Goal: Task Accomplishment & Management: Complete application form

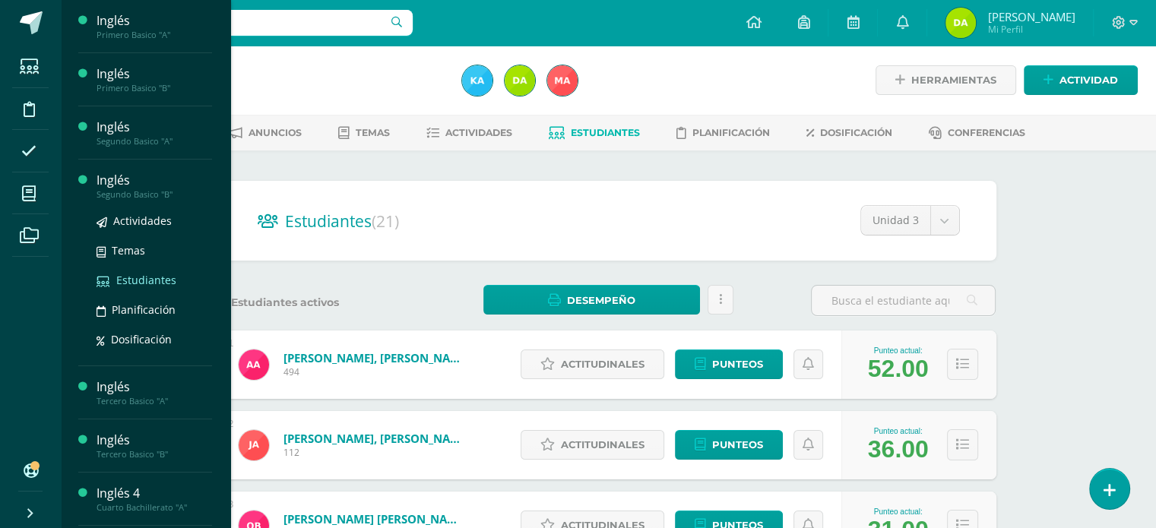
click at [125, 276] on span "Estudiantes" at bounding box center [146, 280] width 60 height 14
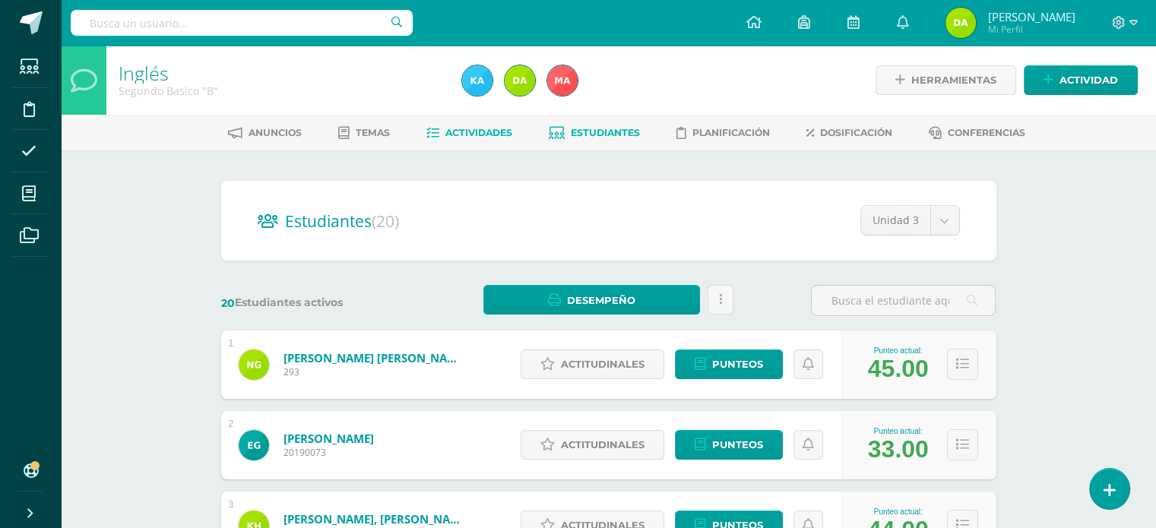
click at [467, 121] on link "Actividades" at bounding box center [469, 133] width 86 height 24
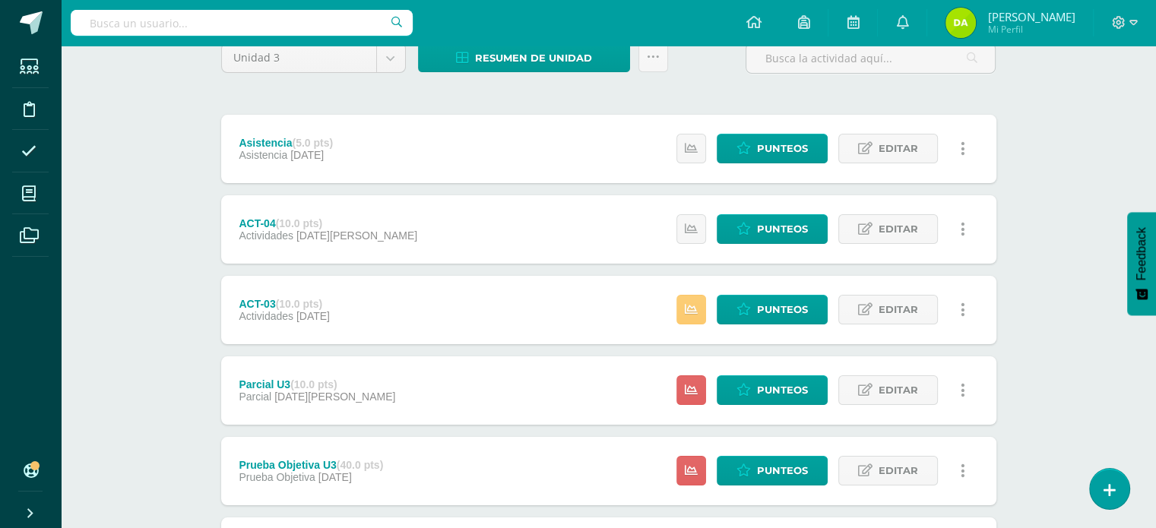
scroll to position [211, 0]
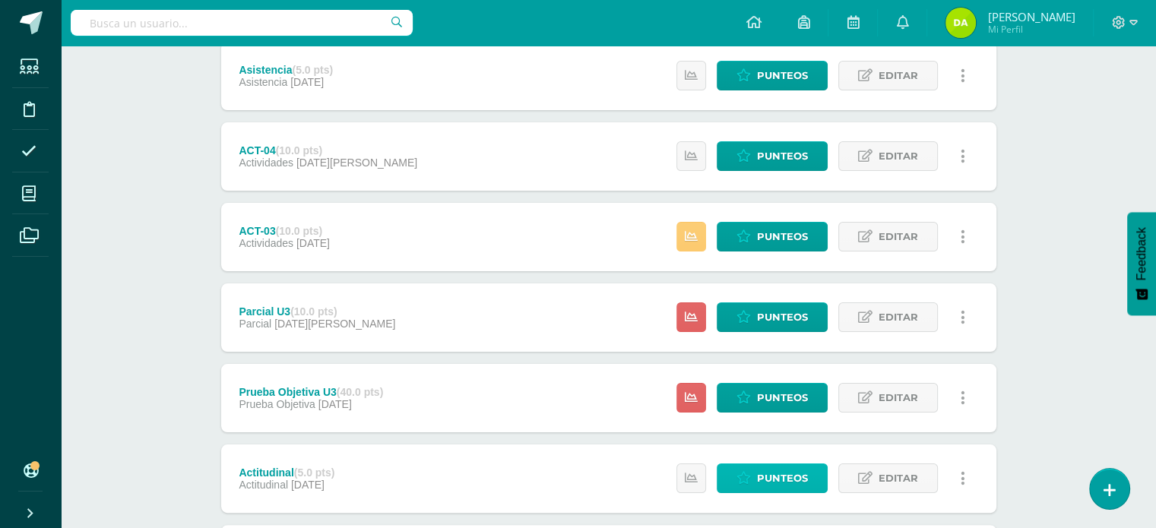
click at [783, 467] on span "Punteos" at bounding box center [782, 478] width 51 height 28
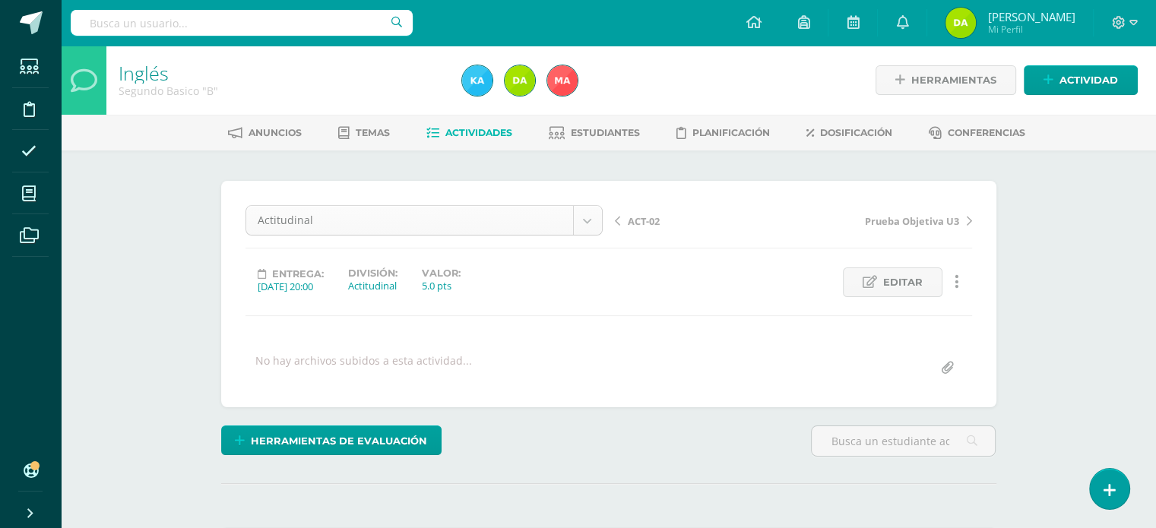
scroll to position [20, 0]
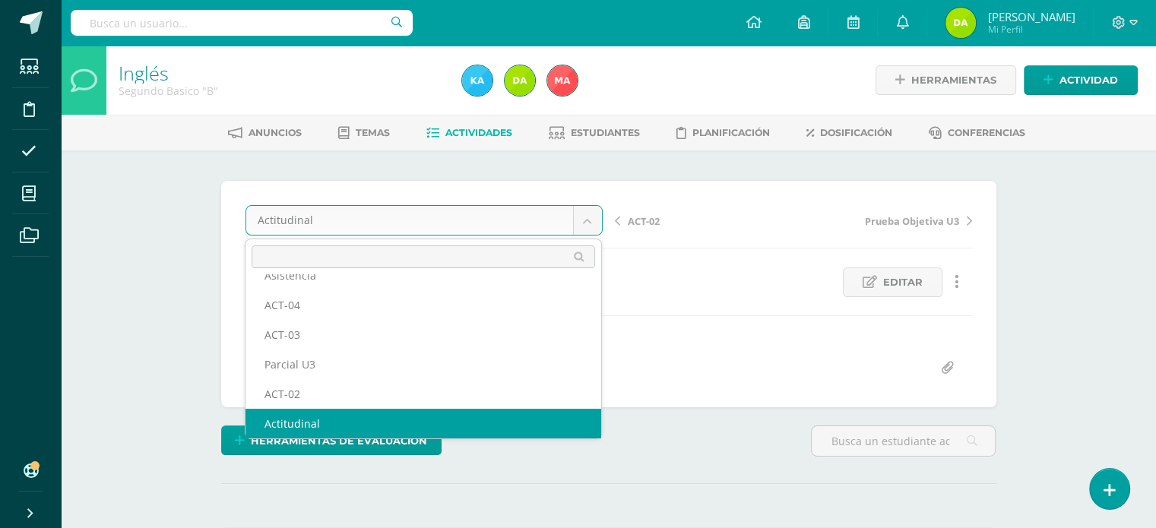
scroll to position [0, 0]
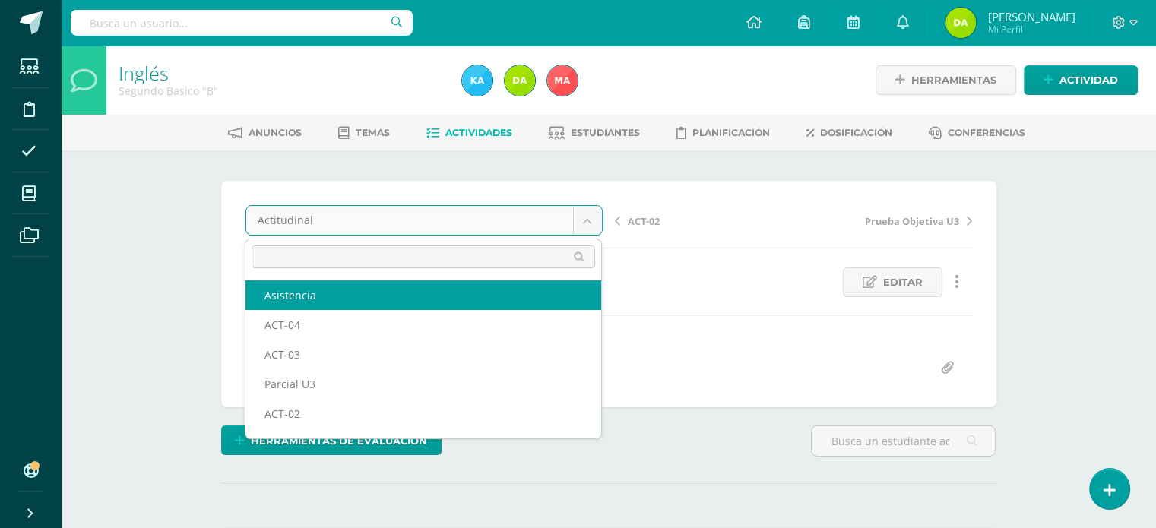
select select "/dashboard/teacher/grade-activity/120733/"
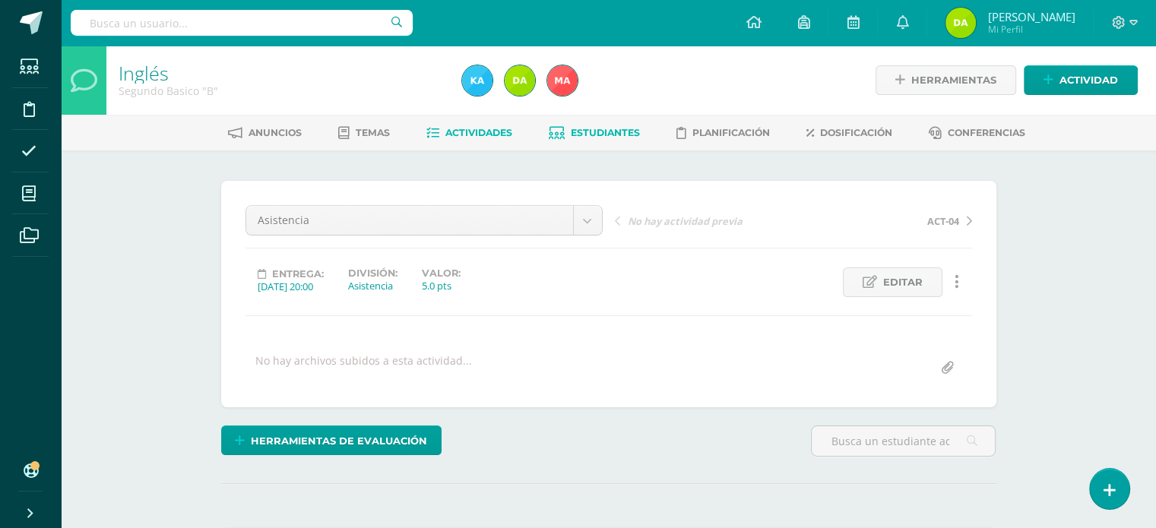
click at [587, 144] on link "Estudiantes" at bounding box center [594, 133] width 91 height 24
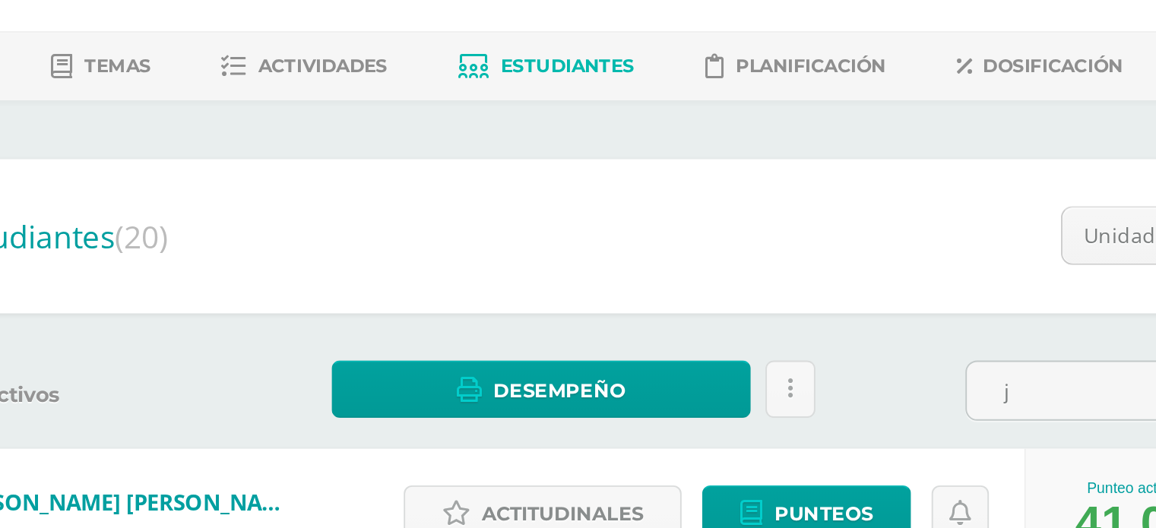
type input "j"
click at [753, 210] on h2 "Estudiantes (20)" at bounding box center [609, 220] width 702 height 31
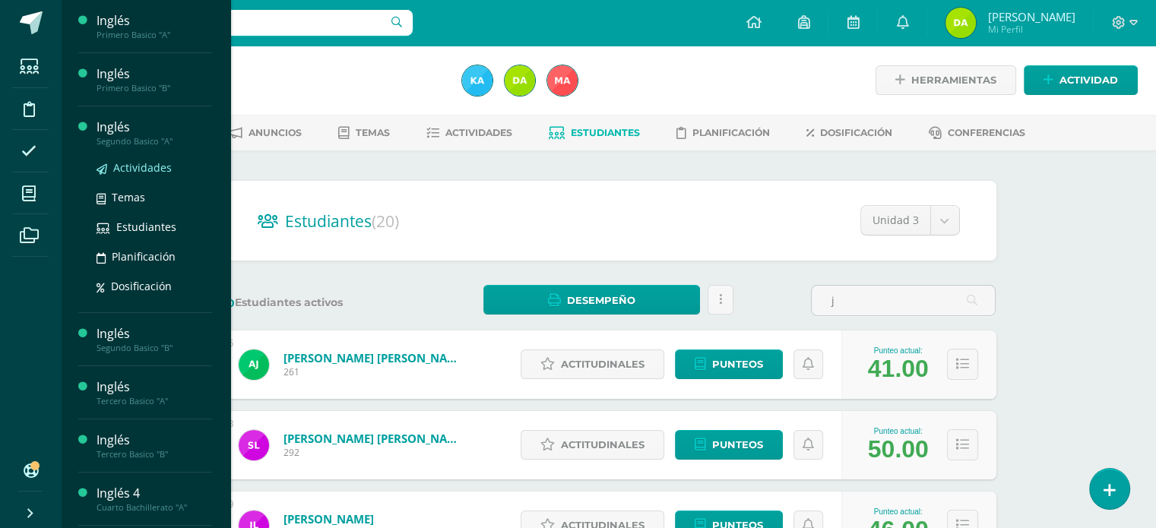
click at [122, 169] on span "Actividades" at bounding box center [142, 167] width 59 height 14
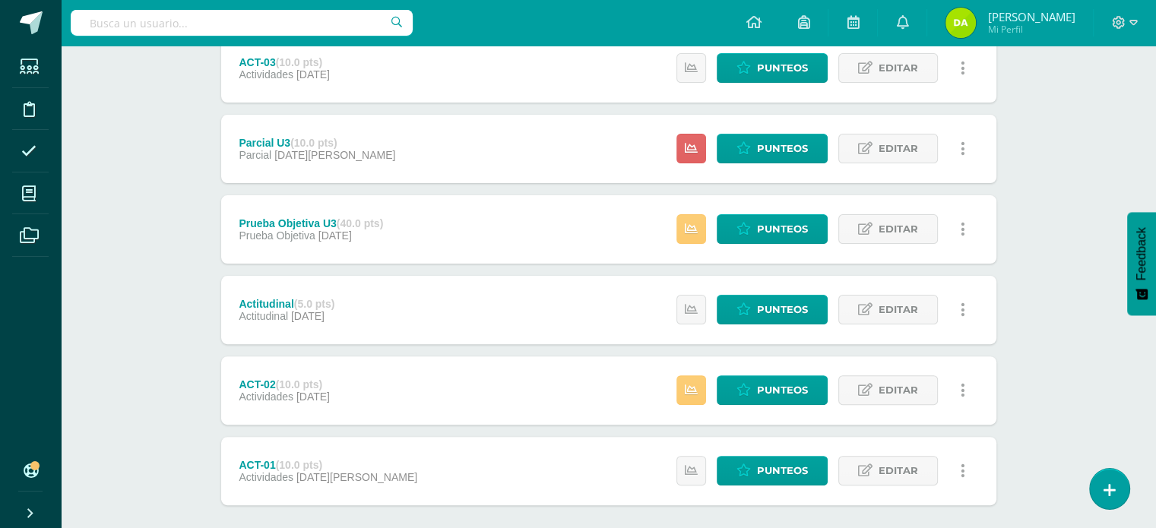
scroll to position [380, 0]
click at [792, 218] on span "Punteos" at bounding box center [782, 229] width 51 height 28
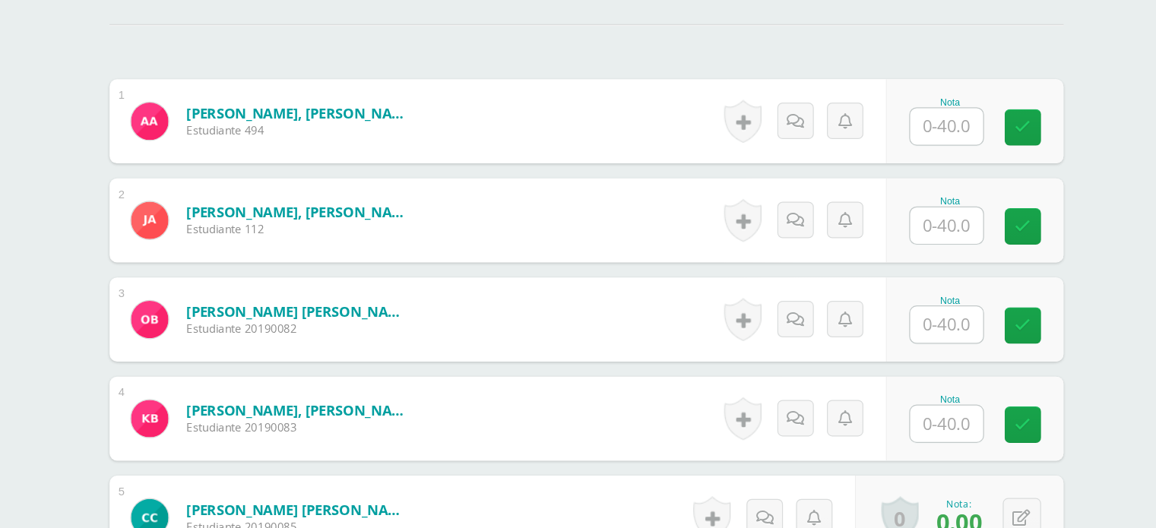
scroll to position [401, 0]
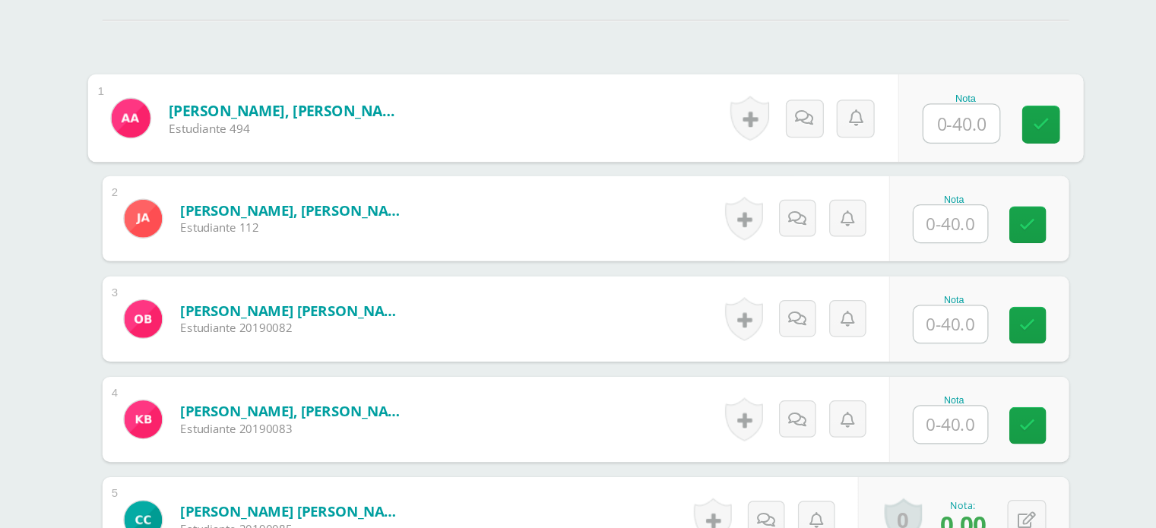
click at [898, 152] on input "text" at bounding box center [909, 165] width 61 height 30
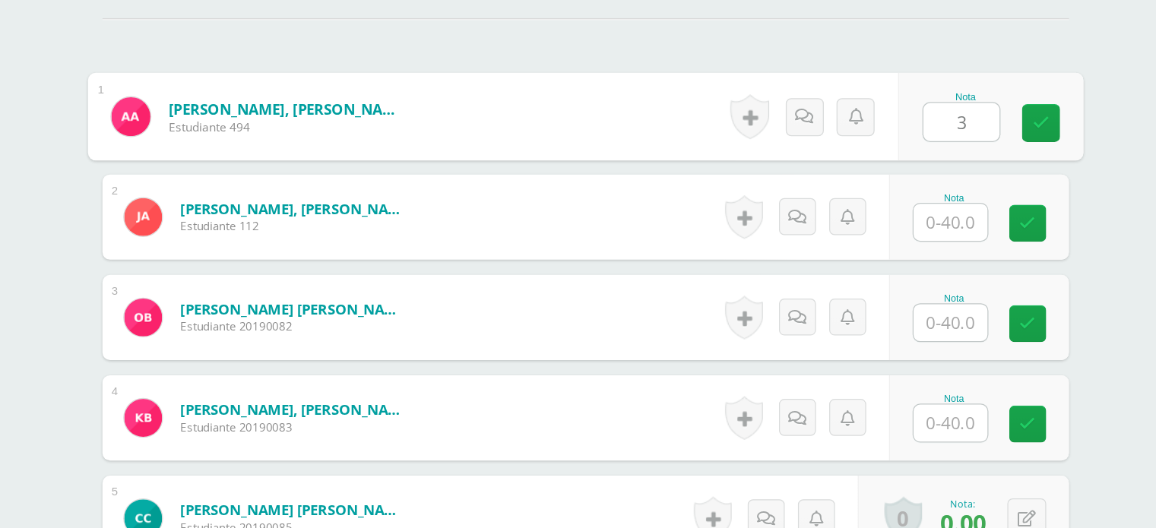
click at [898, 152] on input "3" at bounding box center [909, 164] width 61 height 30
type input "36"
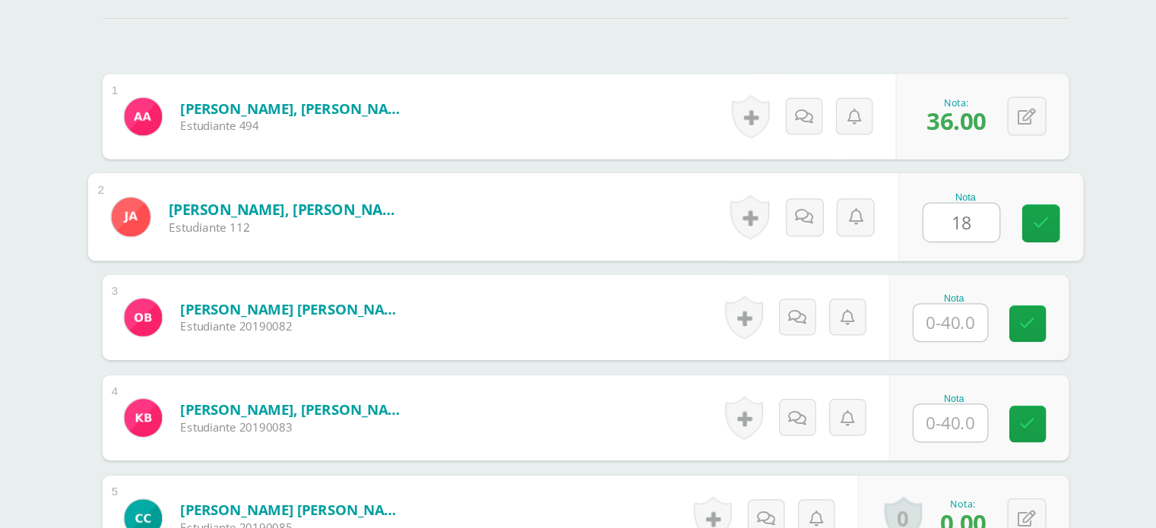
type input "18"
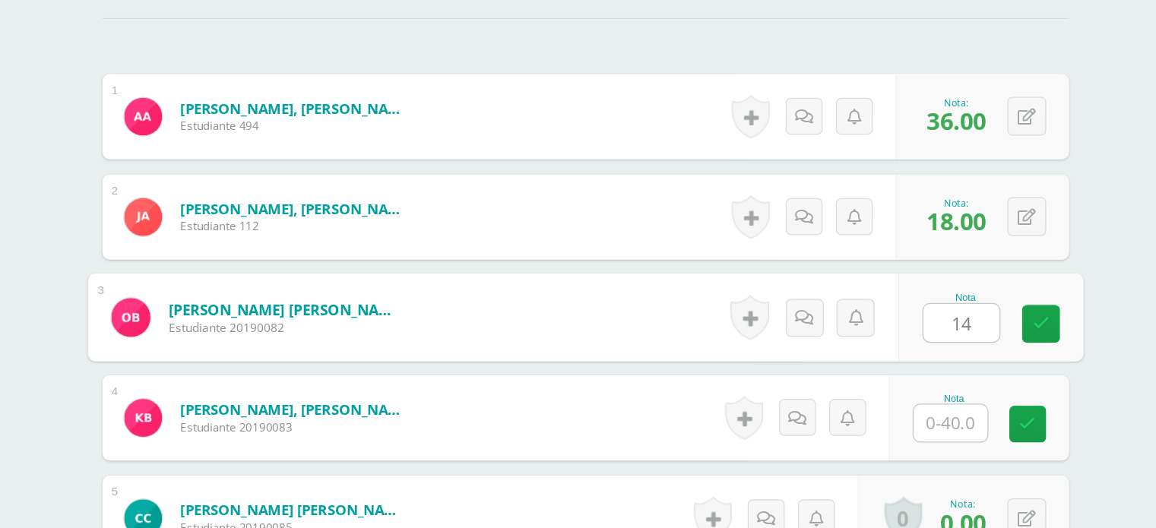
type input "14"
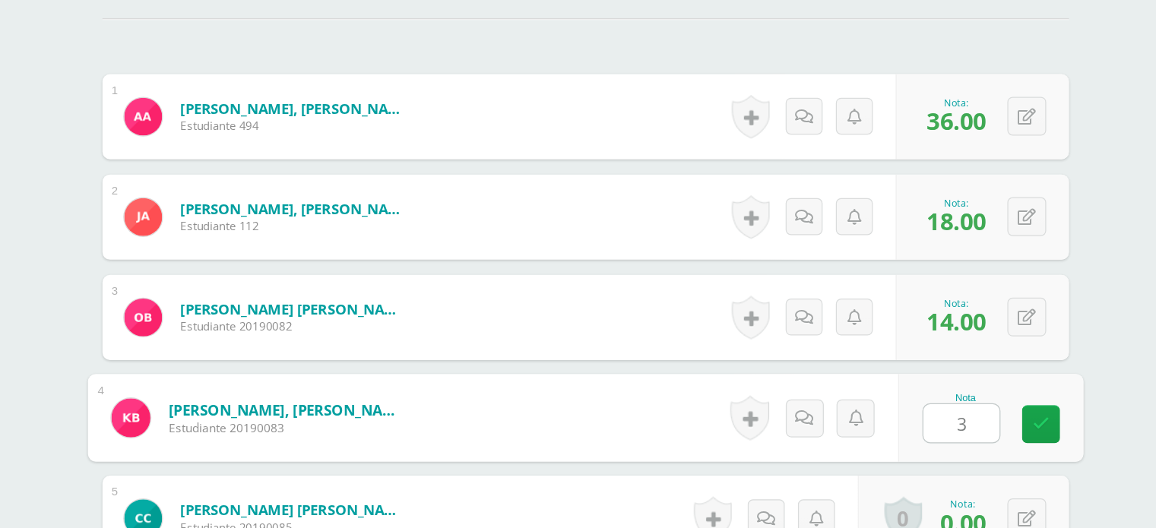
type input "32"
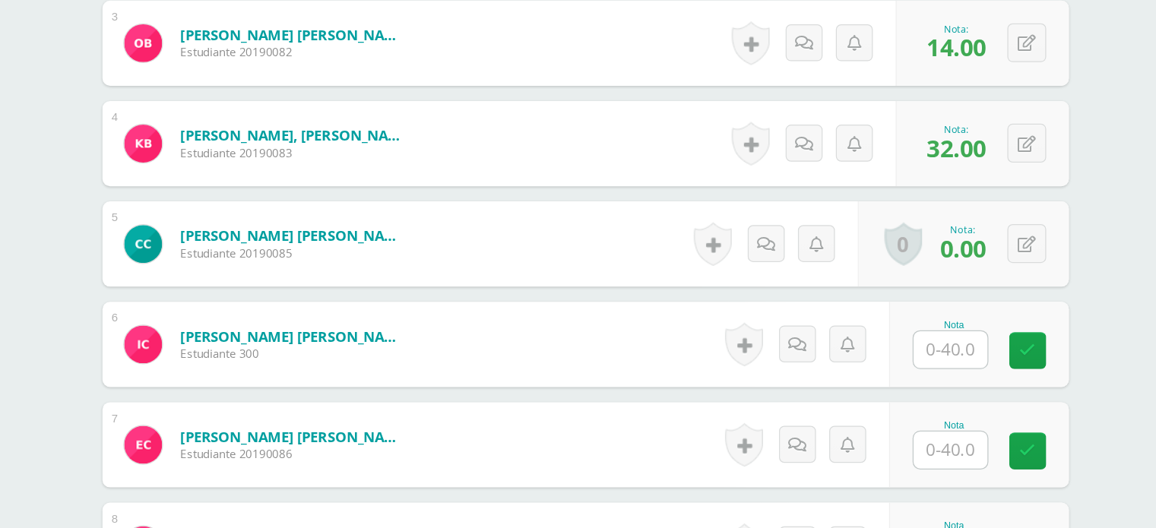
scroll to position [615, 0]
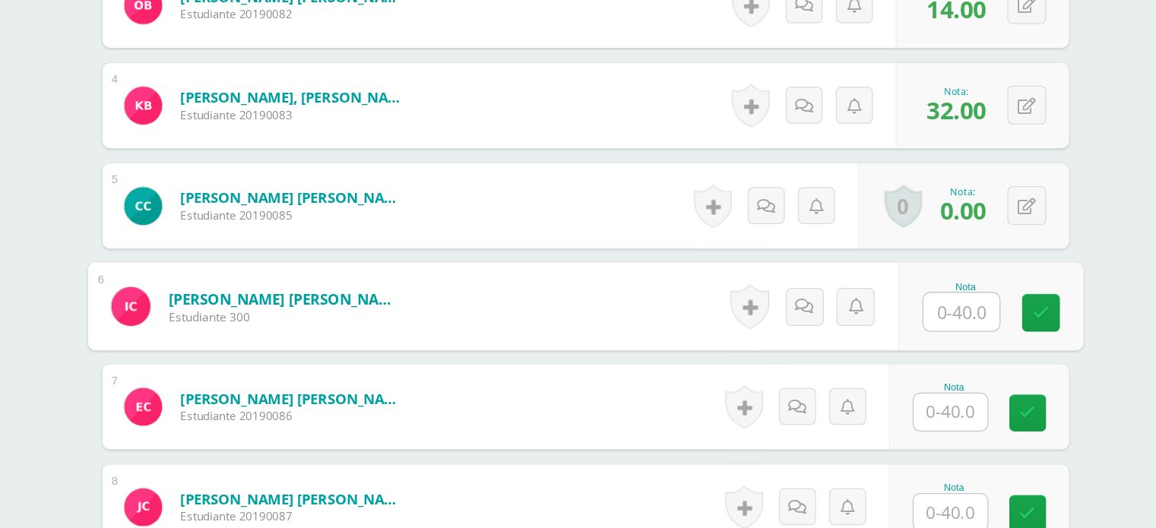
click at [901, 345] on input "text" at bounding box center [909, 355] width 61 height 30
type input "38"
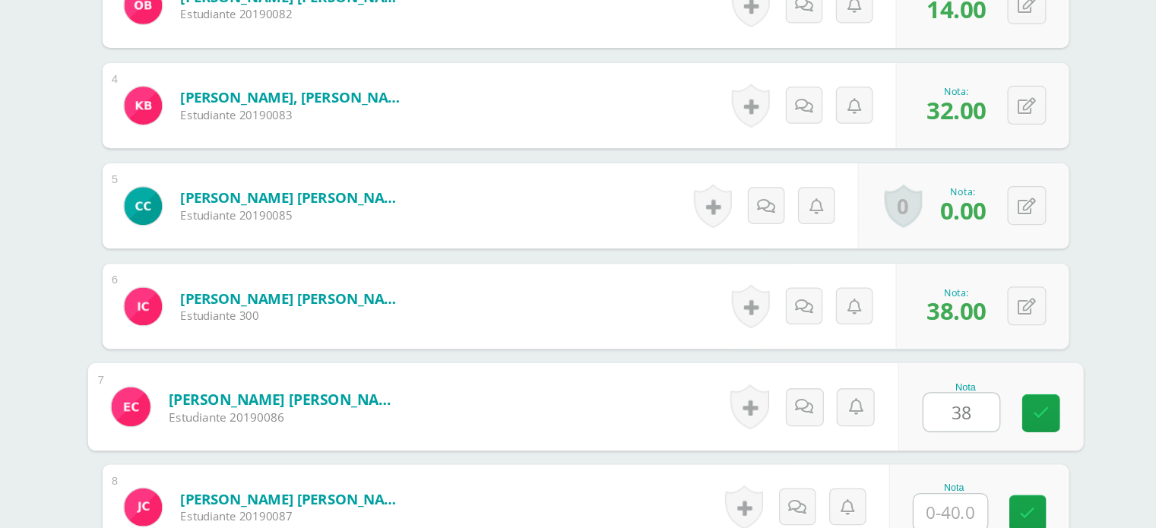
type input "38"
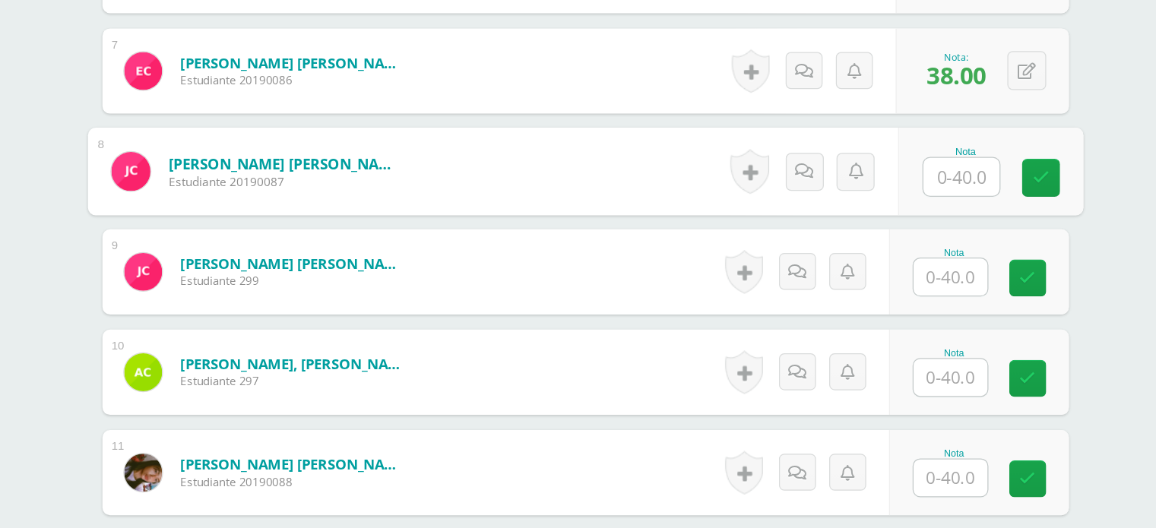
scroll to position [884, 0]
type input "40"
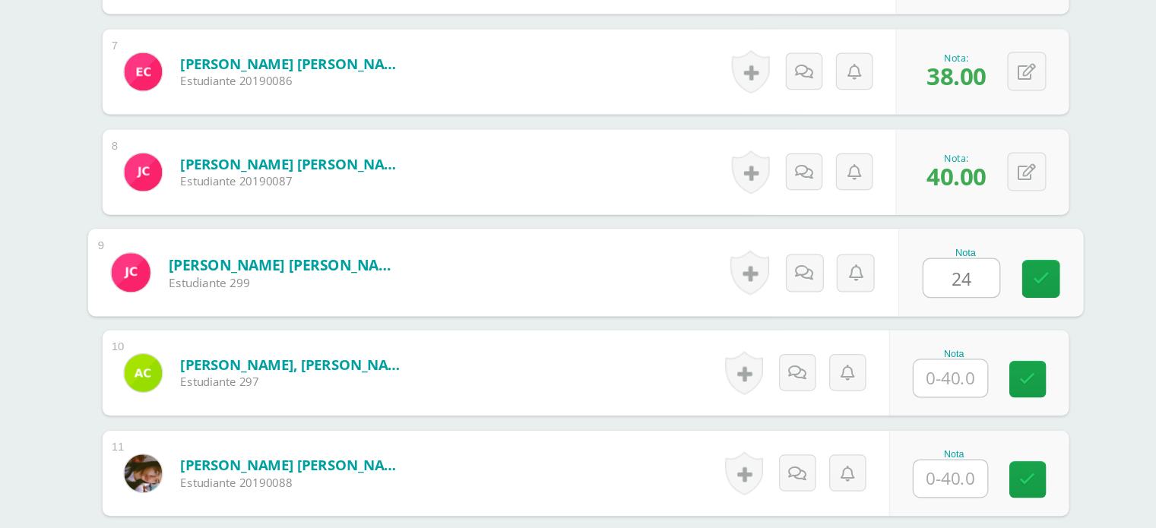
type input "24"
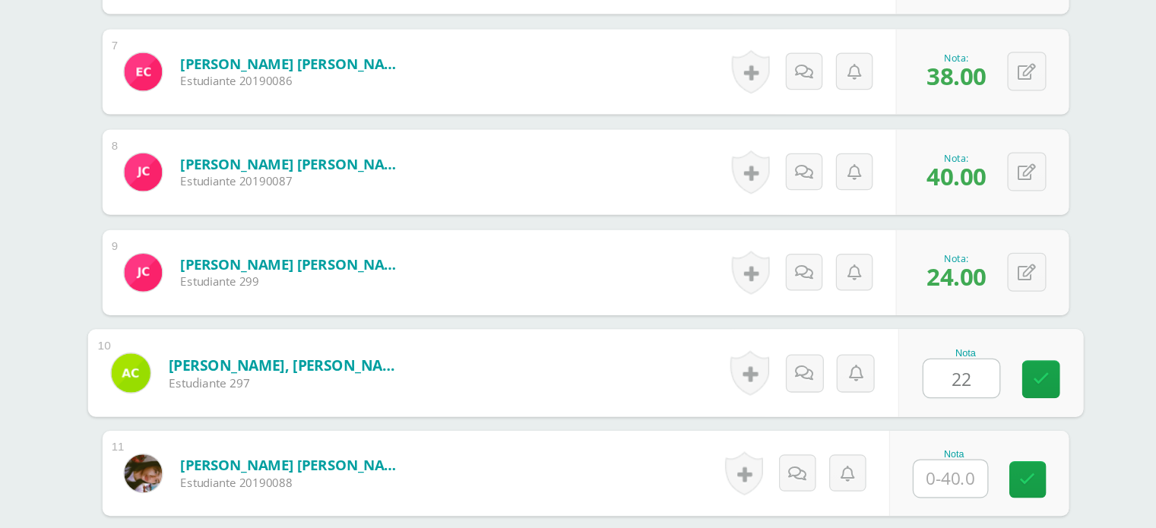
type input "22"
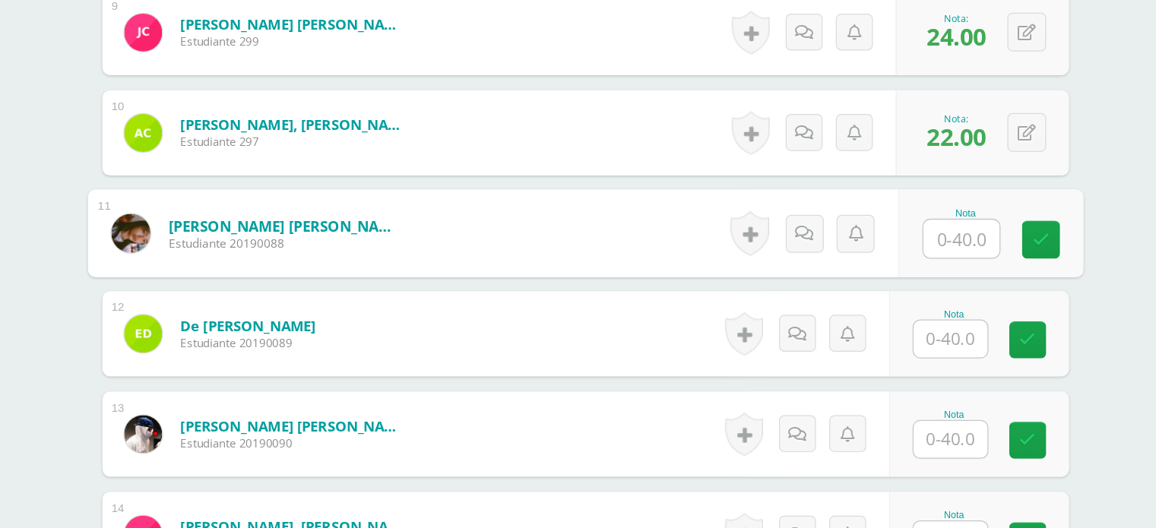
scroll to position [1088, 0]
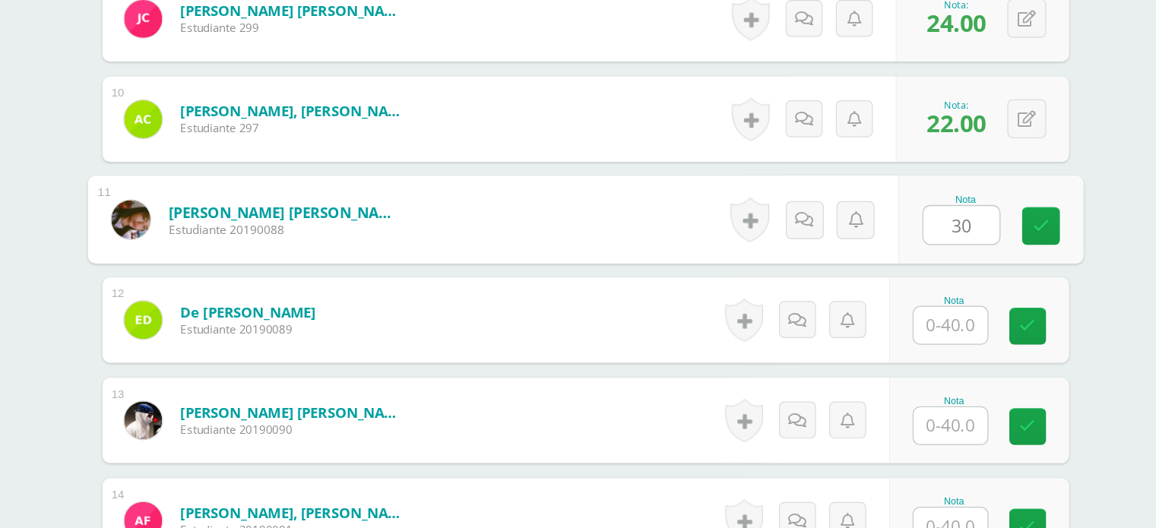
type input "30"
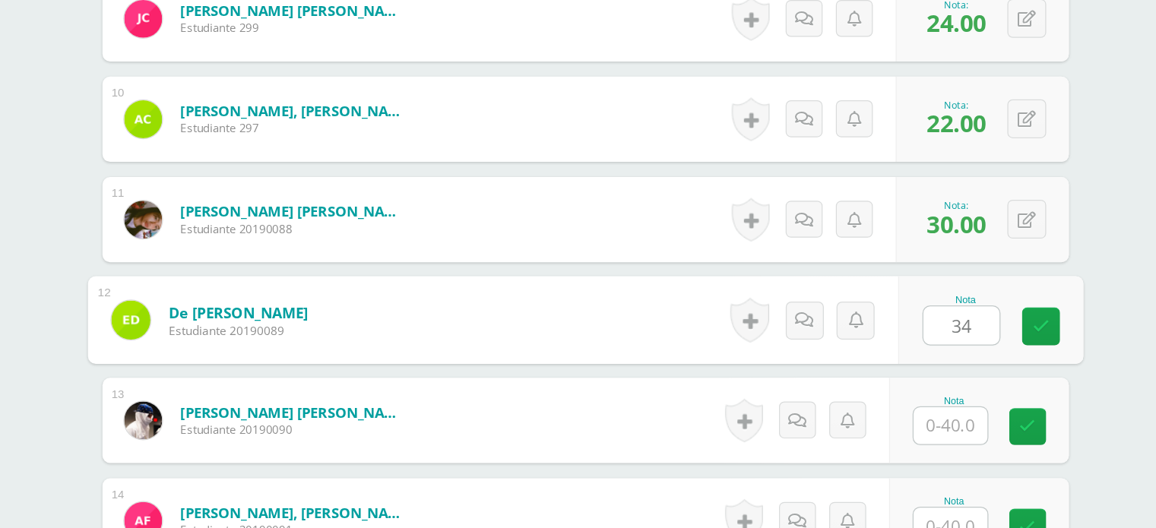
type input "34"
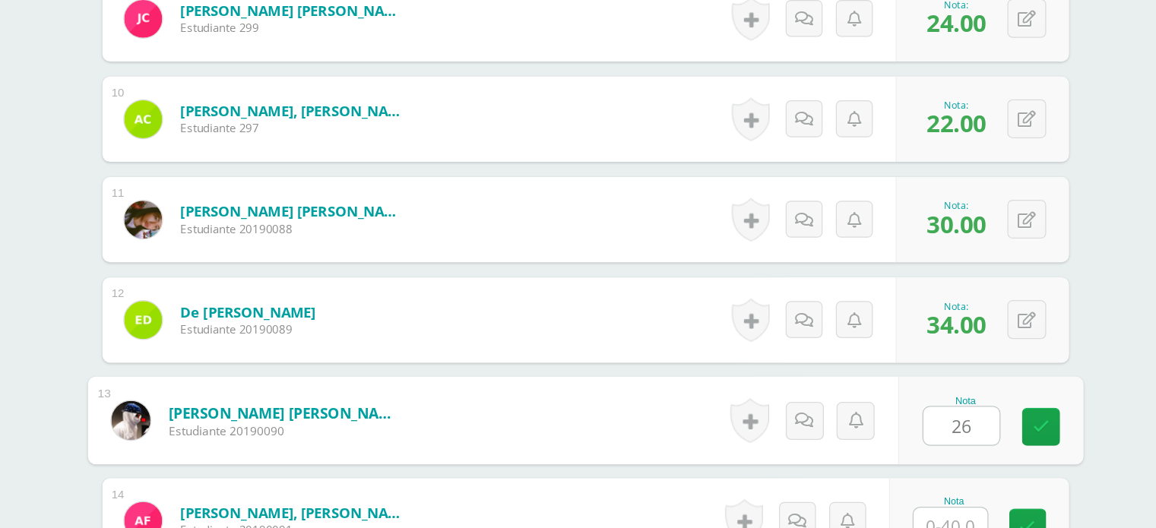
type input "26"
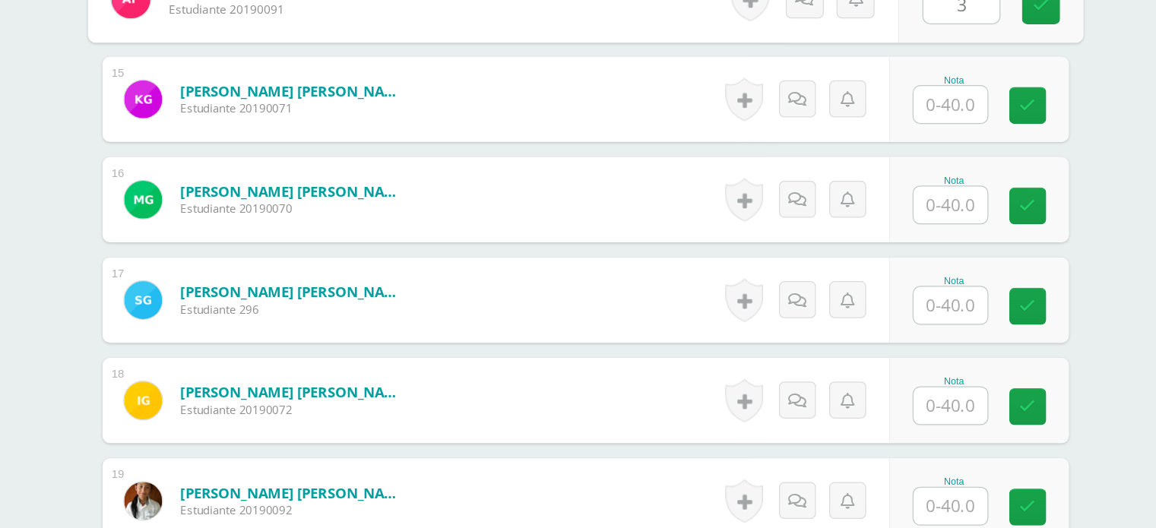
scroll to position [1506, 0]
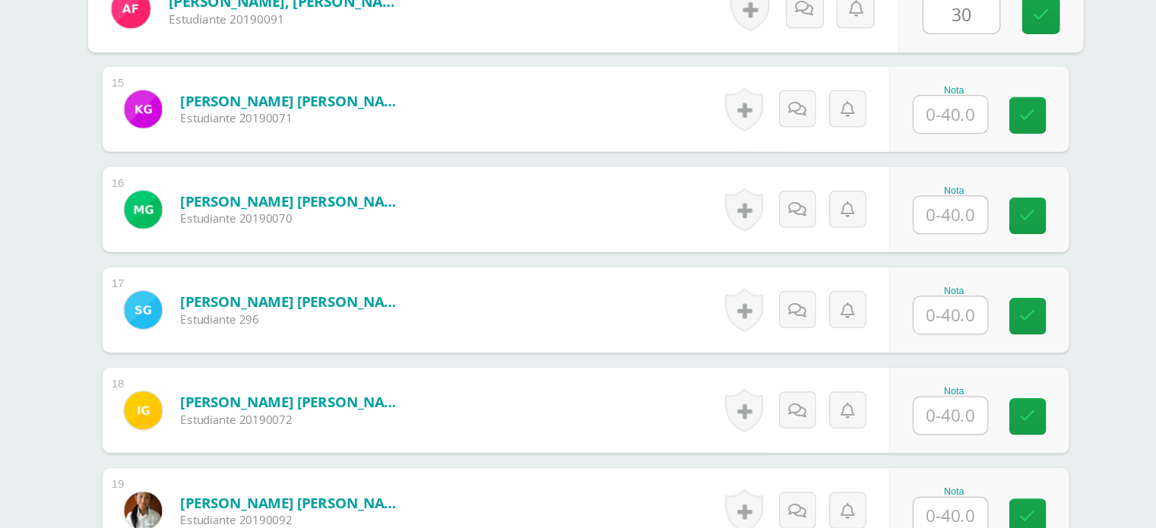
type input "30"
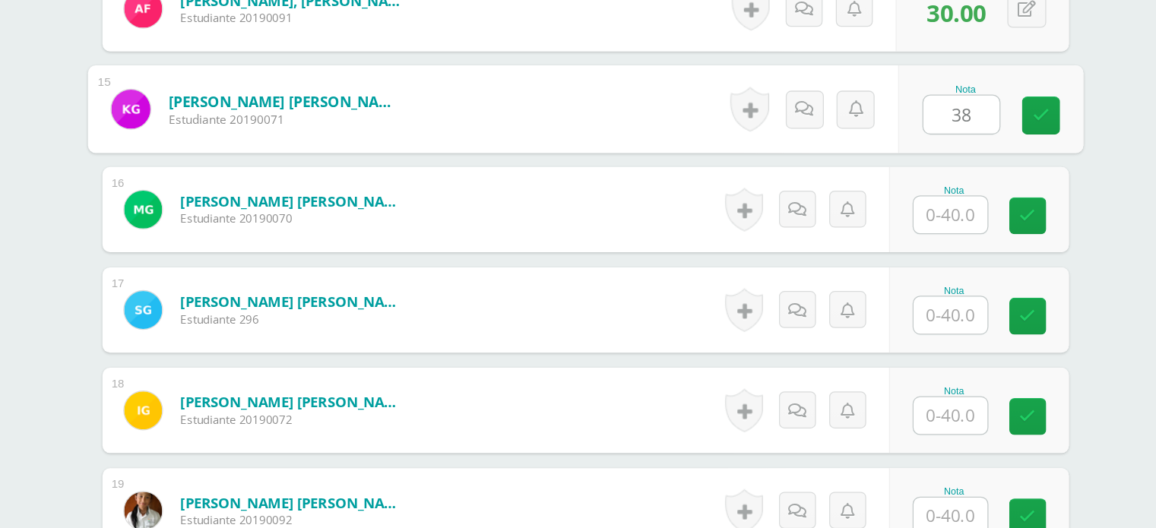
type input "38"
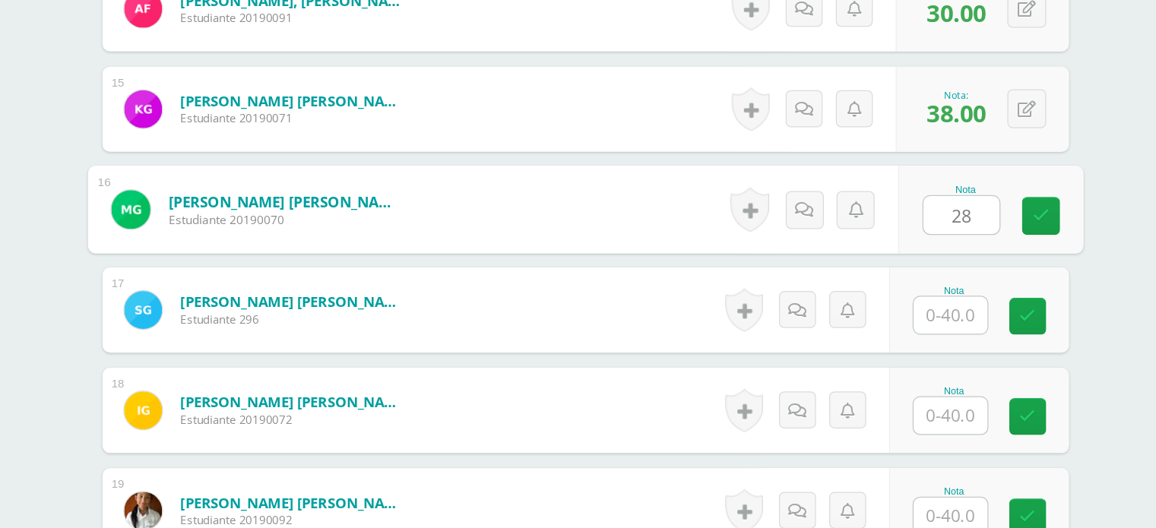
type input "28"
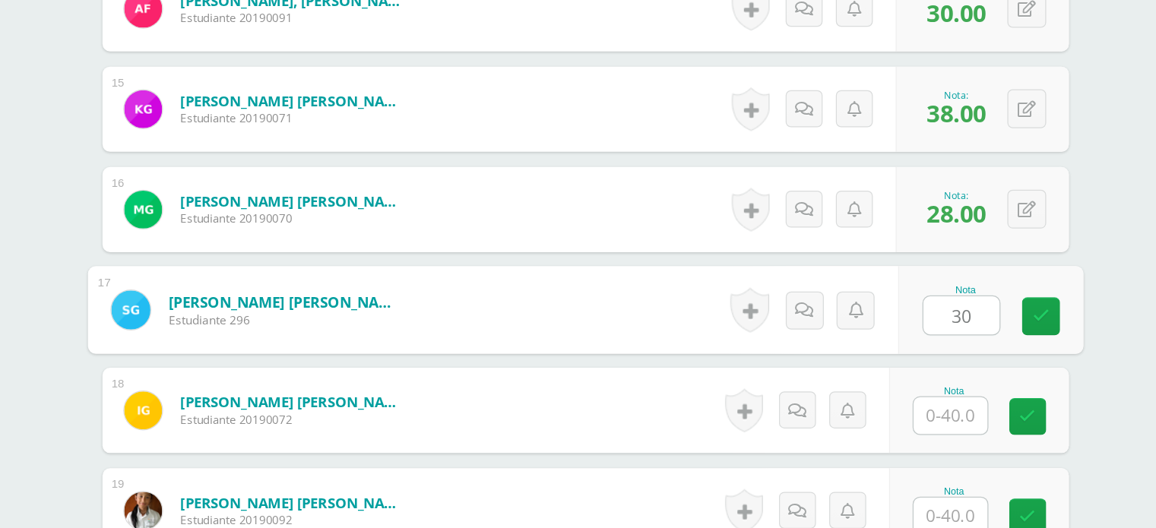
type input "30"
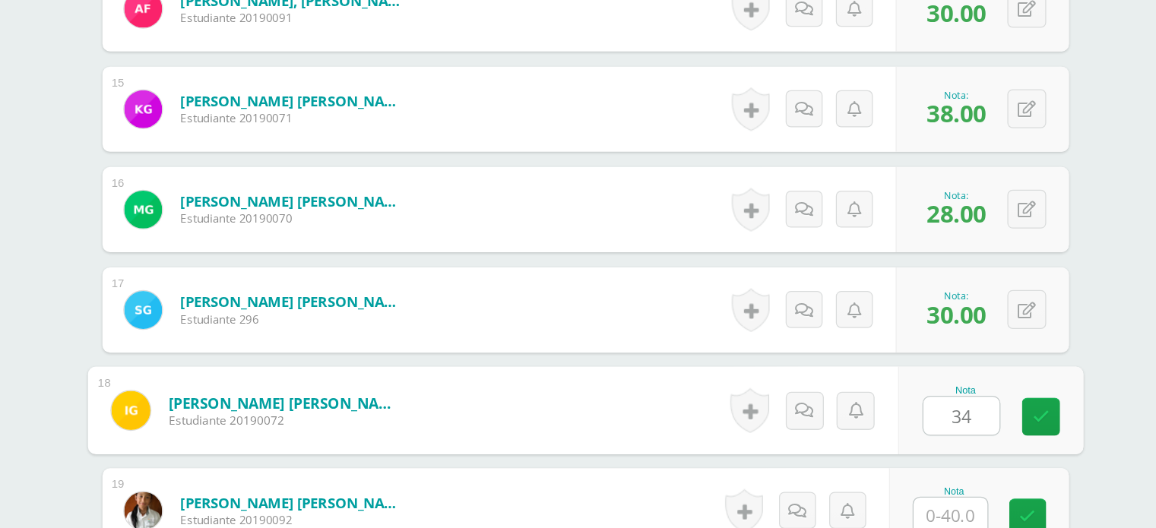
type input "34"
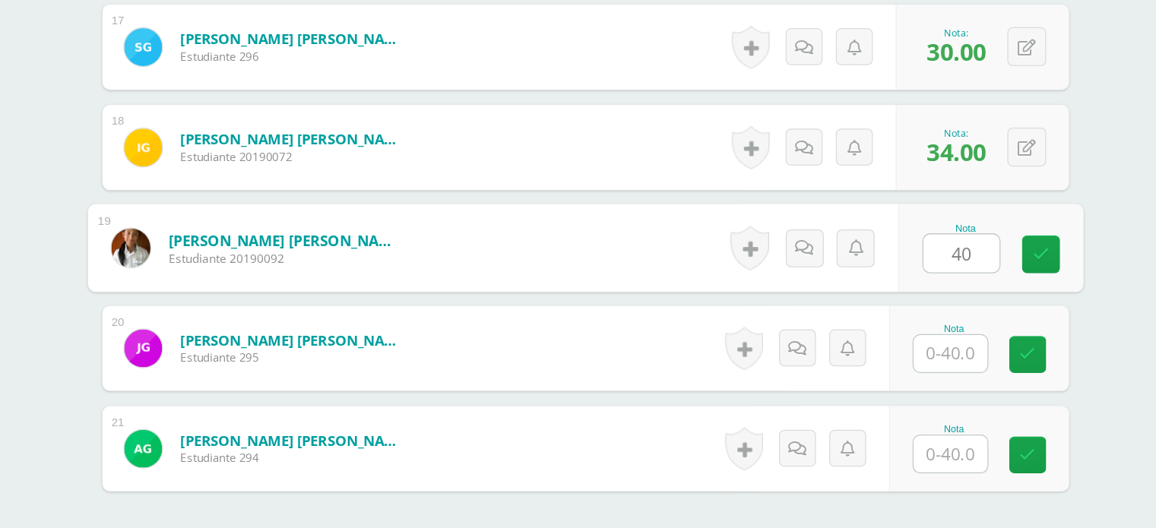
scroll to position [1710, 0]
type input "40"
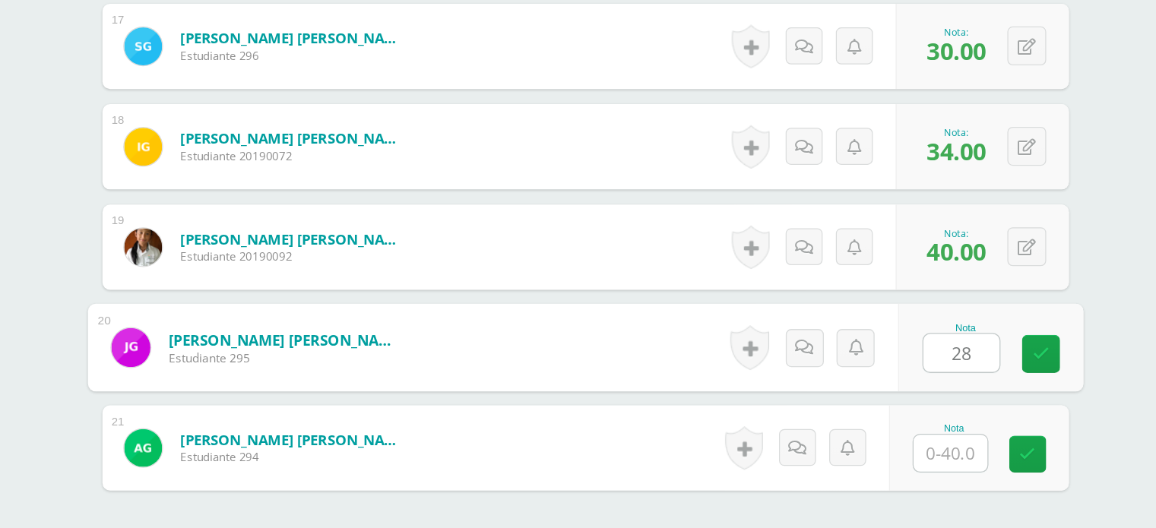
type input "28"
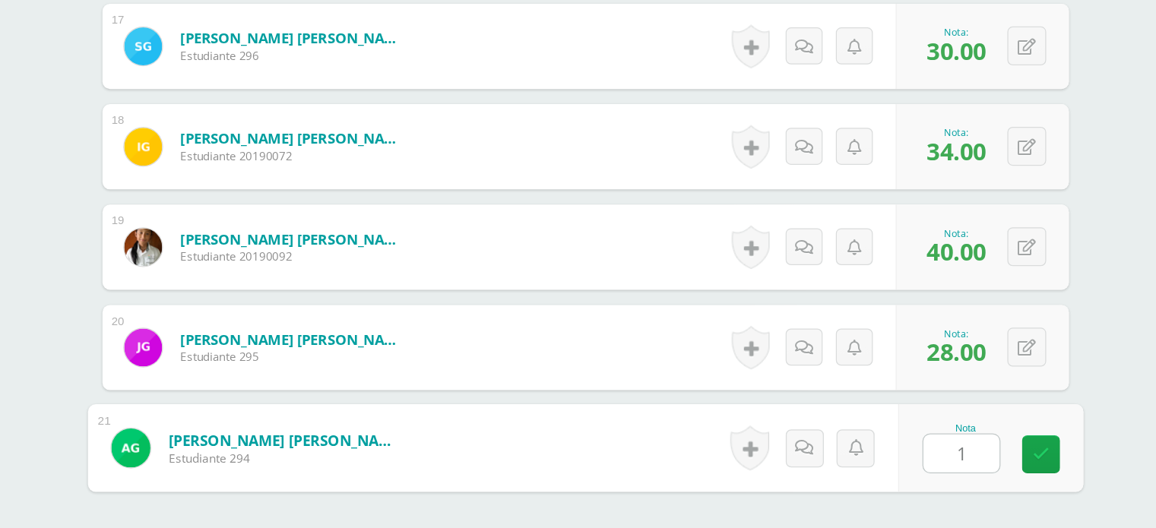
type input "10"
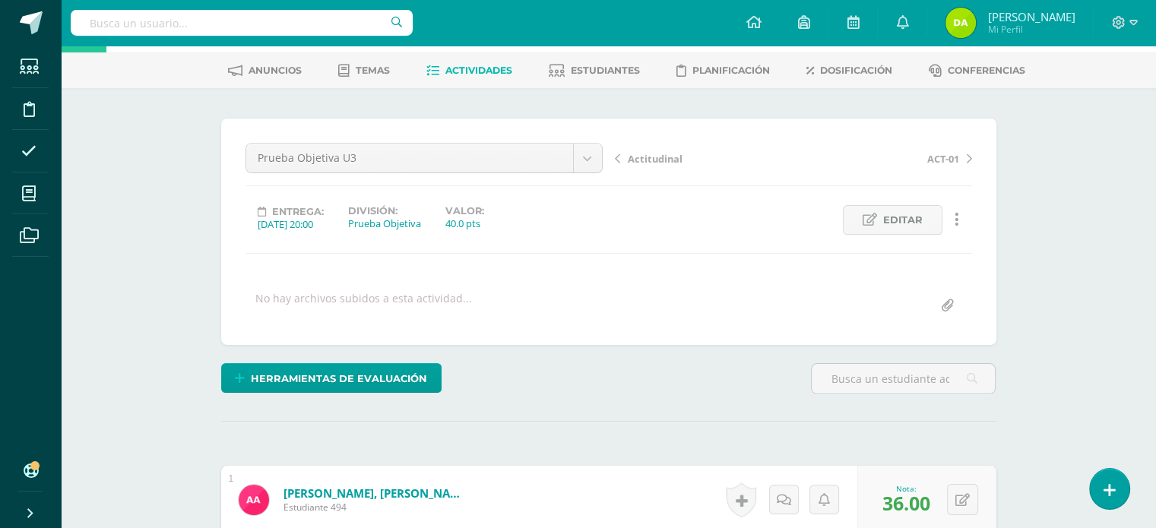
scroll to position [0, 0]
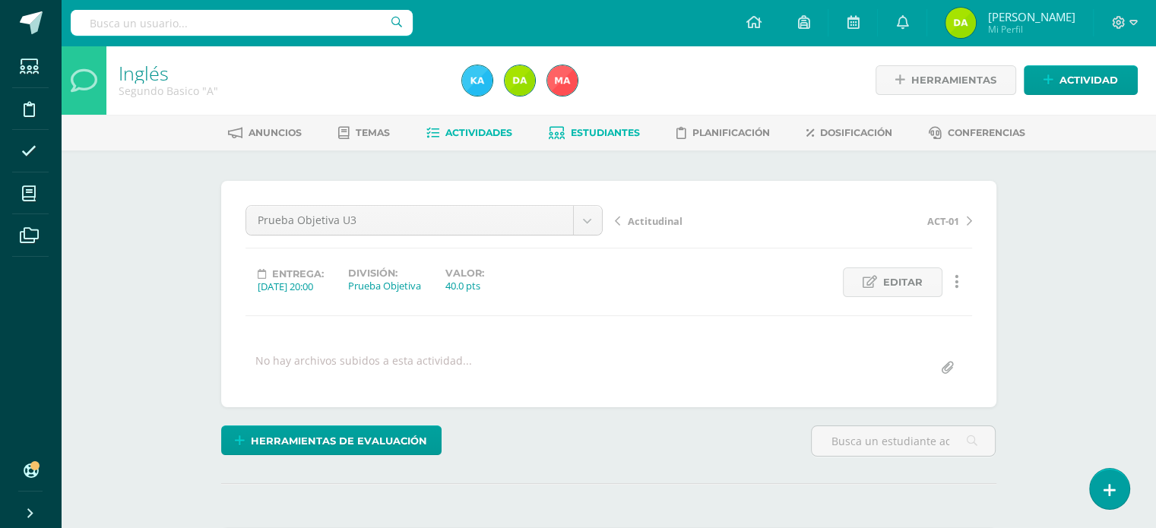
click at [599, 127] on span "Estudiantes" at bounding box center [605, 132] width 69 height 11
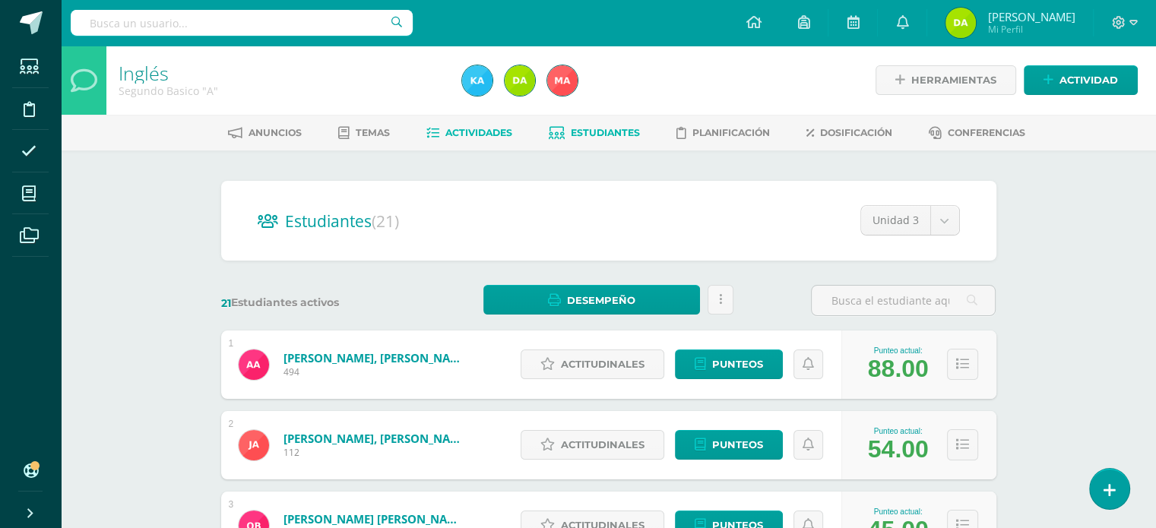
click at [449, 142] on link "Actividades" at bounding box center [469, 133] width 86 height 24
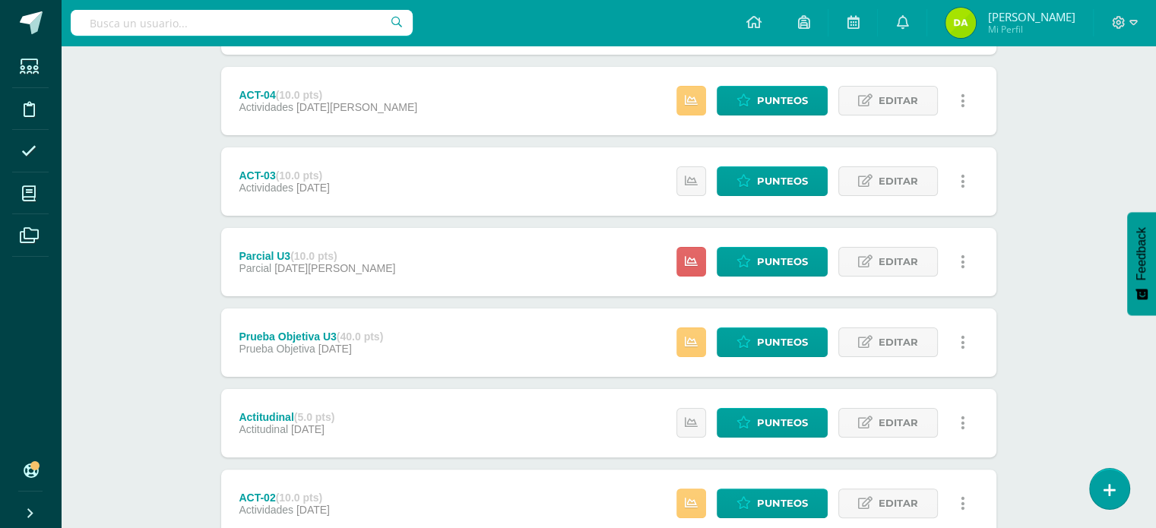
scroll to position [268, 0]
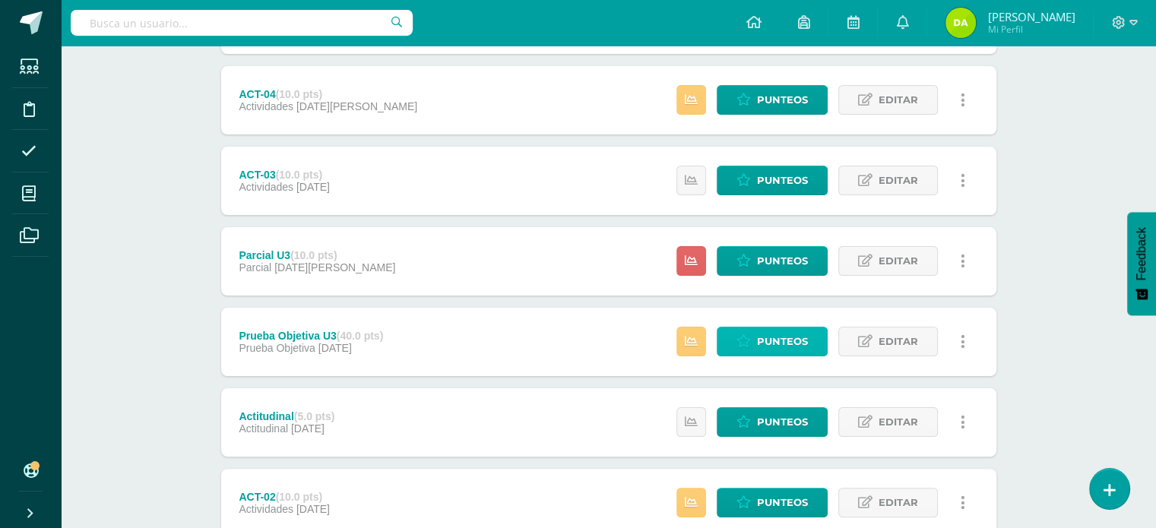
click at [749, 336] on icon at bounding box center [743, 341] width 14 height 13
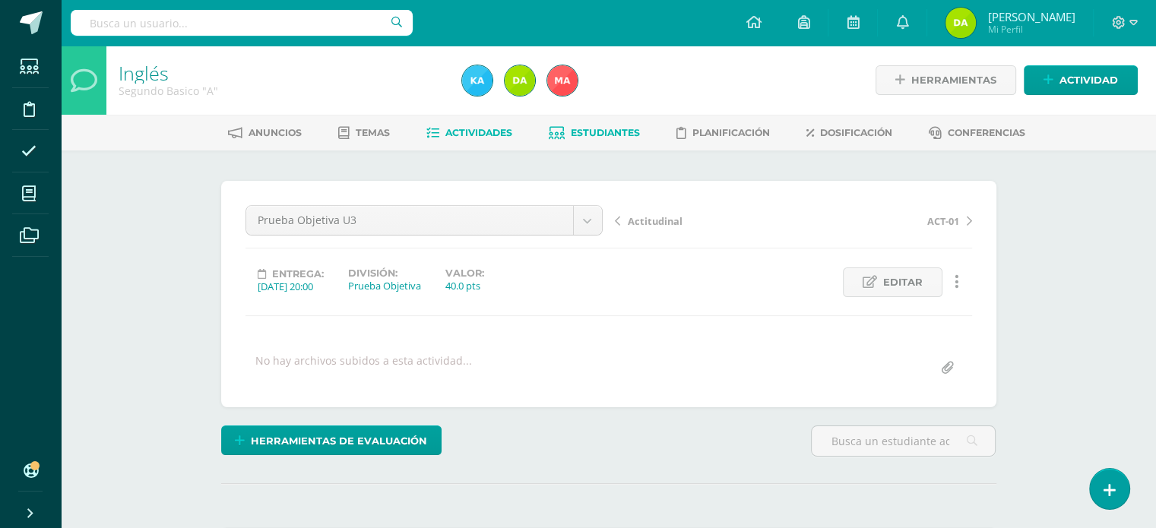
click at [607, 133] on span "Estudiantes" at bounding box center [605, 132] width 69 height 11
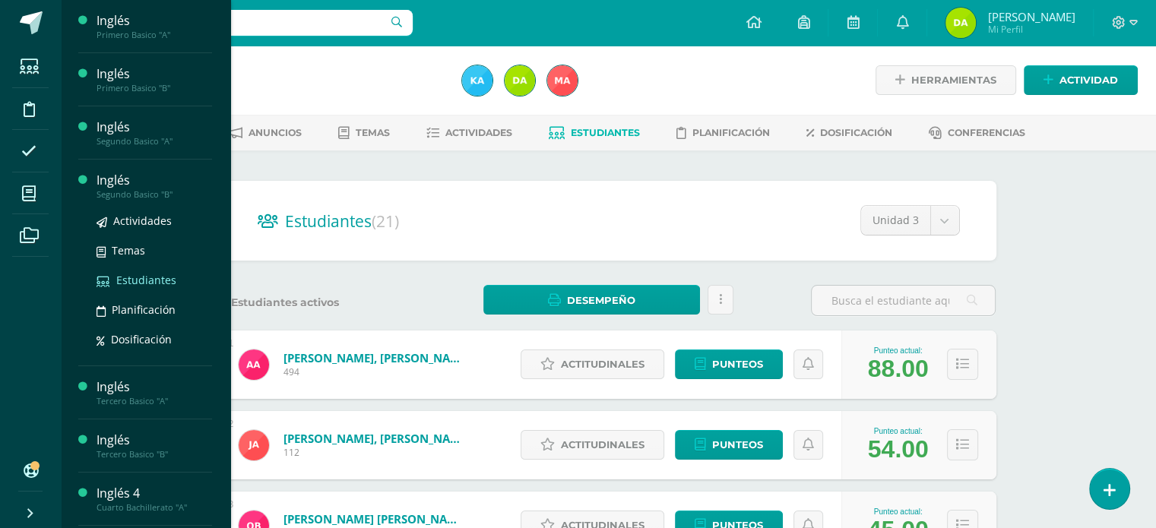
click at [122, 282] on span "Estudiantes" at bounding box center [146, 280] width 60 height 14
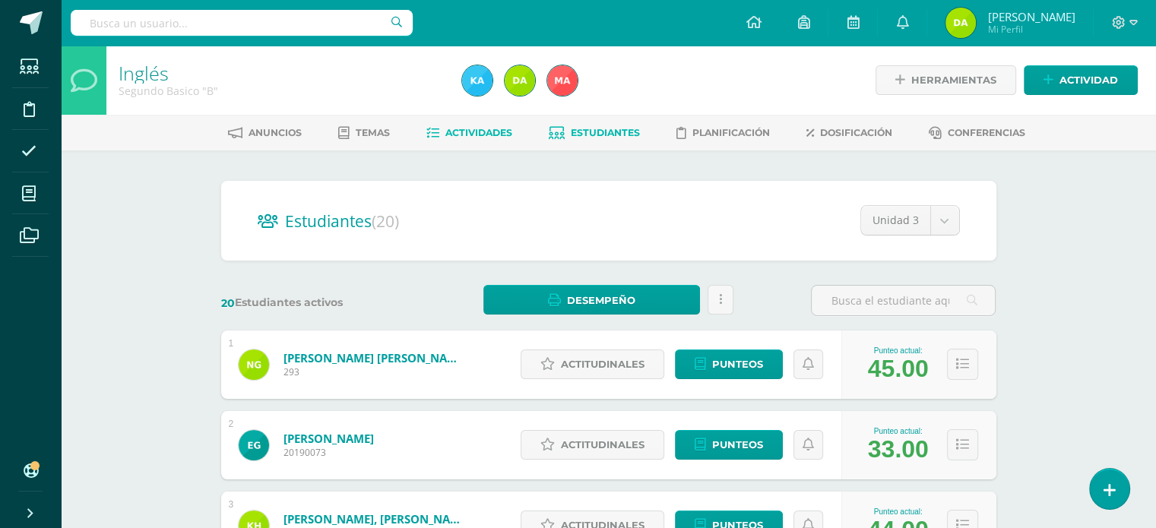
click at [467, 131] on span "Actividades" at bounding box center [478, 132] width 67 height 11
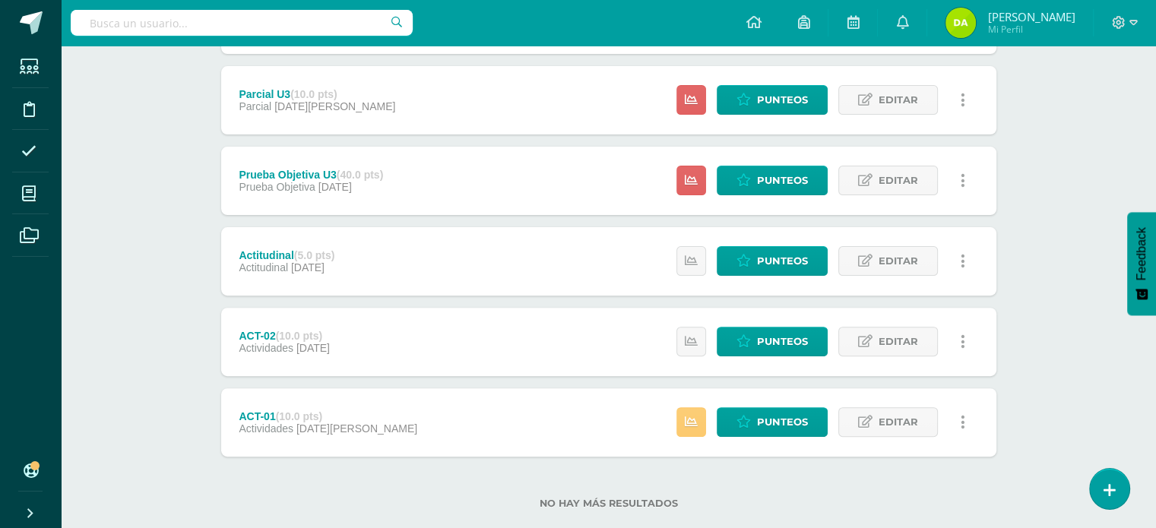
scroll to position [429, 0]
click at [804, 176] on span "Punteos" at bounding box center [782, 180] width 51 height 28
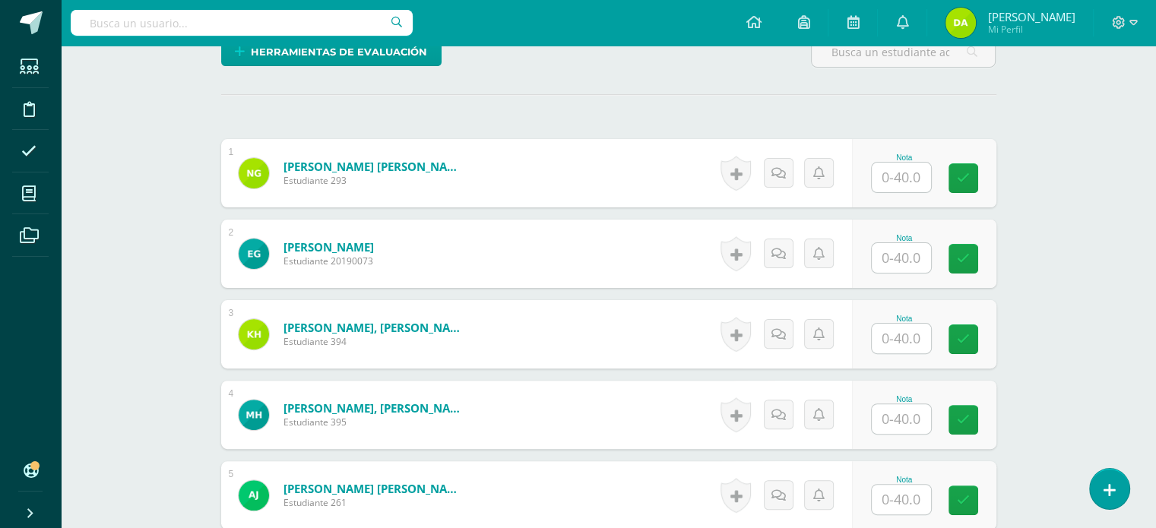
scroll to position [389, 0]
click at [917, 177] on input "text" at bounding box center [909, 178] width 61 height 30
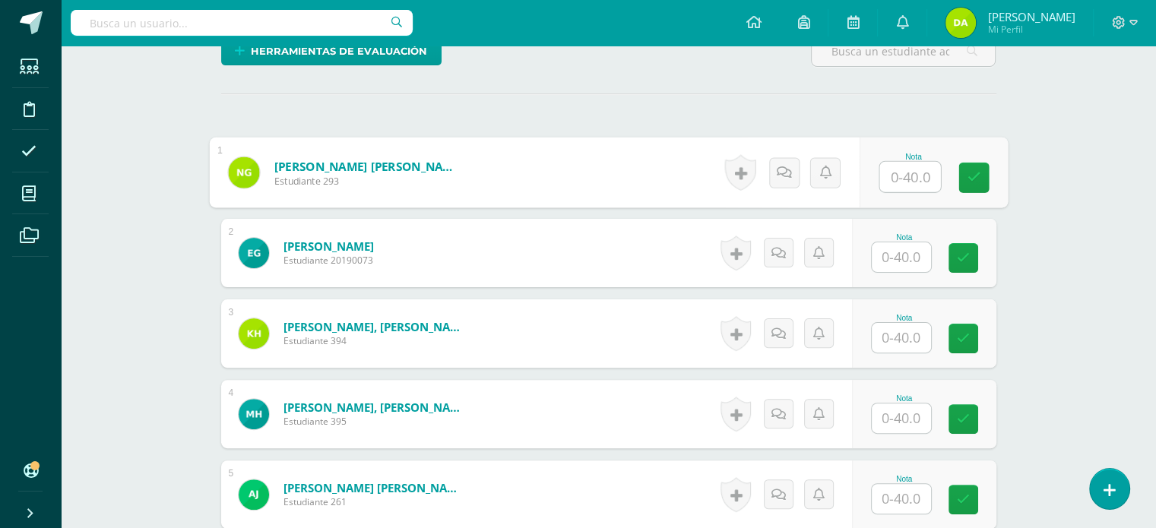
scroll to position [391, 0]
type input "32"
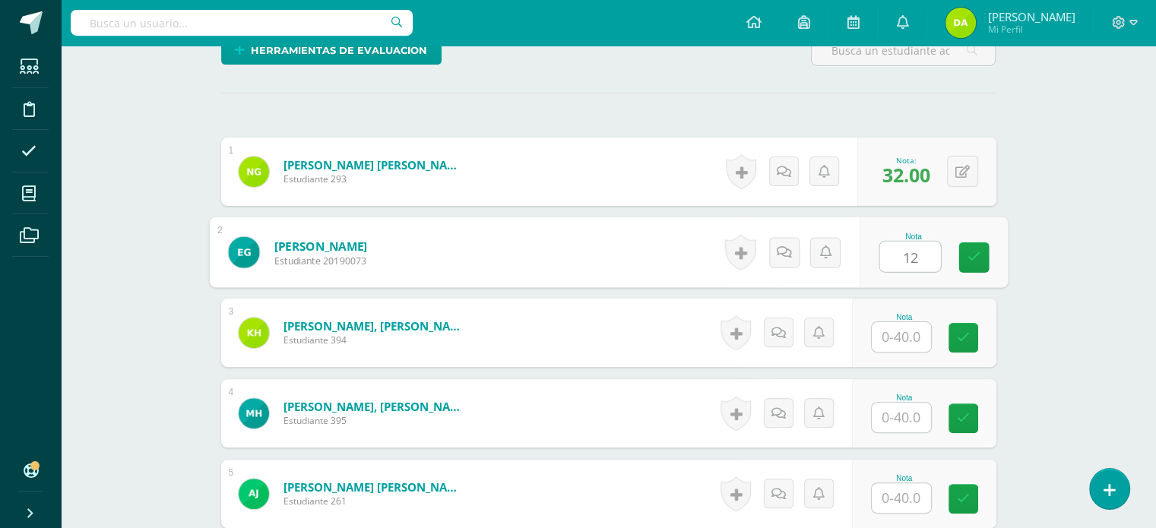
type input "12"
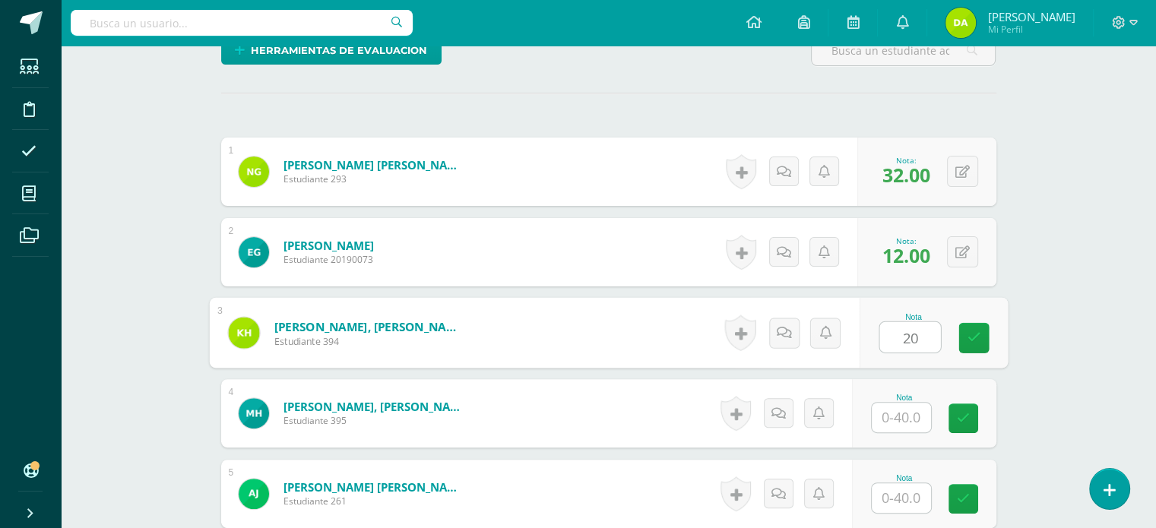
type input "20"
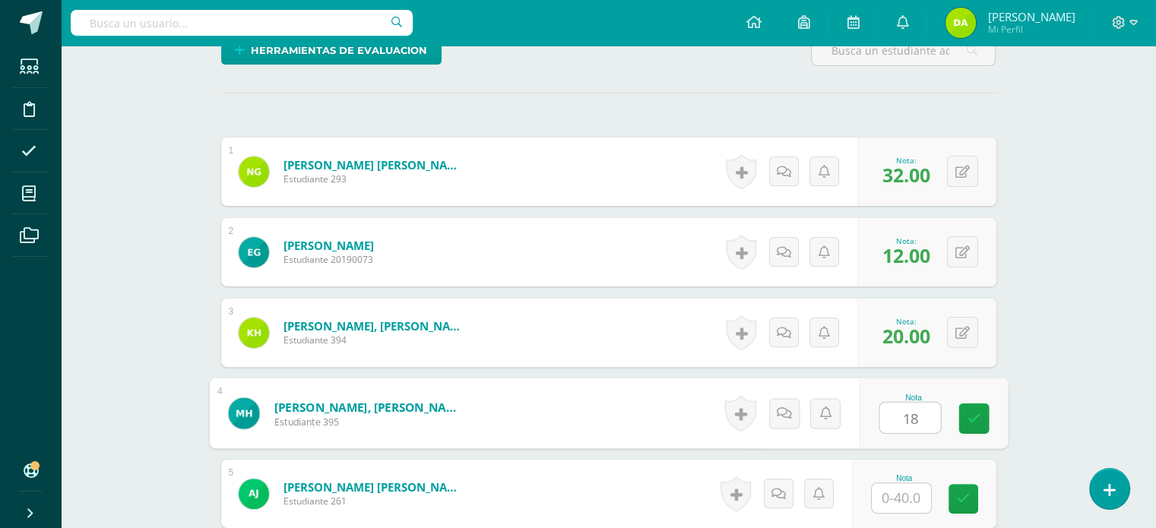
type input "18"
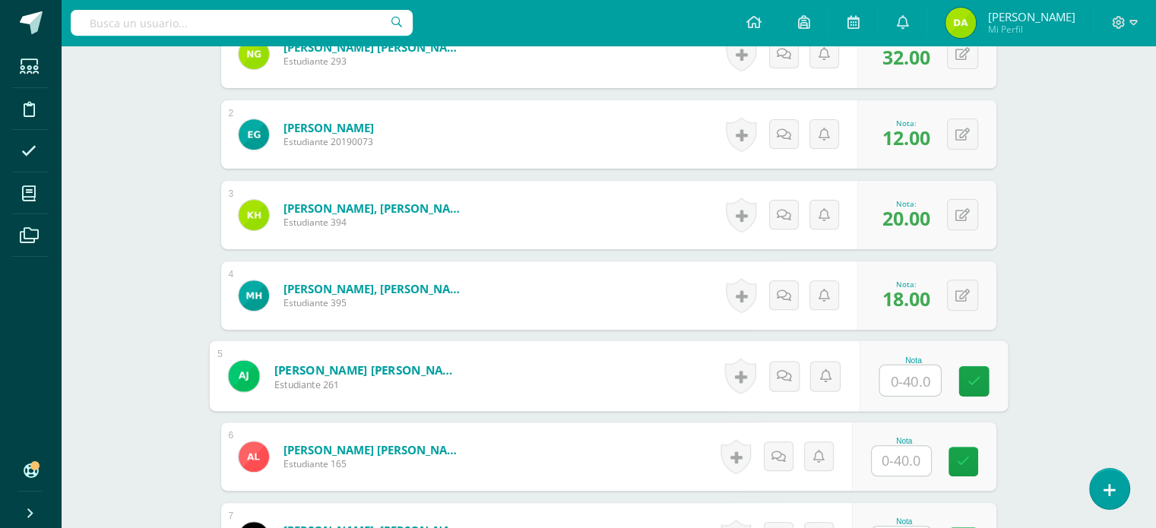
scroll to position [560, 0]
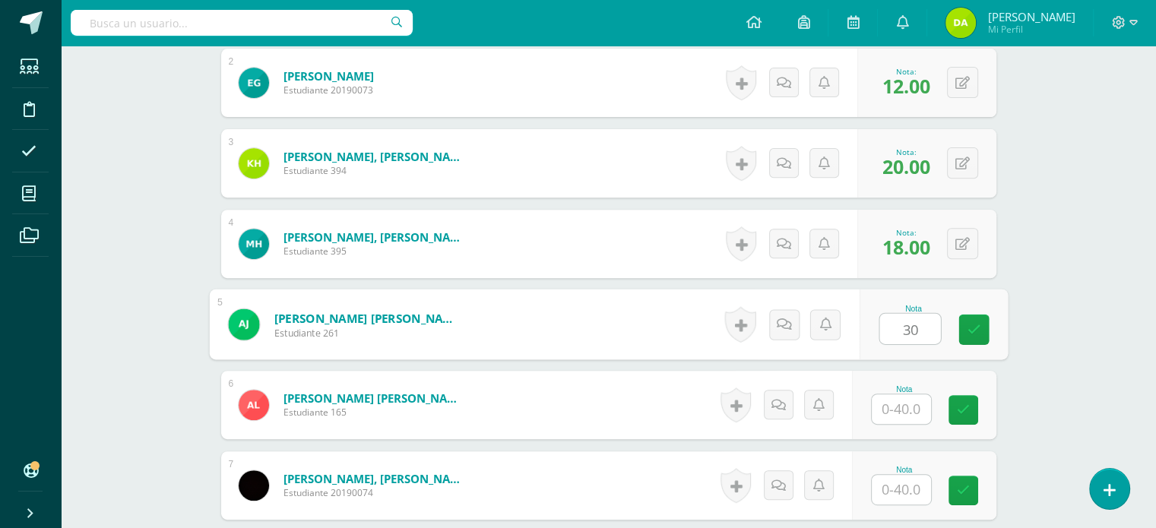
type input "30"
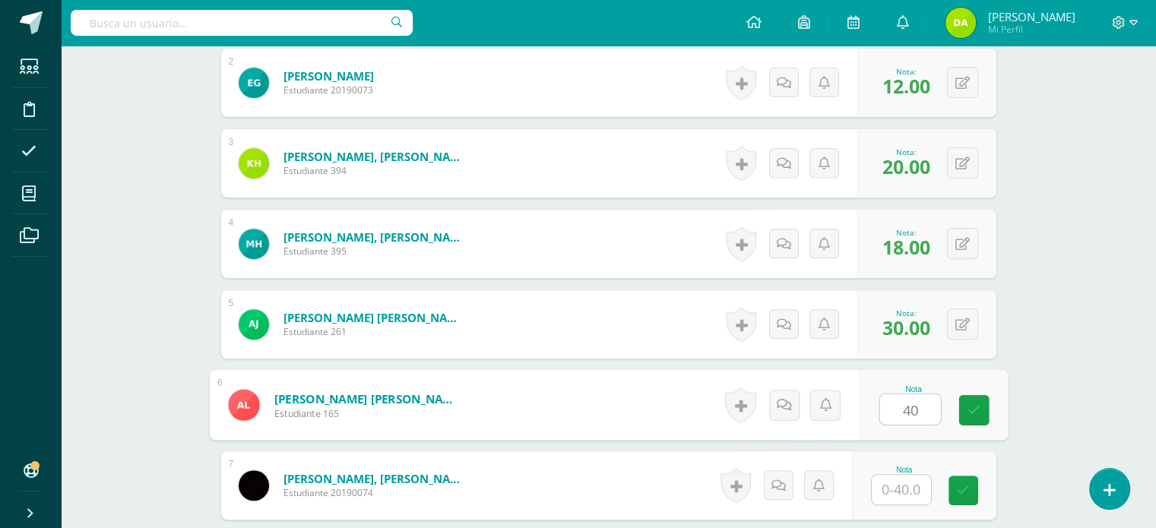
type input "40"
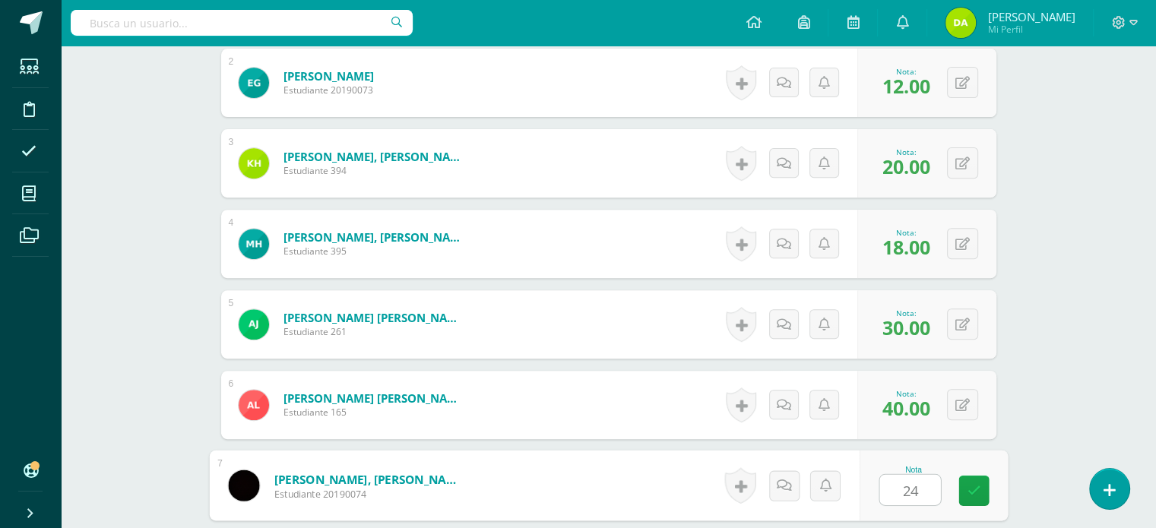
type input "24"
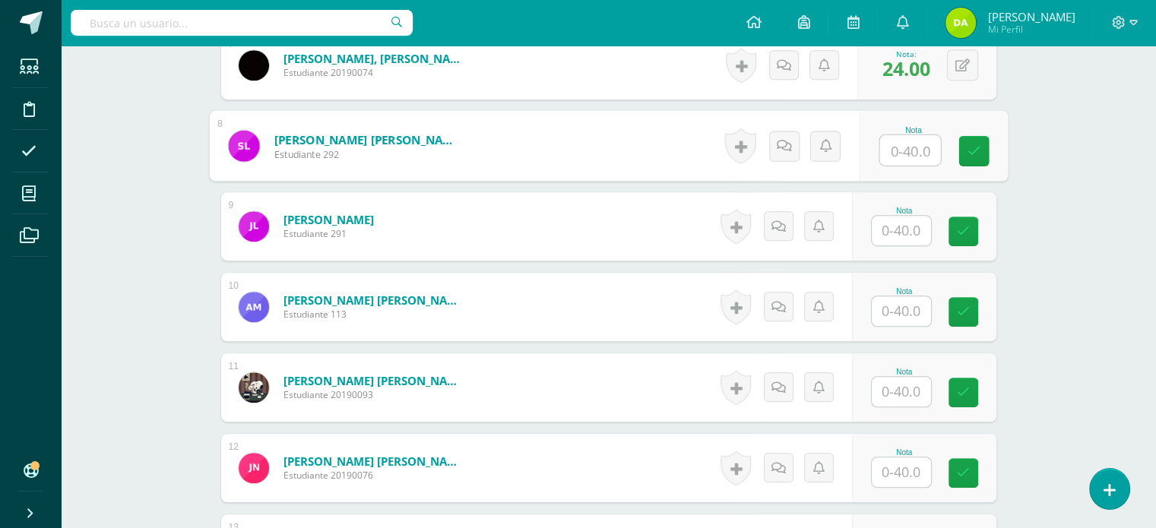
scroll to position [1001, 0]
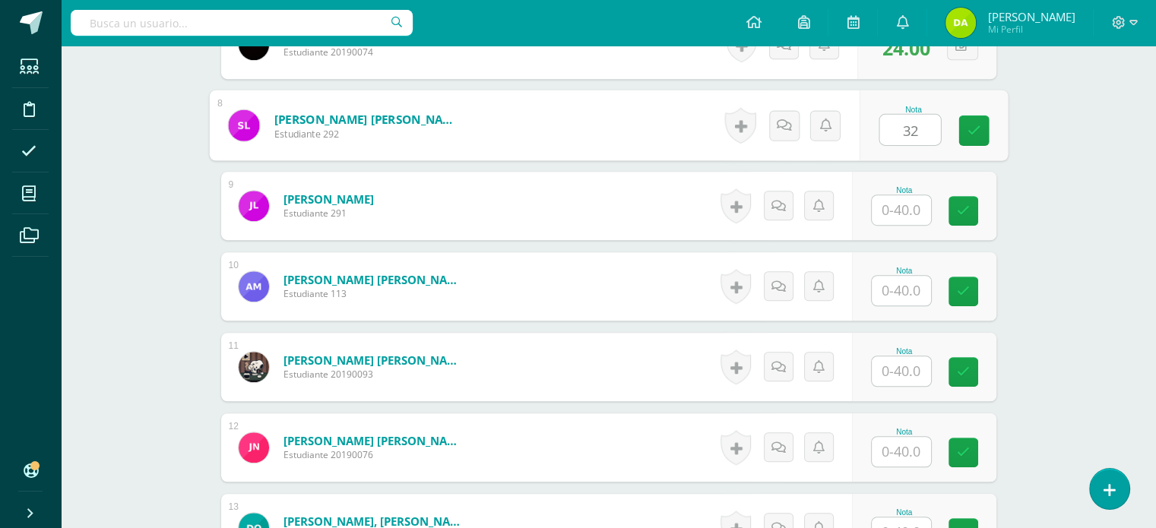
type input "32"
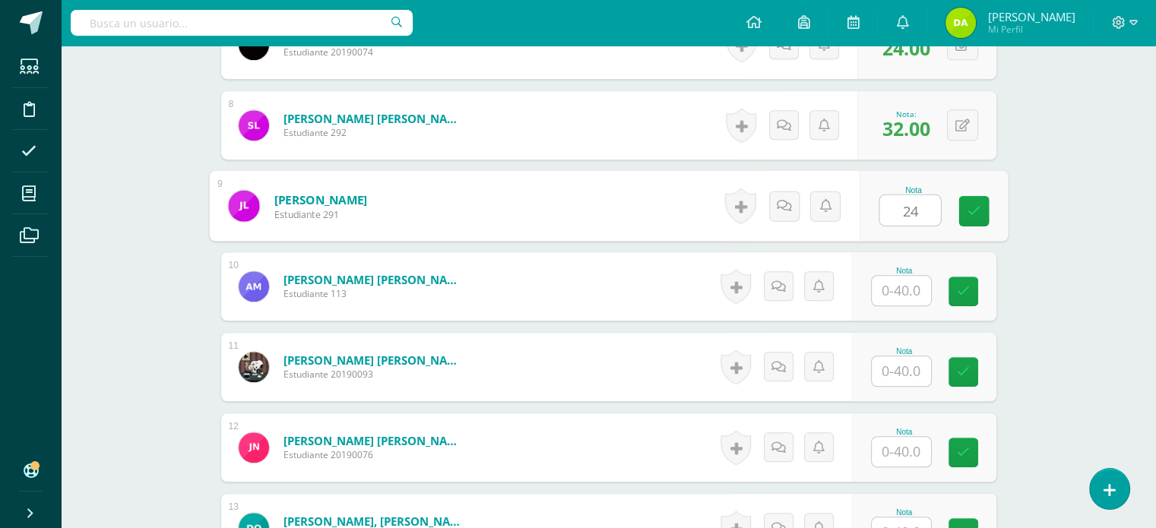
type input "24"
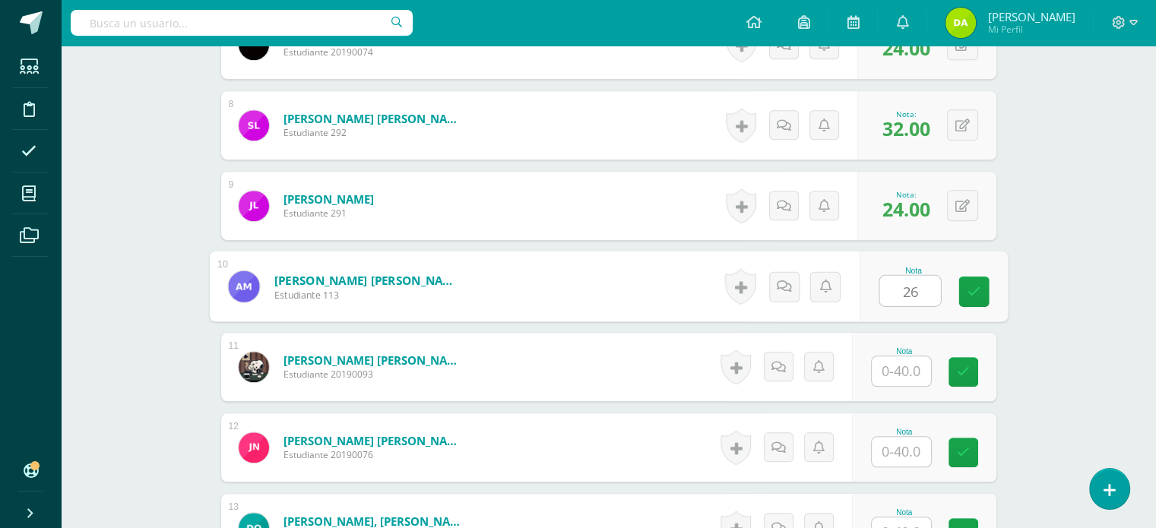
type input "26"
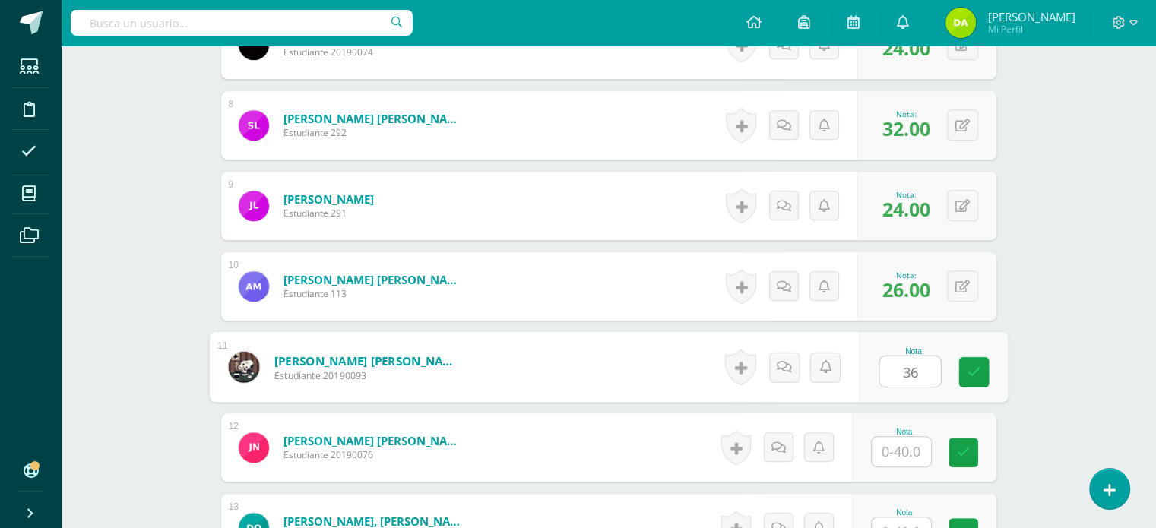
type input "36"
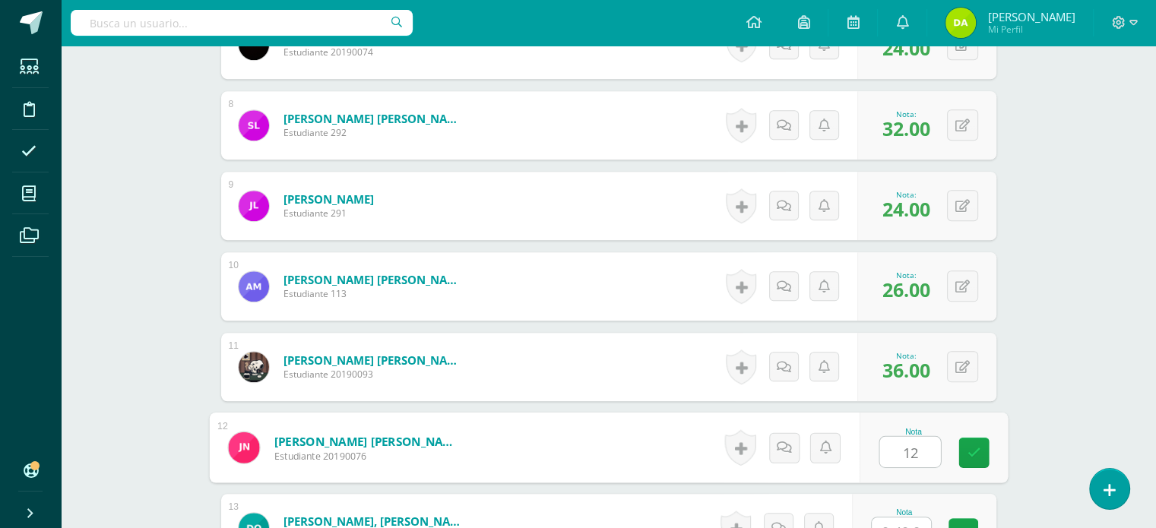
type input "12"
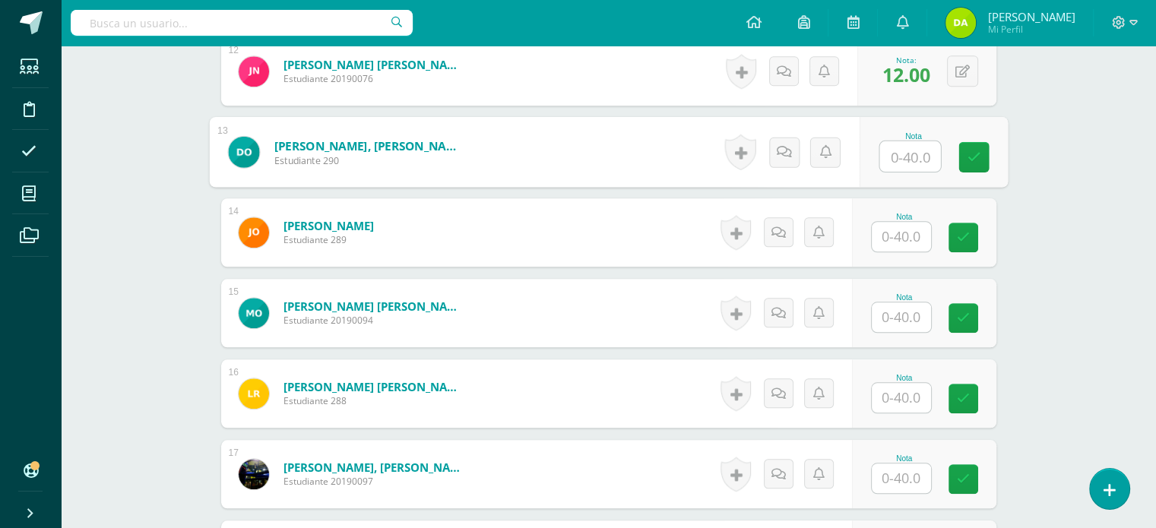
scroll to position [1387, 0]
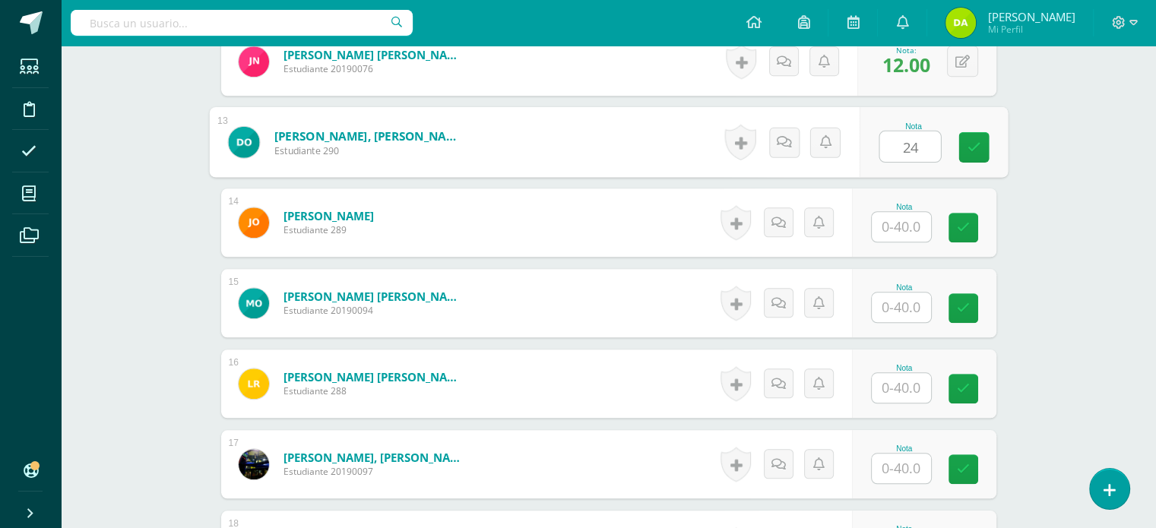
type input "24"
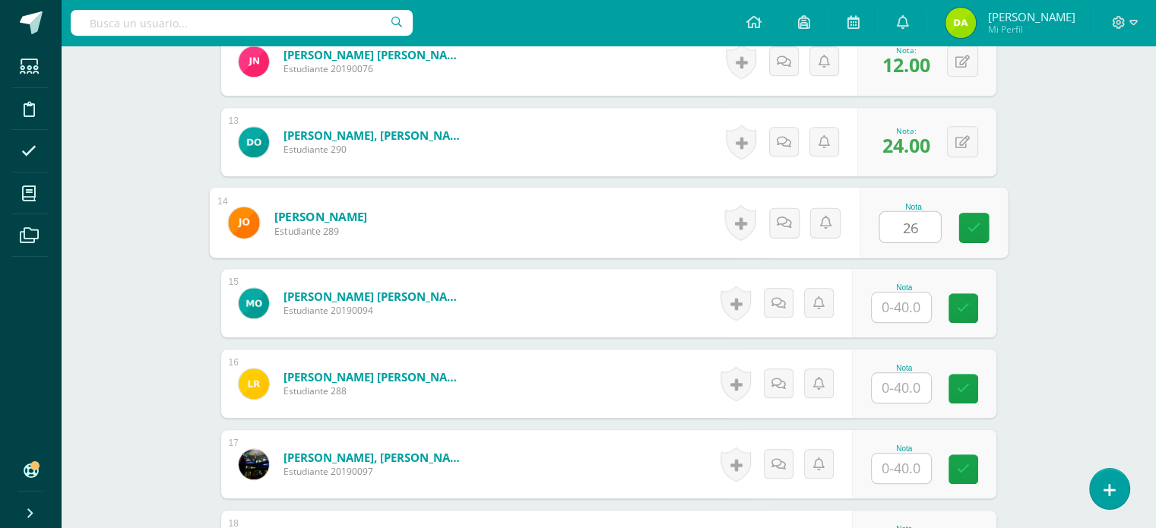
type input "26"
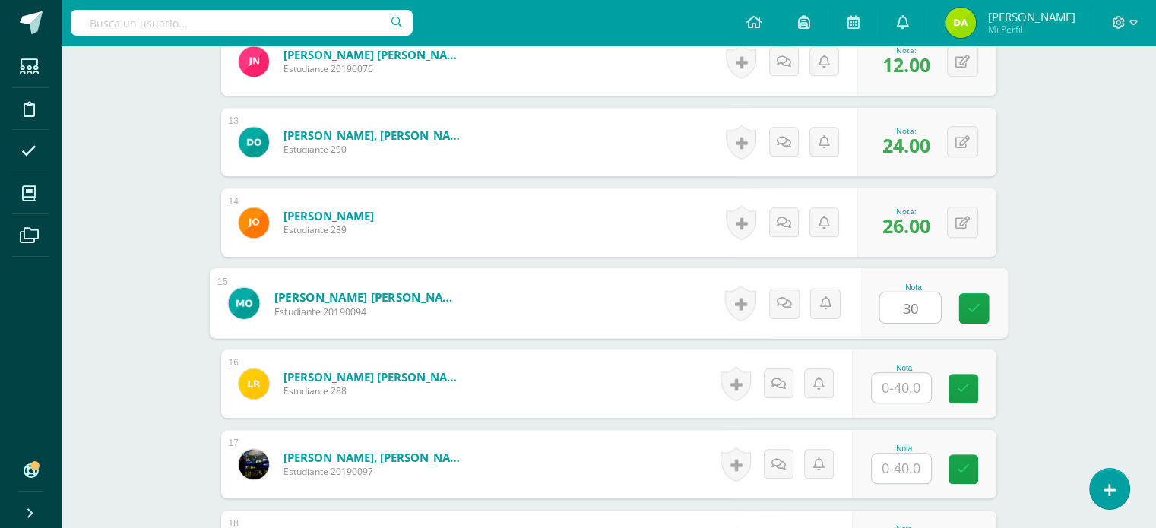
type input "30"
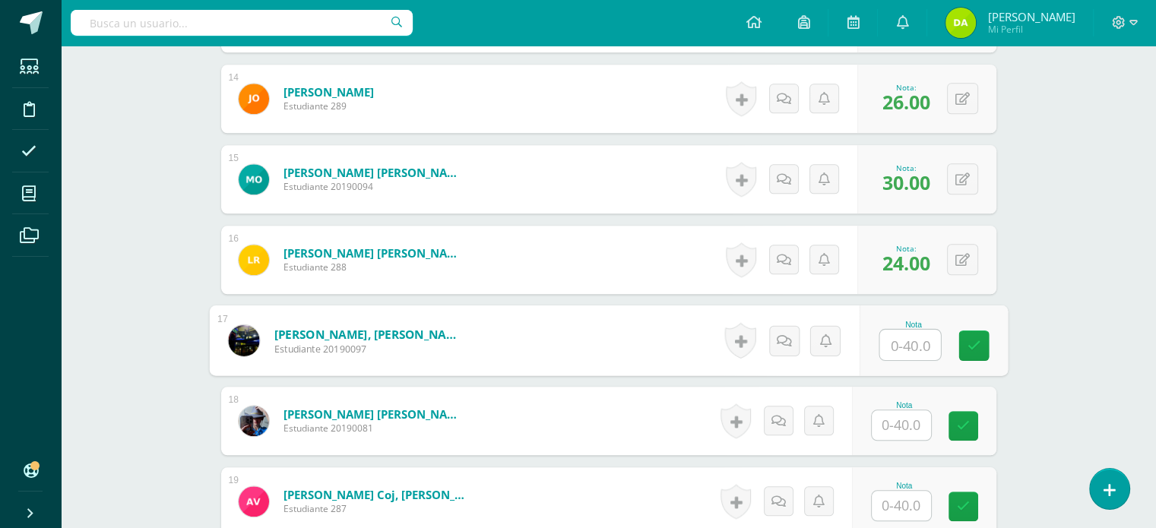
scroll to position [1510, 0]
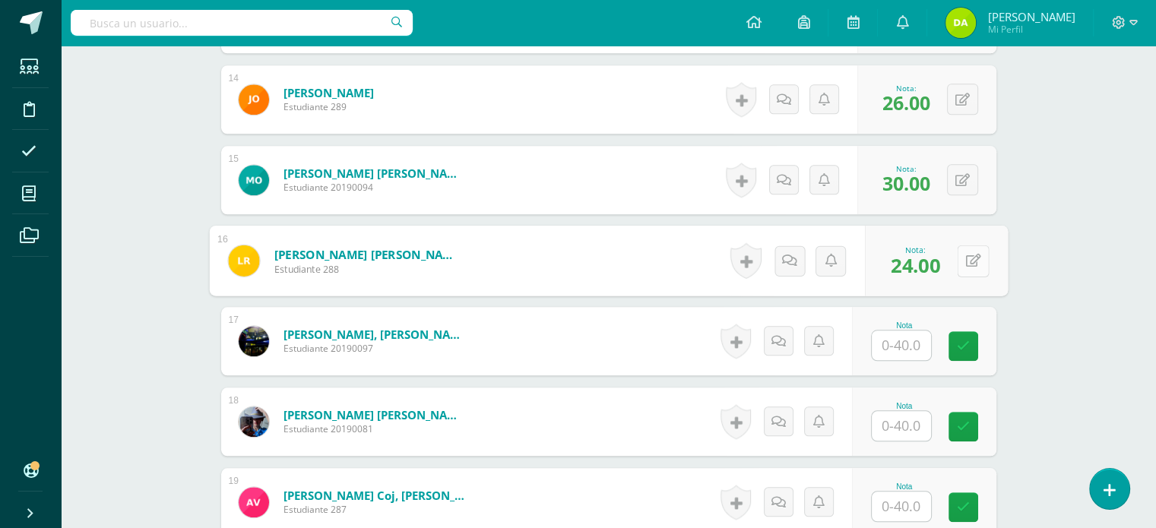
click at [948, 258] on div "0 Logros Logros obtenidos Aún no hay logros agregados Nota: 24.00" at bounding box center [936, 261] width 143 height 71
click at [968, 258] on icon at bounding box center [972, 260] width 15 height 13
type input "30"
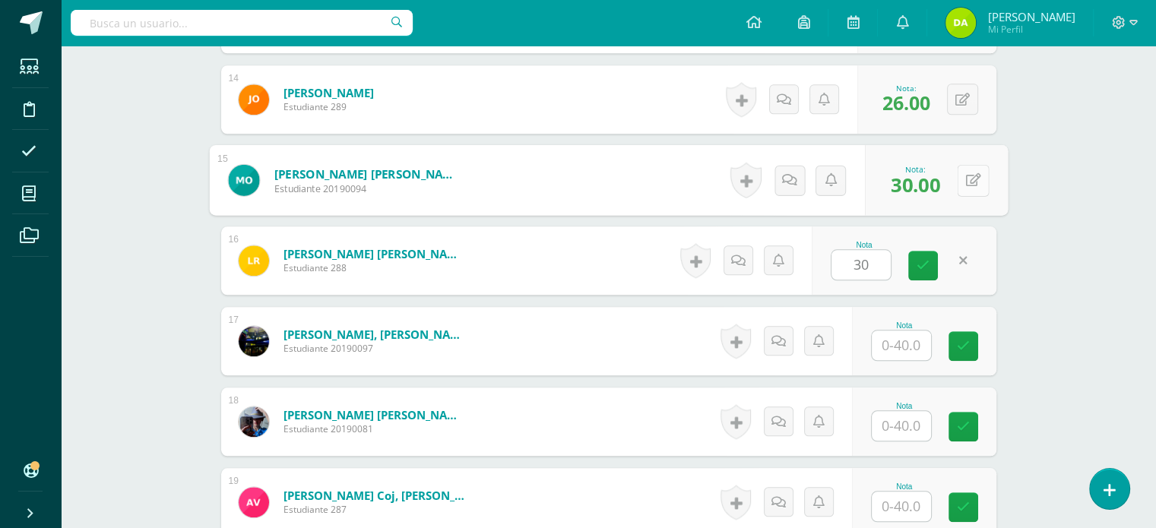
click at [975, 173] on button at bounding box center [973, 180] width 32 height 32
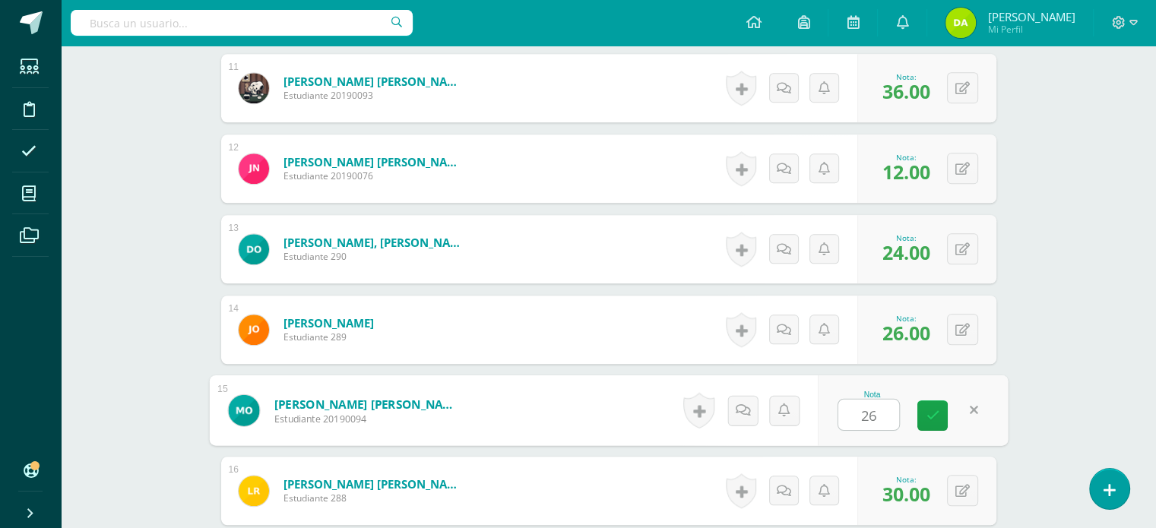
scroll to position [1279, 0]
type input "26"
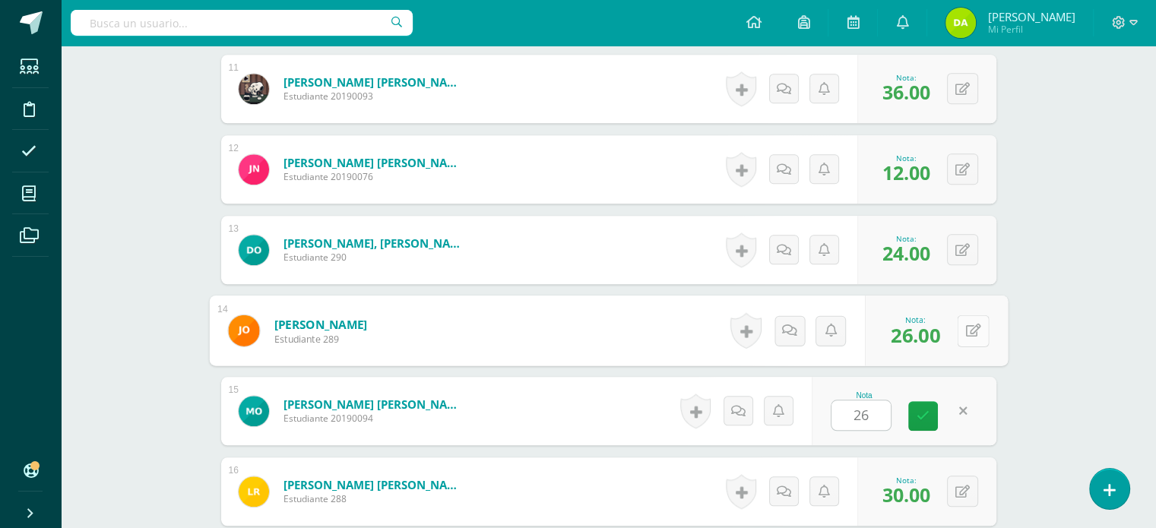
click at [961, 327] on button at bounding box center [973, 331] width 32 height 32
type input "24"
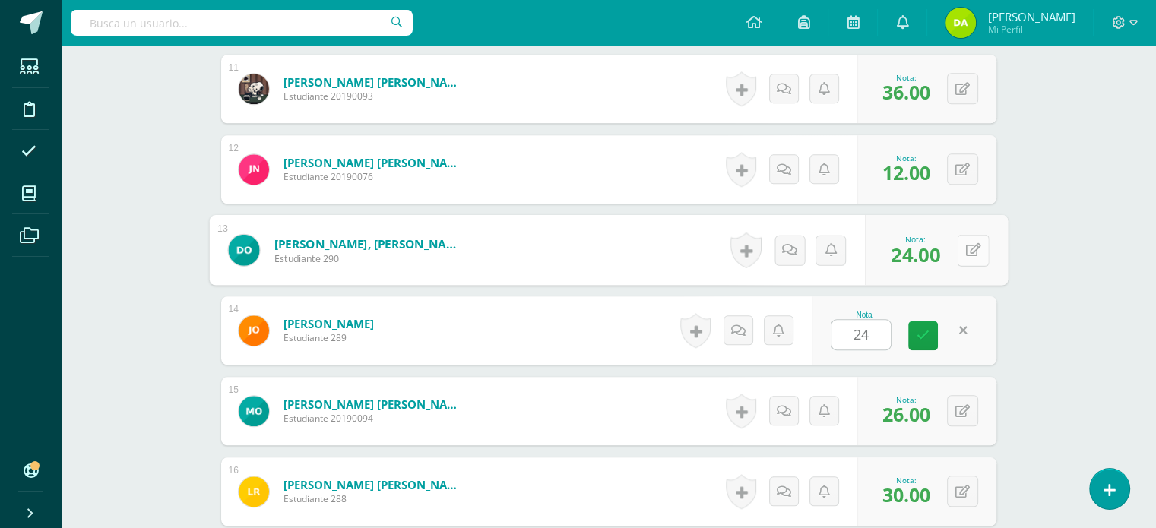
click at [973, 262] on button at bounding box center [973, 250] width 32 height 32
type input "12"
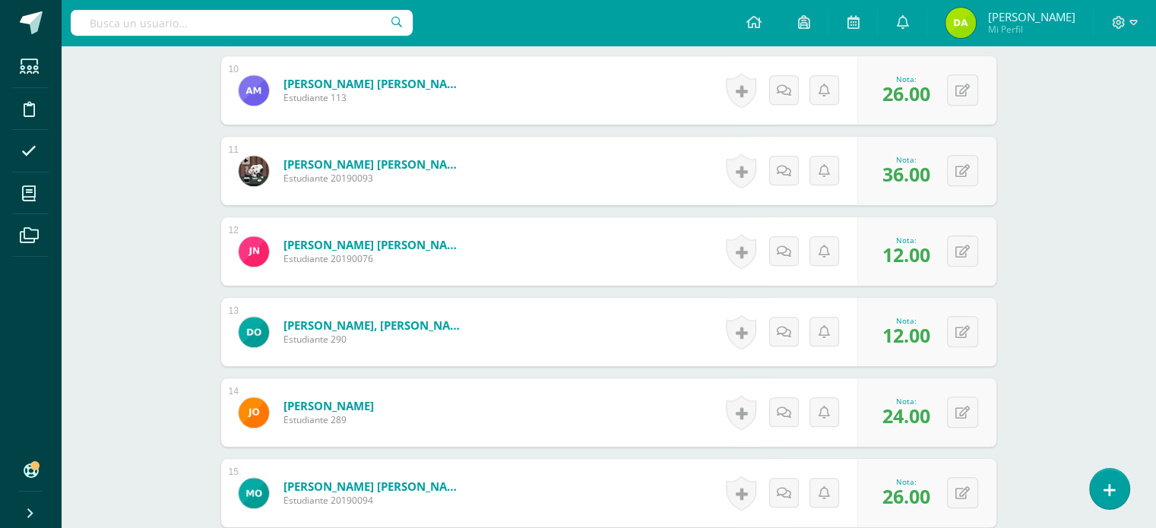
scroll to position [1176, 0]
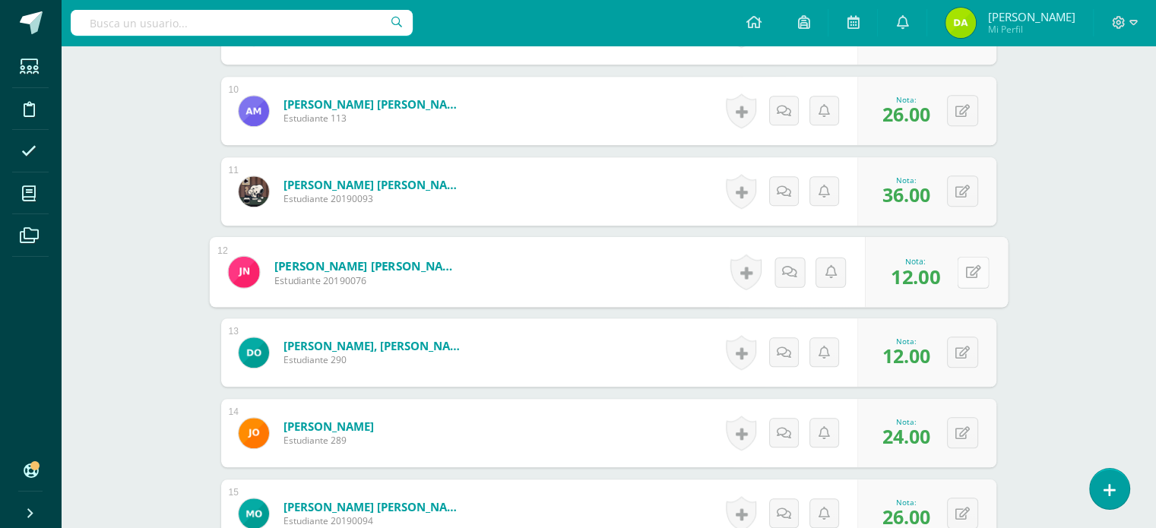
click at [971, 261] on button at bounding box center [973, 272] width 32 height 32
type input "28"
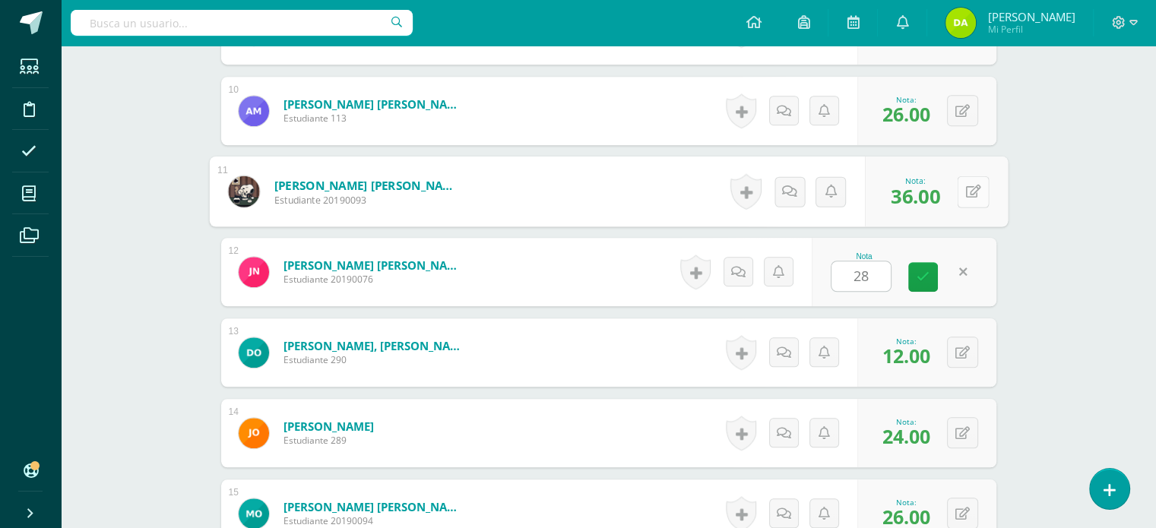
click at [966, 188] on icon at bounding box center [972, 191] width 15 height 13
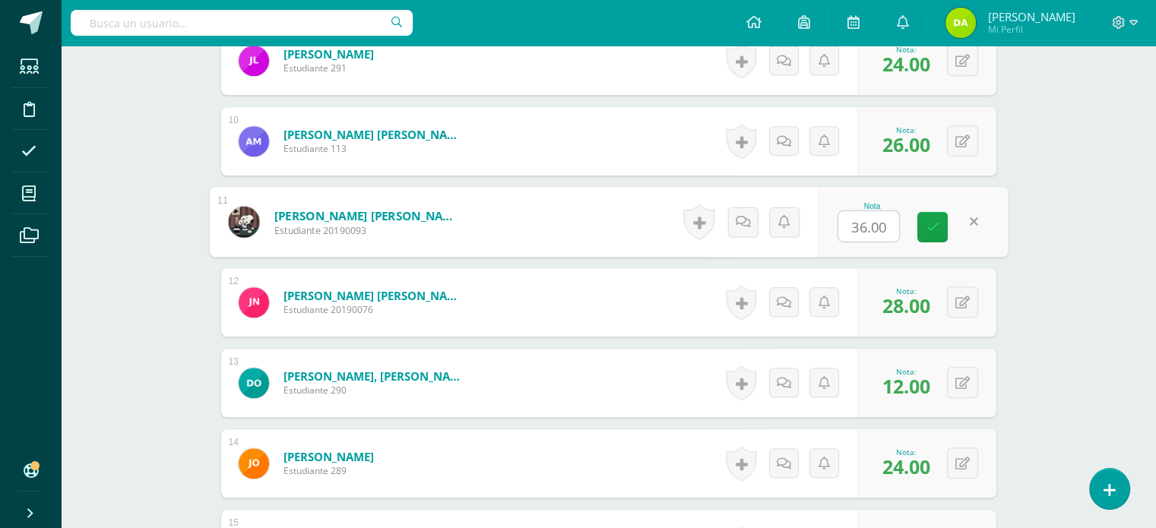
scroll to position [1097, 0]
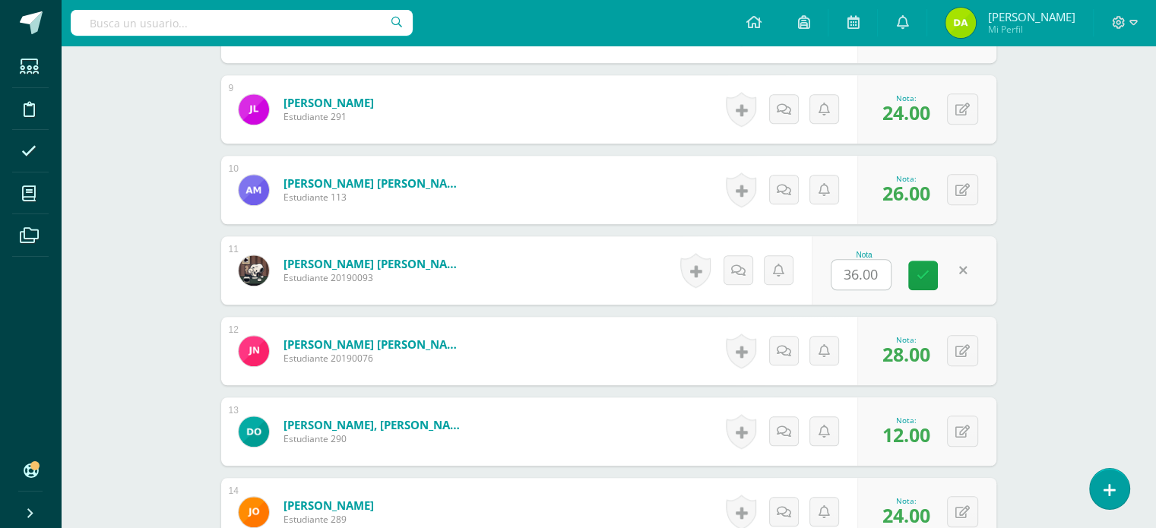
click at [1079, 266] on div "Inglés Segundo Basico "B" Herramientas Detalle de asistencias Actividad Anuncio…" at bounding box center [608, 76] width 1095 height 2256
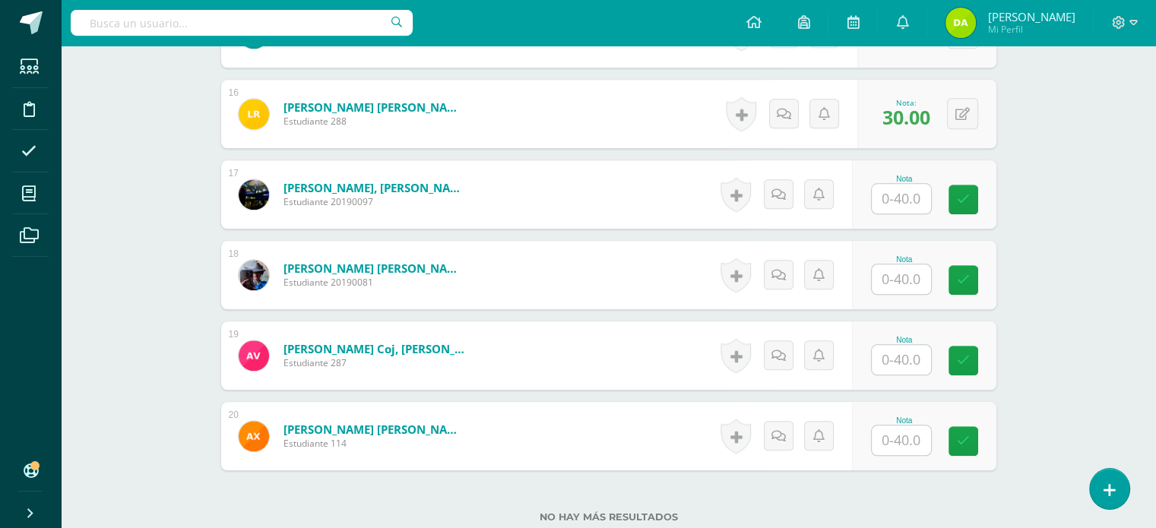
scroll to position [1657, 0]
click at [899, 197] on input "text" at bounding box center [909, 199] width 61 height 30
type input "24"
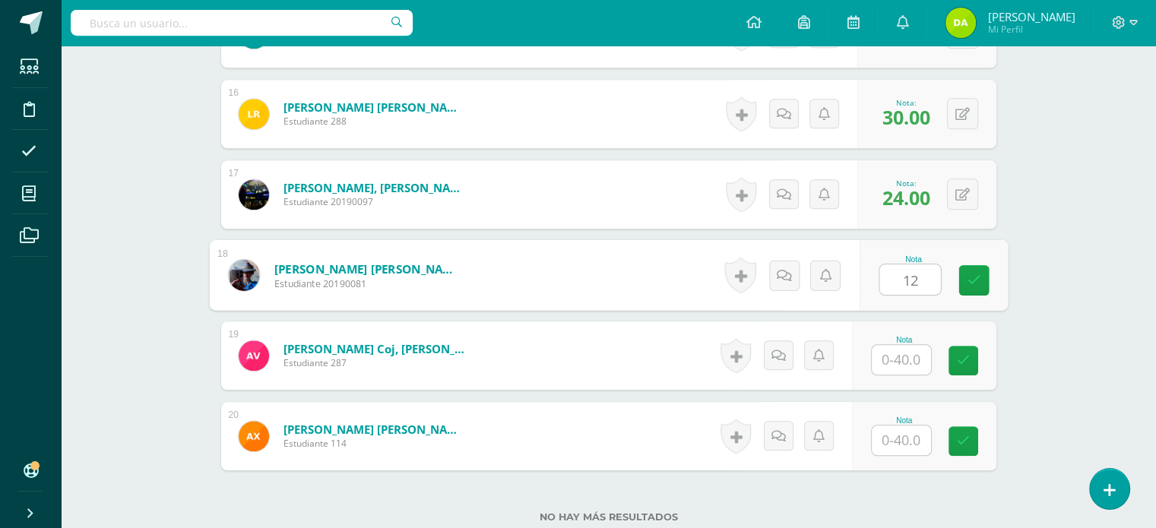
type input "12"
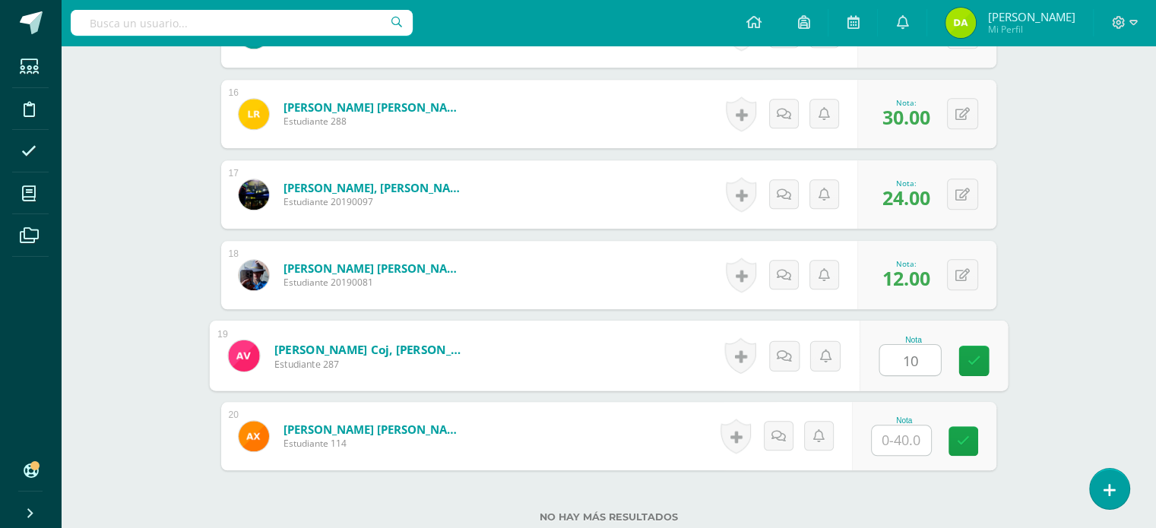
type input "10"
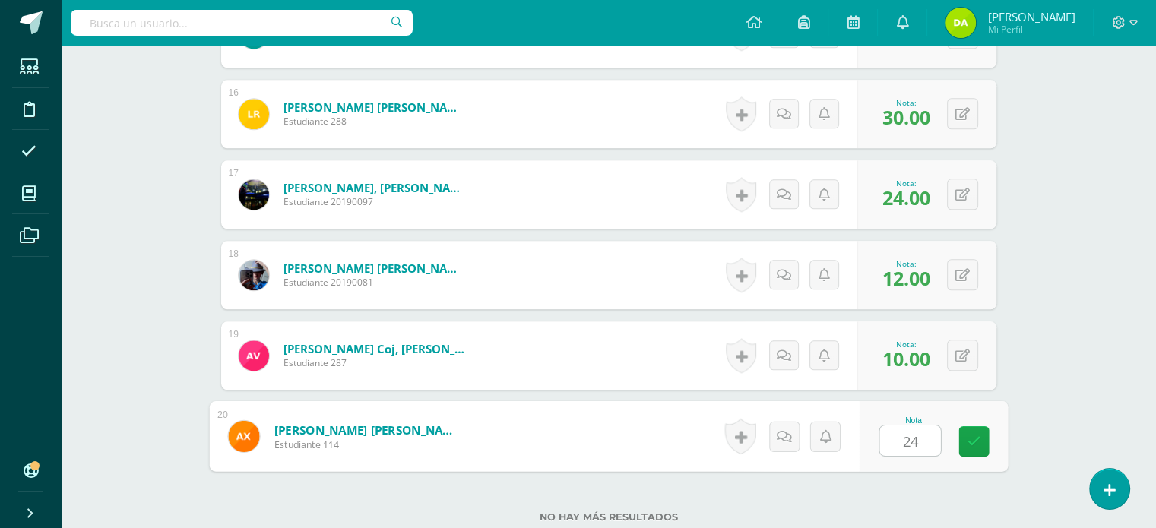
type input "24"
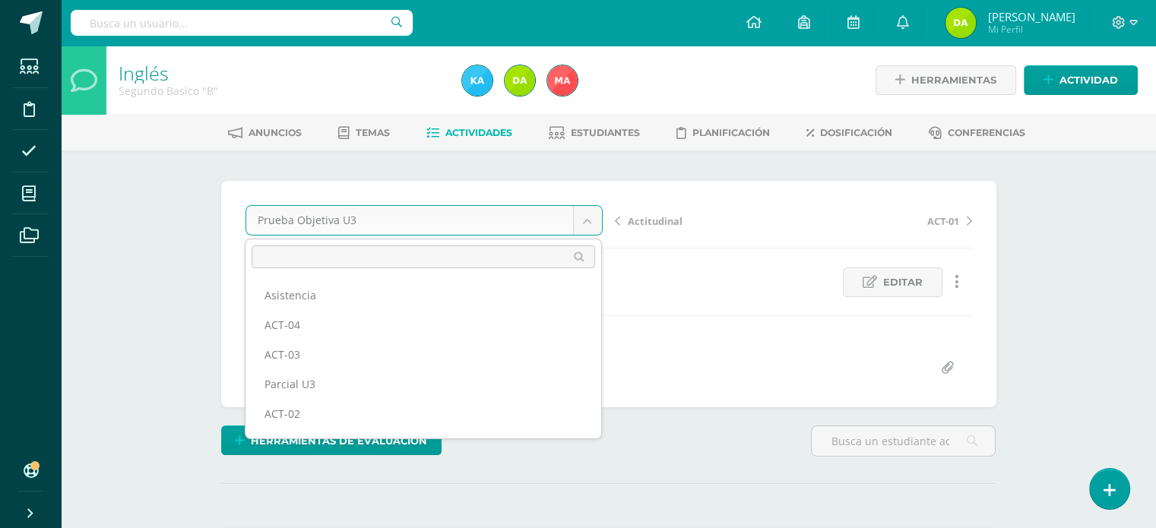
scroll to position [49, 0]
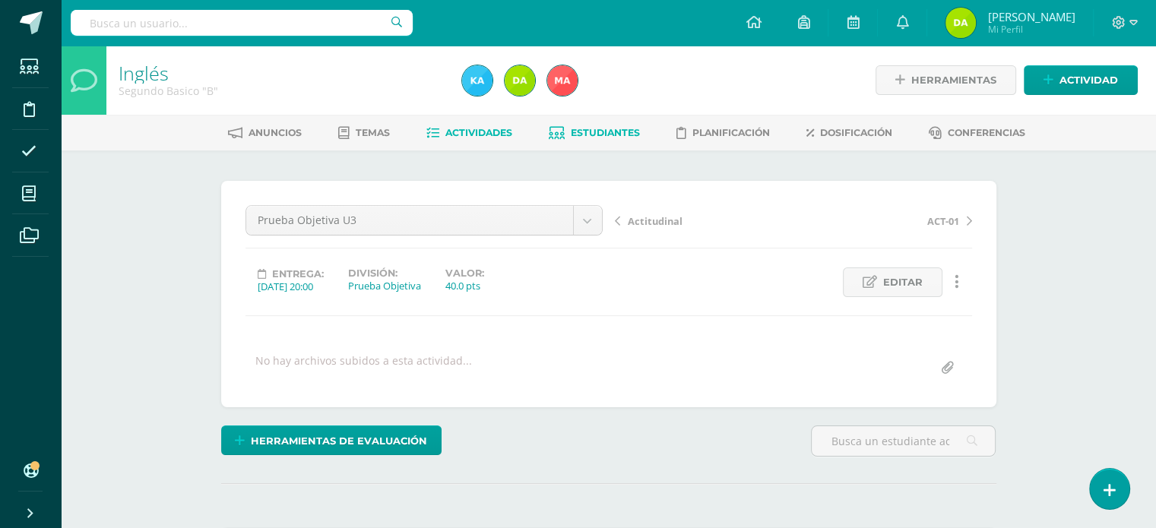
click at [572, 141] on link "Estudiantes" at bounding box center [594, 133] width 91 height 24
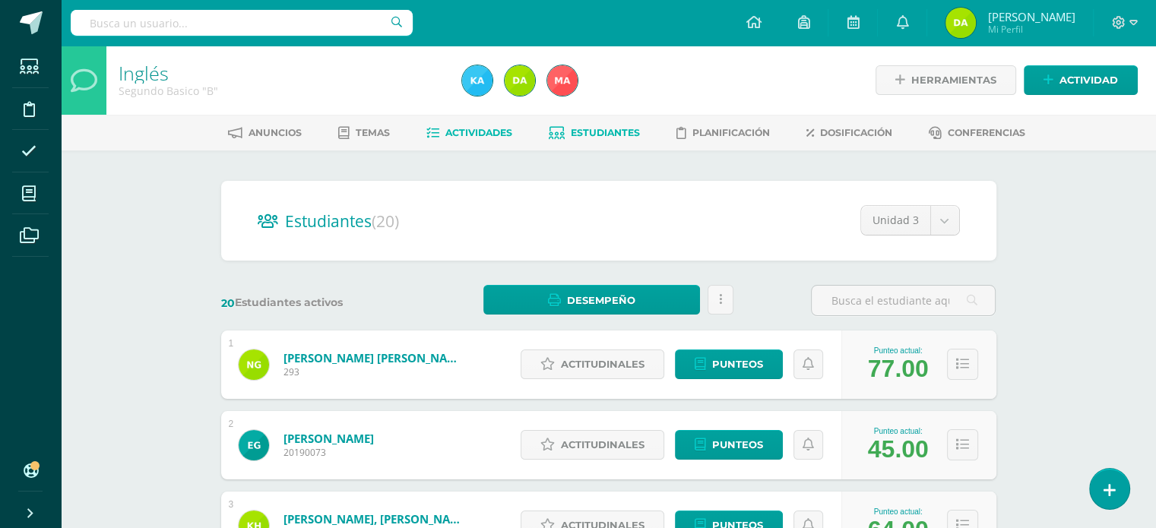
click at [458, 128] on span "Actividades" at bounding box center [478, 132] width 67 height 11
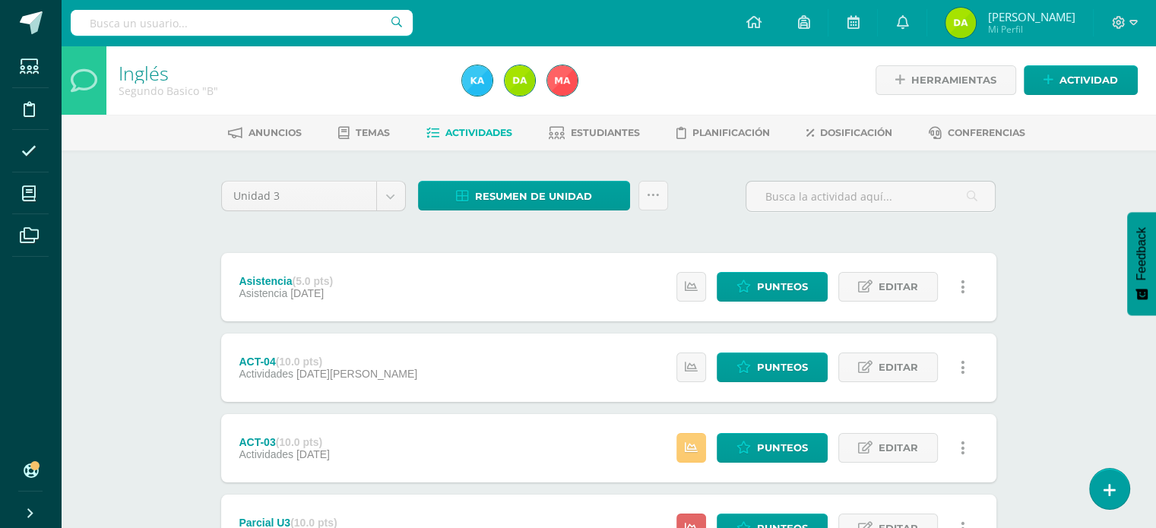
drag, startPoint x: 515, startPoint y: 346, endPoint x: 388, endPoint y: -29, distance: 395.3
click at [388, 0] on html "Estudiantes Disciplina Asistencia Mis cursos Archivos Soporte Ayuda Reportar un…" at bounding box center [578, 493] width 1156 height 986
click at [495, 288] on div "Asistencia (5.0 pts) Asistencia 31 de Julio Estatus de Actividad: 0 Estudiantes…" at bounding box center [608, 287] width 775 height 68
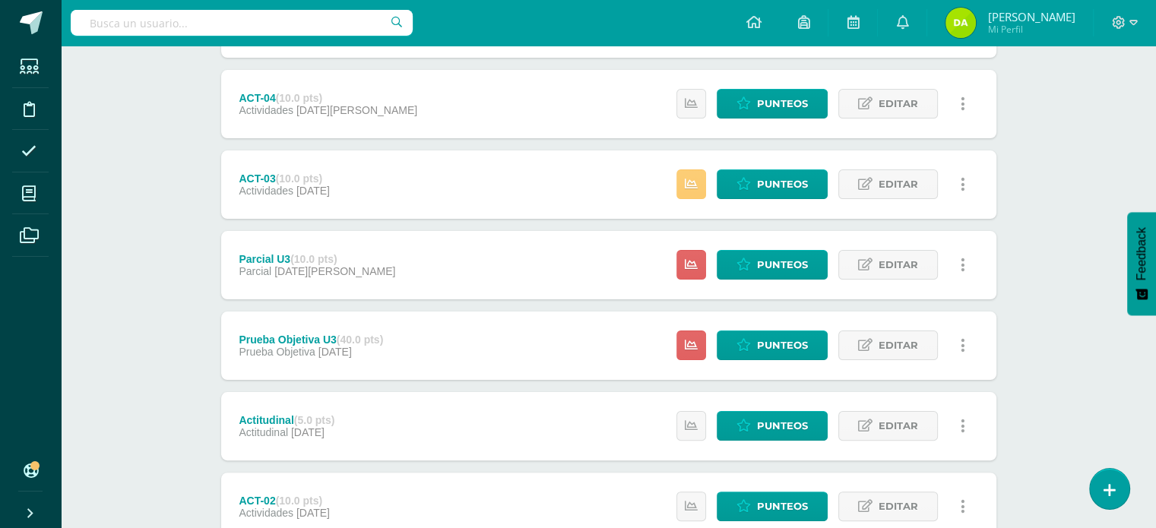
scroll to position [300, 0]
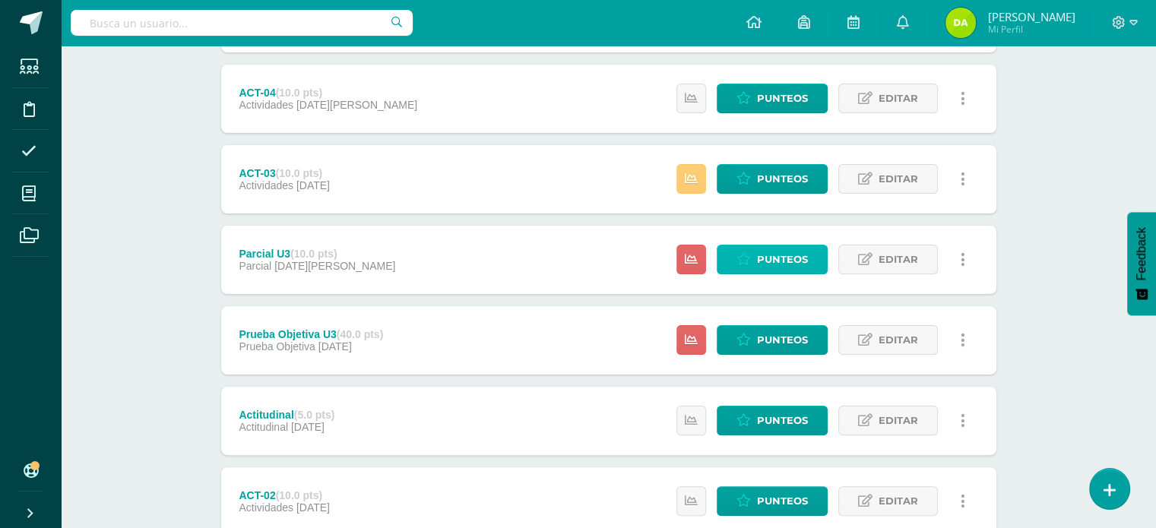
click at [749, 258] on icon at bounding box center [743, 259] width 14 height 13
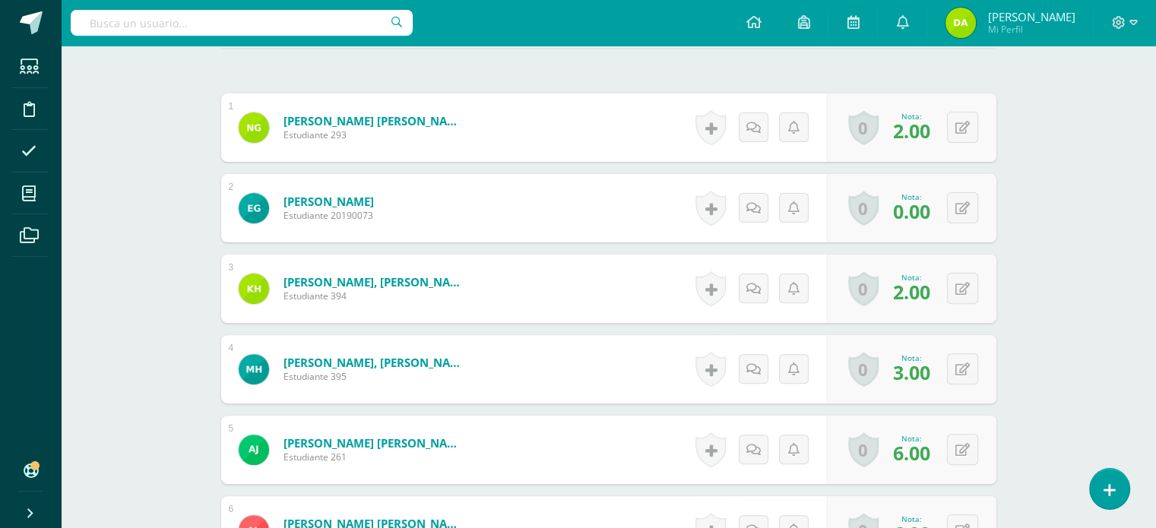
scroll to position [435, 0]
click at [955, 370] on div "0 [GEOGRAPHIC_DATA] Logros obtenidos Aún no hay logros agregados Nota: 3.00" at bounding box center [920, 369] width 174 height 71
click at [980, 372] on button at bounding box center [973, 369] width 32 height 32
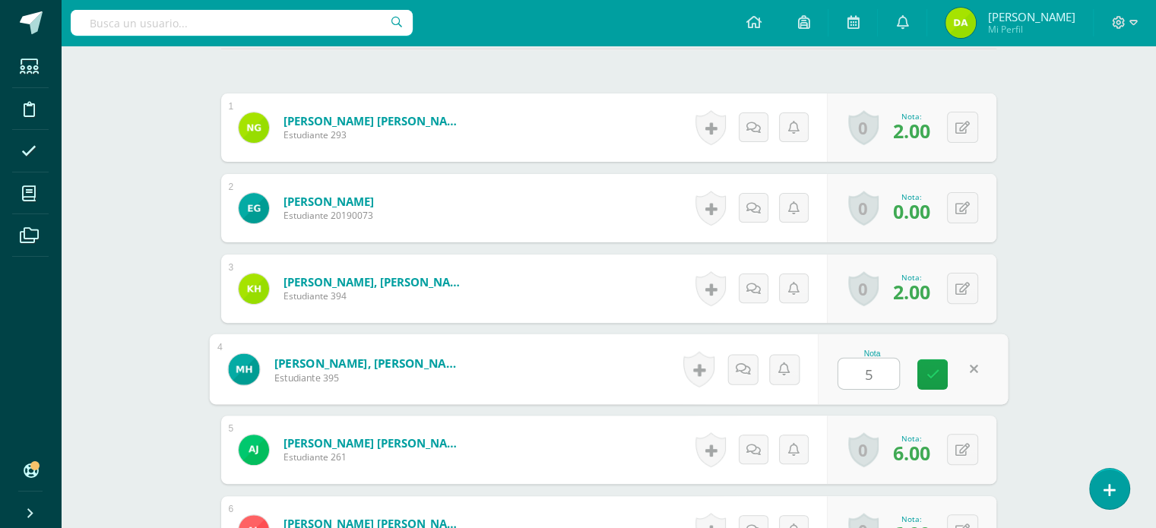
type input "5"
click at [987, 373] on div "Nota 5" at bounding box center [904, 369] width 185 height 68
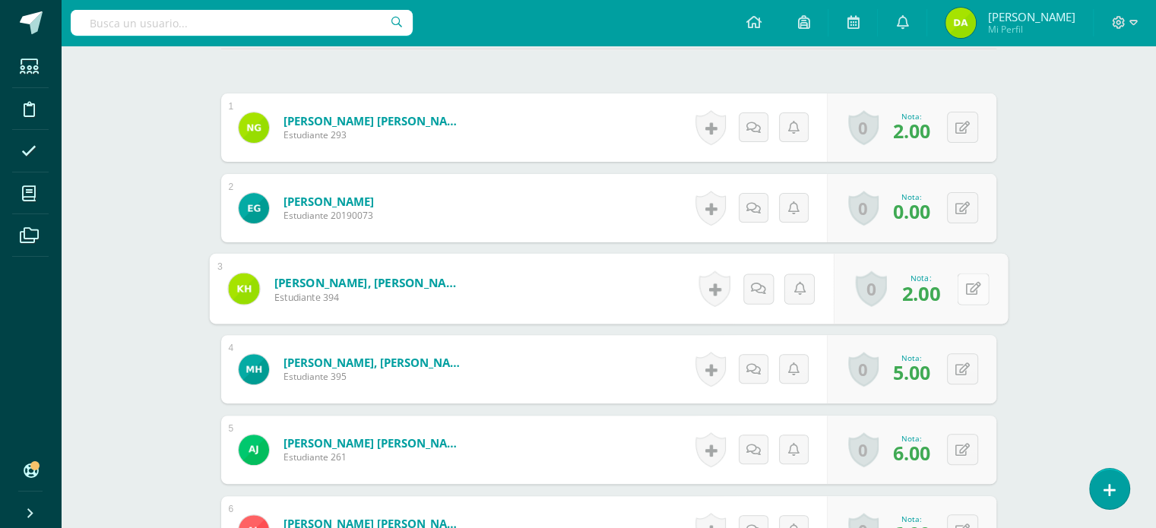
click at [951, 284] on div "0 [GEOGRAPHIC_DATA] Logros obtenidos Aún no hay logros agregados Nota: 2.00" at bounding box center [920, 289] width 174 height 71
click at [971, 288] on icon at bounding box center [972, 288] width 15 height 13
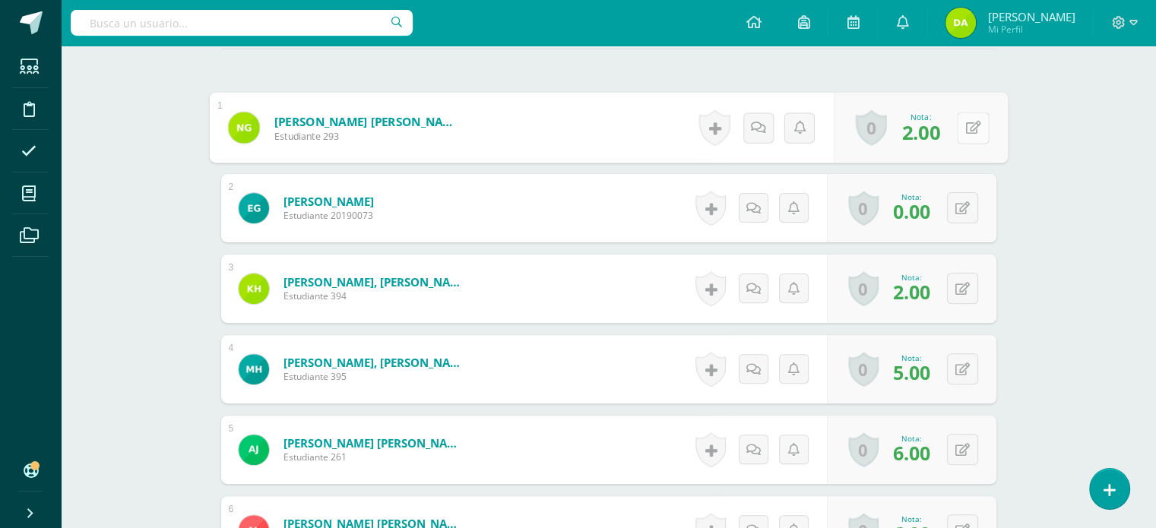
click at [967, 135] on button at bounding box center [973, 128] width 32 height 32
type input "3"
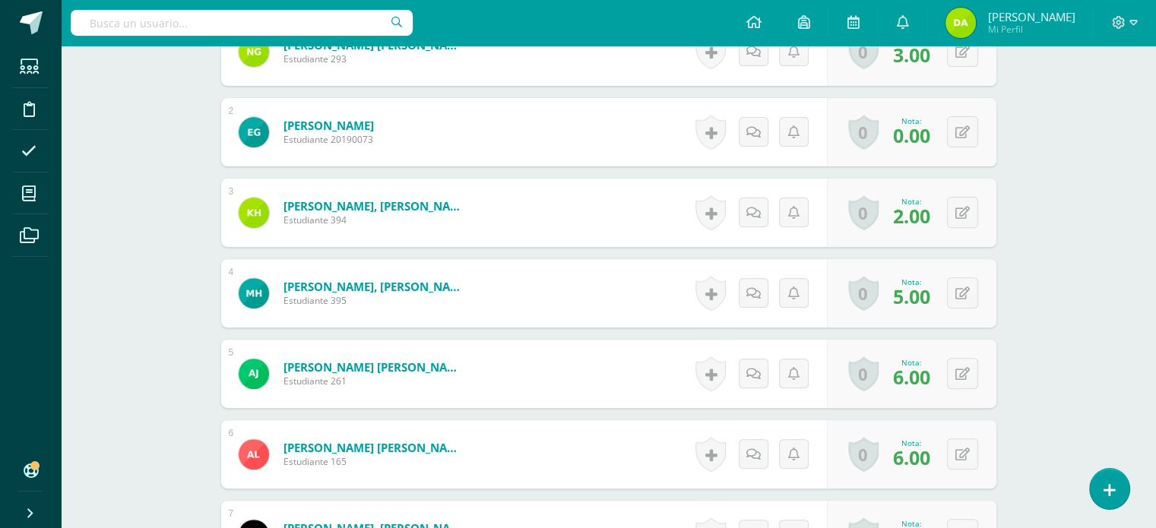
scroll to position [351, 0]
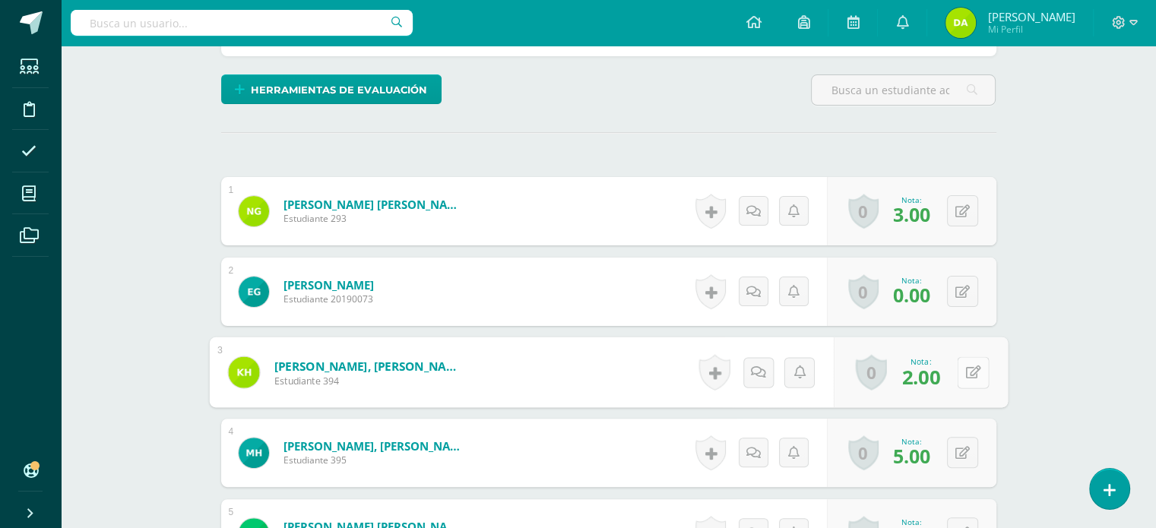
click at [947, 366] on div "0 [GEOGRAPHIC_DATA] Logros obtenidos Aún no hay logros agregados Nota: 2.00" at bounding box center [920, 372] width 174 height 71
click at [970, 377] on icon at bounding box center [972, 372] width 15 height 13
type input "5"
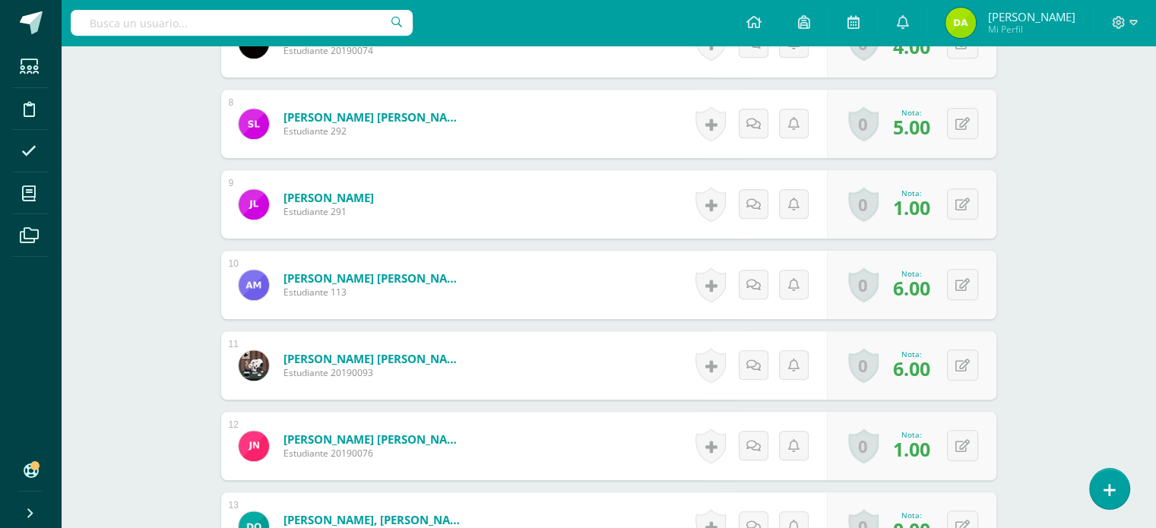
scroll to position [1003, 0]
click at [969, 363] on button at bounding box center [973, 365] width 32 height 32
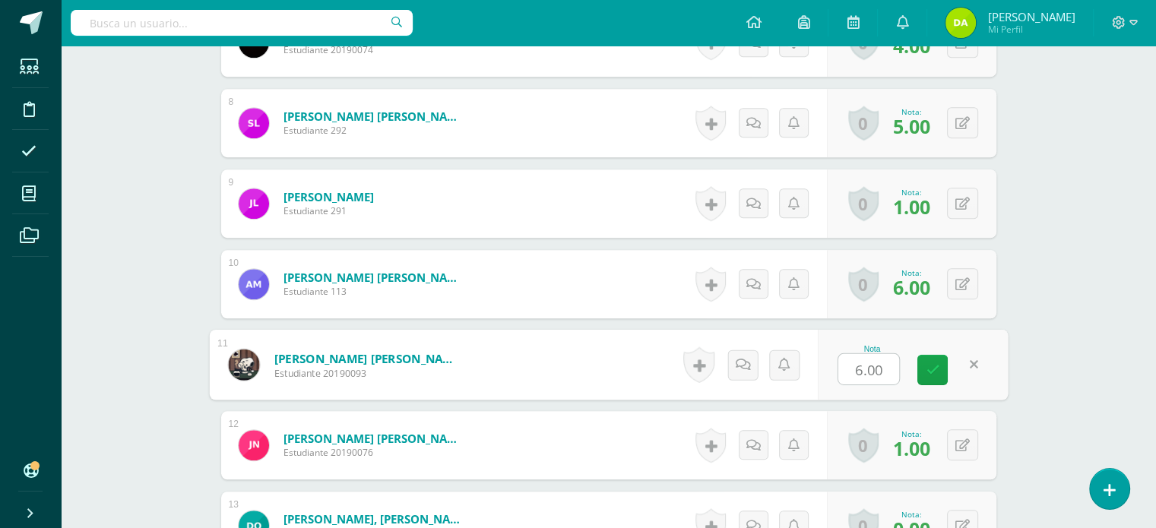
type input "9"
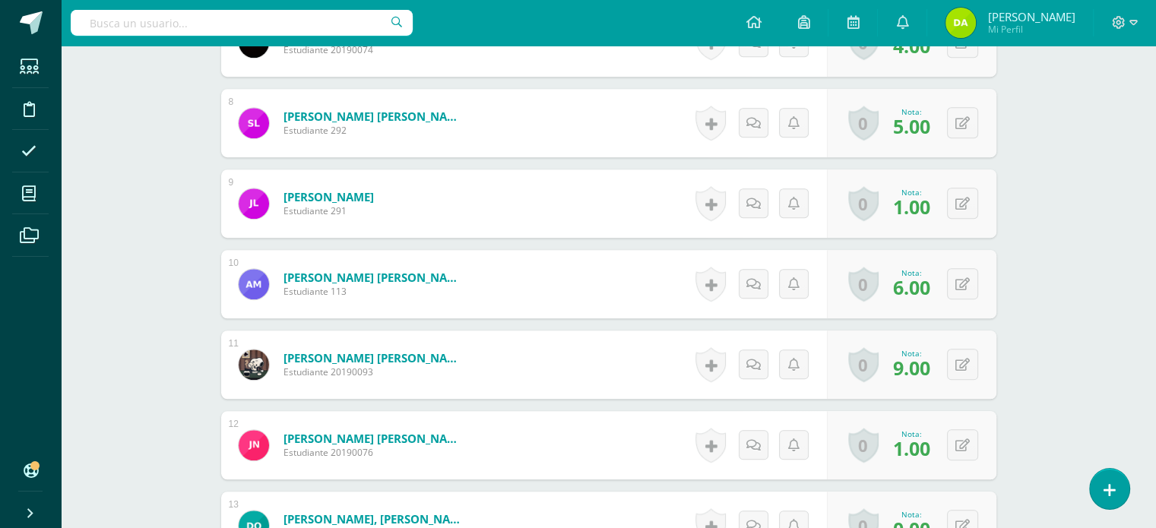
click at [1002, 379] on div "¿Estás seguro que quieres eliminar esta actividad? Esto borrará la actividad y …" at bounding box center [609, 222] width 836 height 2151
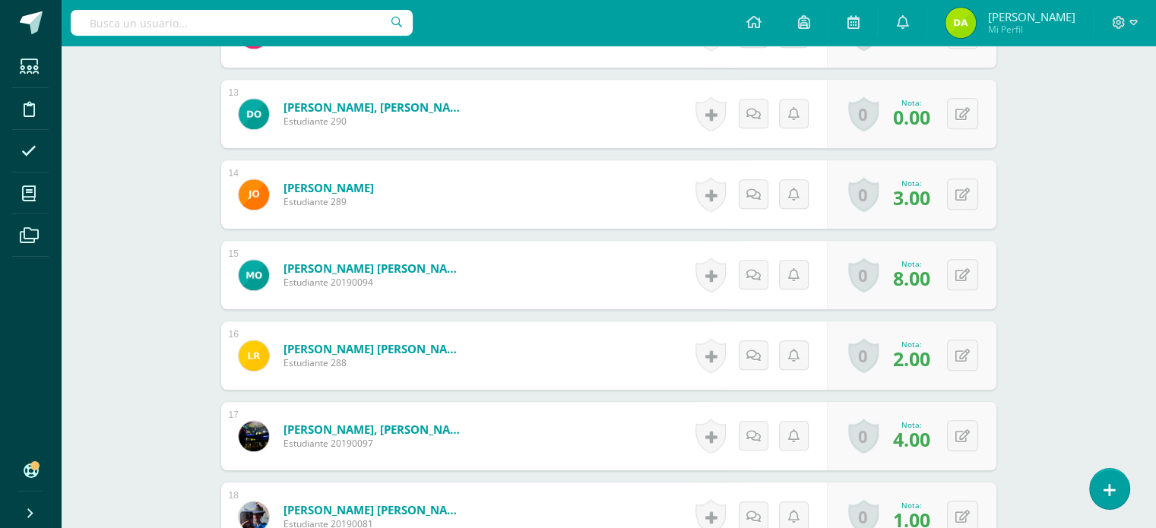
scroll to position [1414, 0]
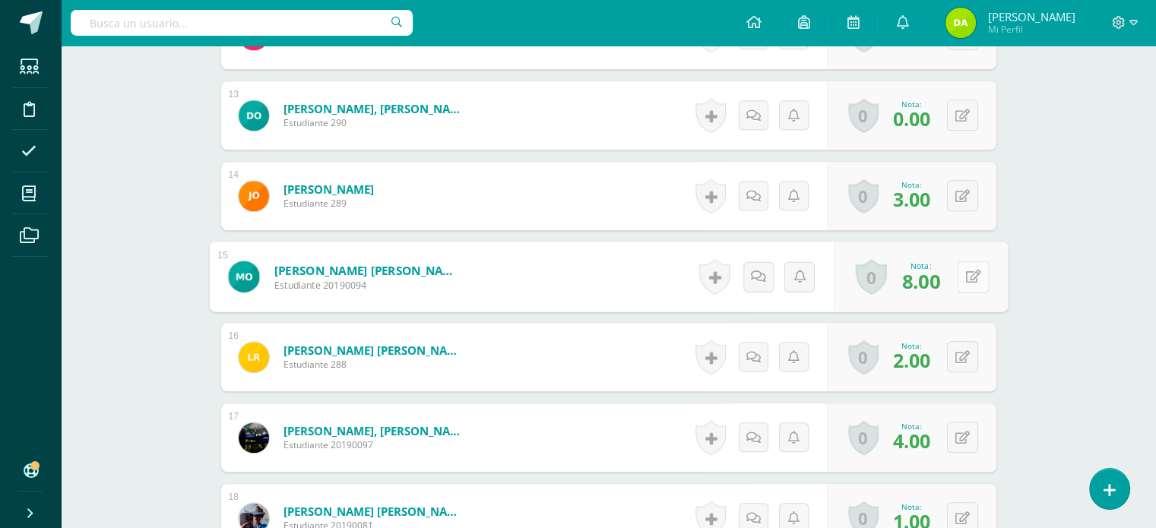
click at [955, 282] on div "0 [GEOGRAPHIC_DATA] Logros obtenidos Aún no hay logros agregados Nota: 8.00" at bounding box center [920, 277] width 174 height 71
click at [970, 280] on icon at bounding box center [972, 276] width 15 height 13
type input "10"
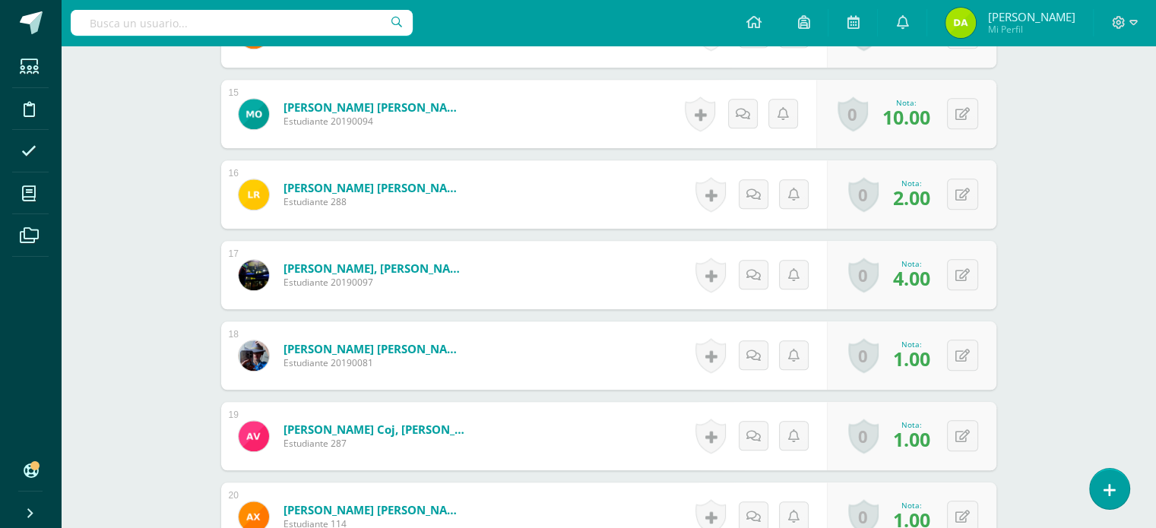
scroll to position [1577, 0]
click at [964, 196] on button at bounding box center [973, 194] width 32 height 32
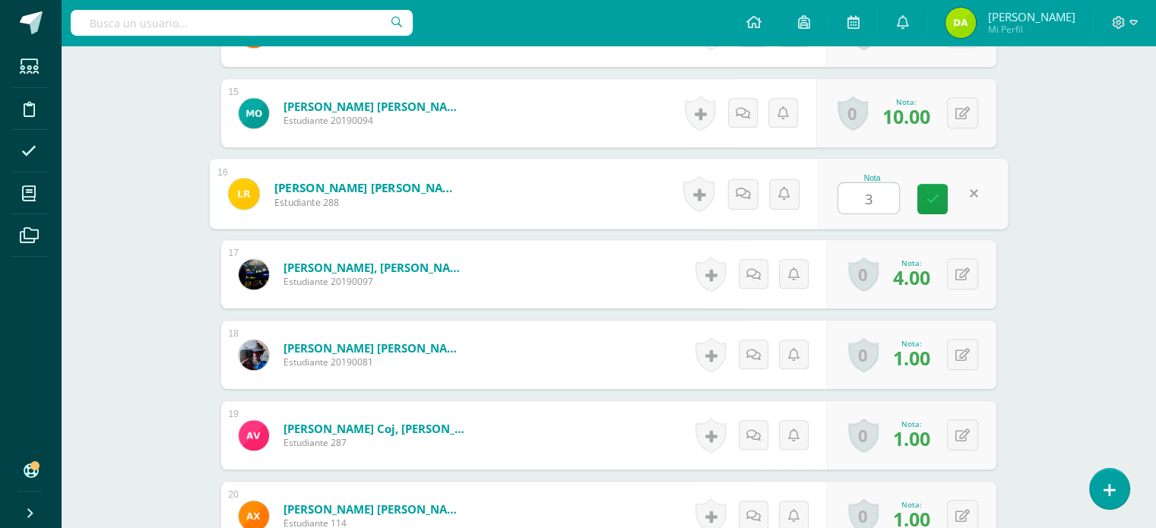
type input "3"
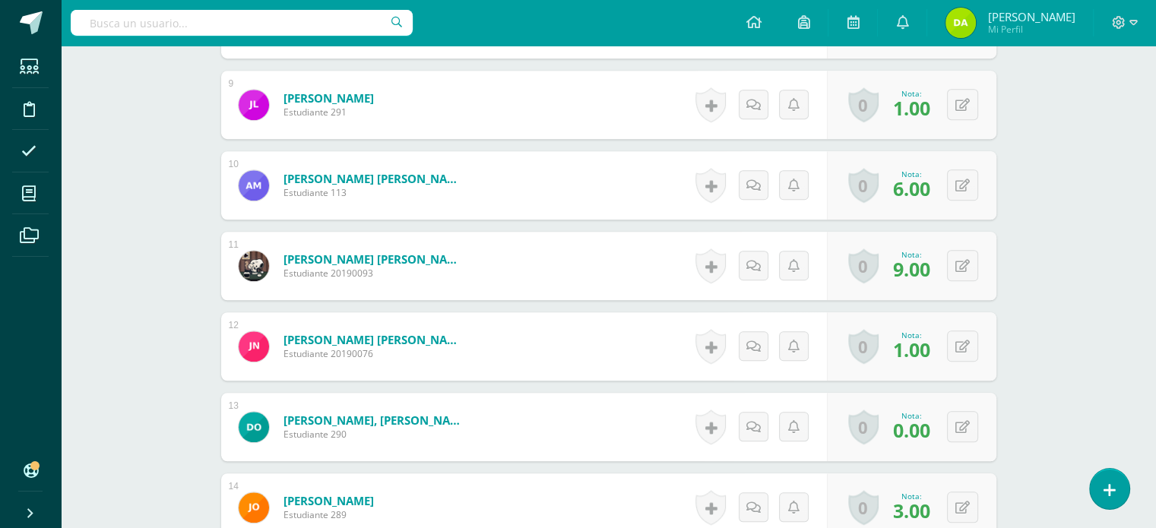
scroll to position [1064, 0]
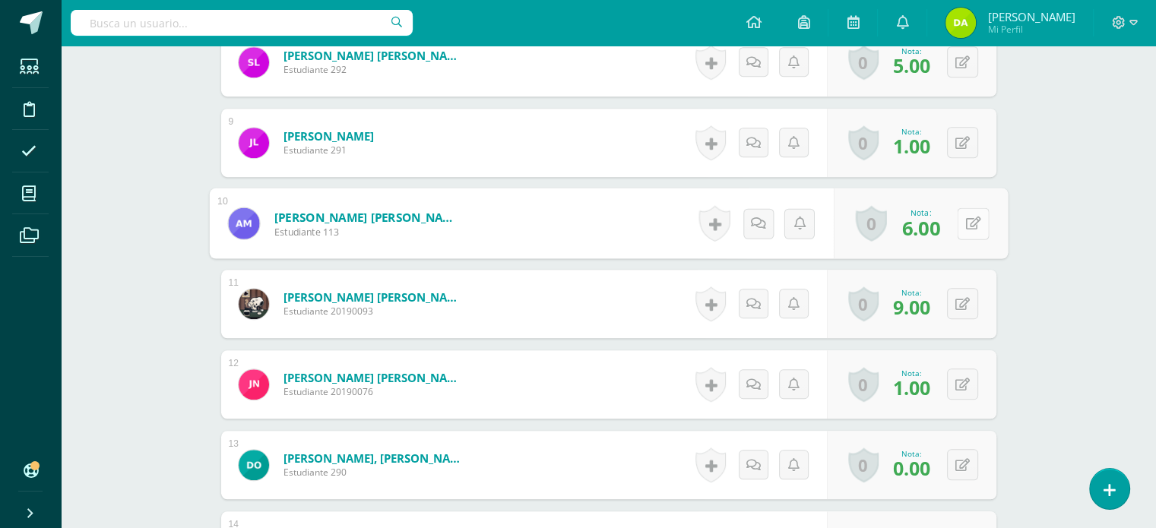
click at [959, 231] on button at bounding box center [973, 223] width 32 height 32
type input "8"
click at [1027, 306] on div "Inglés Segundo Basico "B" Herramientas Detalle de asistencias Actividad Anuncio…" at bounding box center [608, 110] width 1095 height 2256
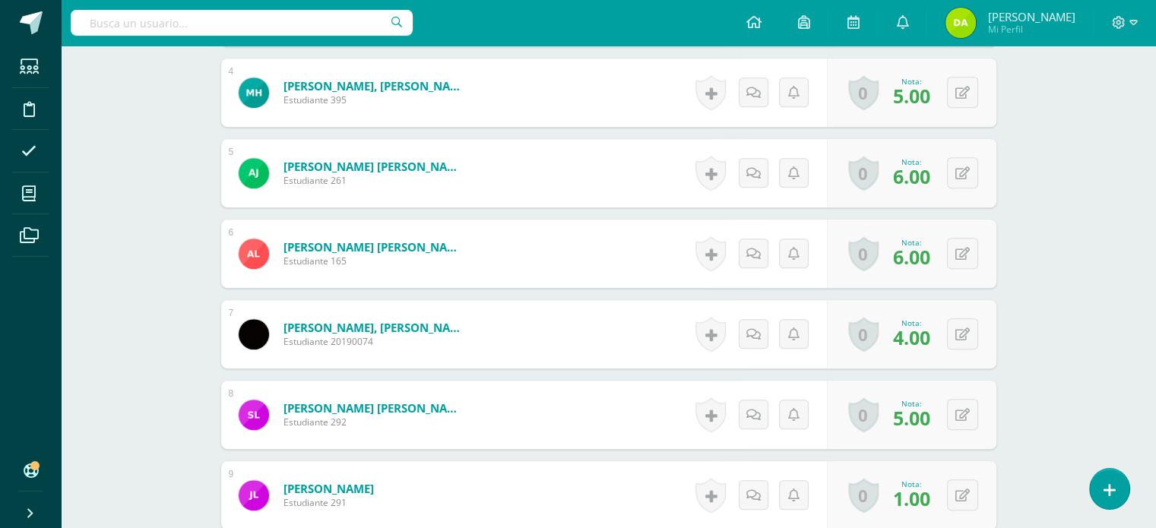
scroll to position [705, 0]
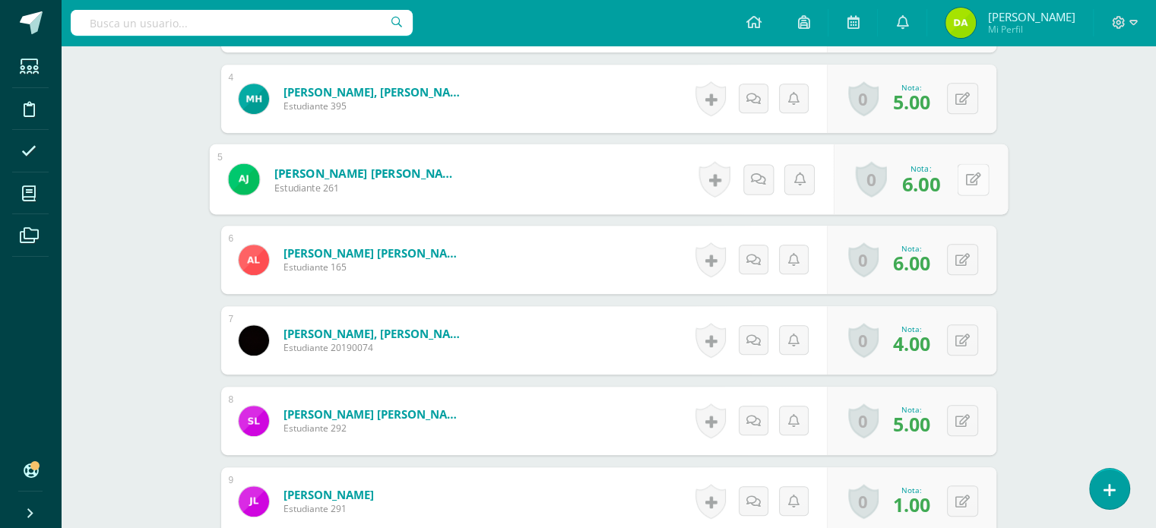
click at [967, 179] on icon at bounding box center [972, 179] width 15 height 13
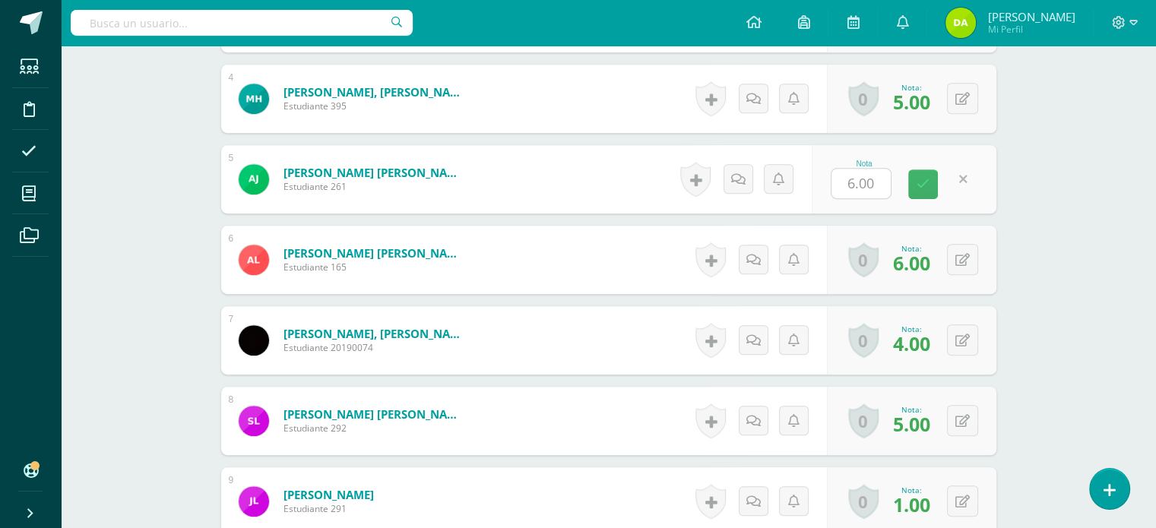
type input "8"
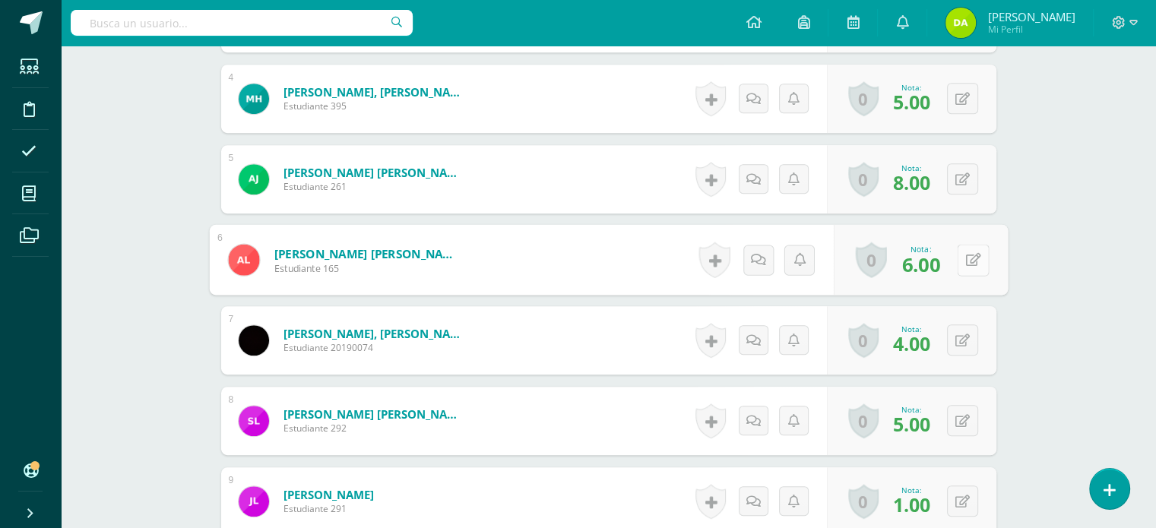
click at [964, 260] on button at bounding box center [973, 260] width 32 height 32
type input "8"
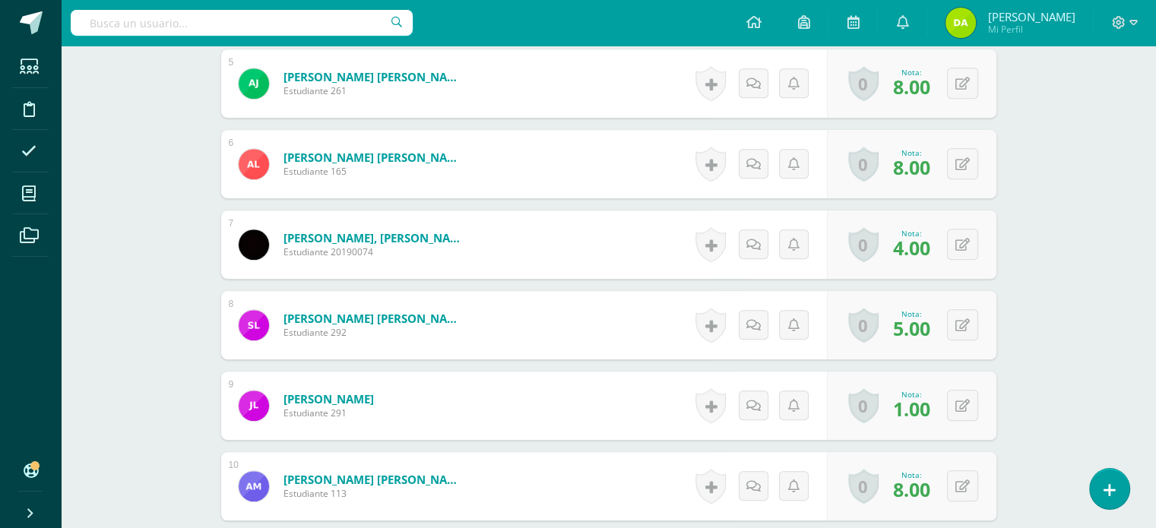
scroll to position [804, 0]
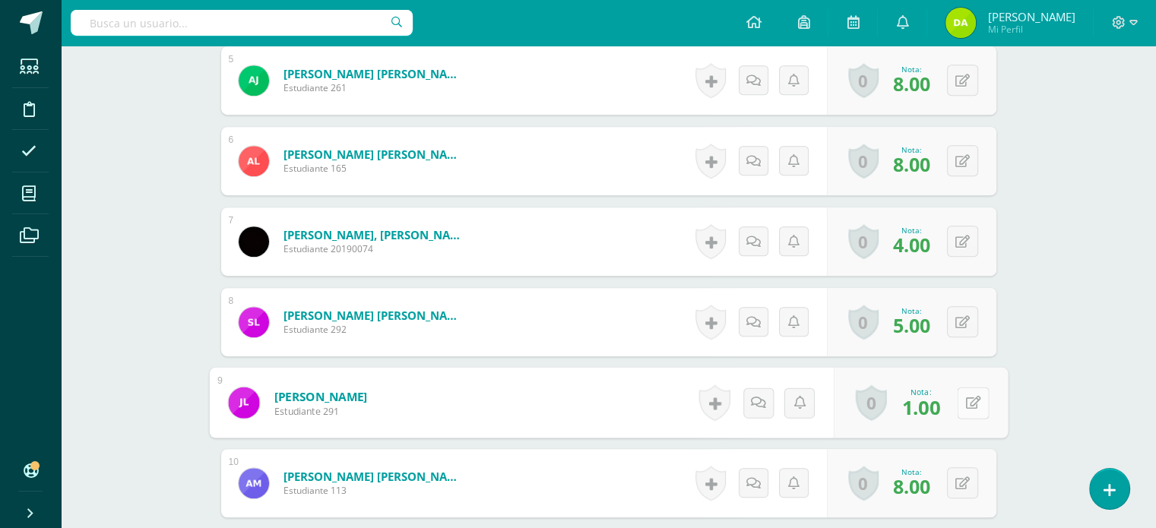
click at [955, 385] on div "0 [GEOGRAPHIC_DATA] Logros obtenidos Aún no hay logros agregados Nota: 1.00" at bounding box center [920, 403] width 174 height 71
click at [971, 413] on button at bounding box center [973, 403] width 32 height 32
type input "4"
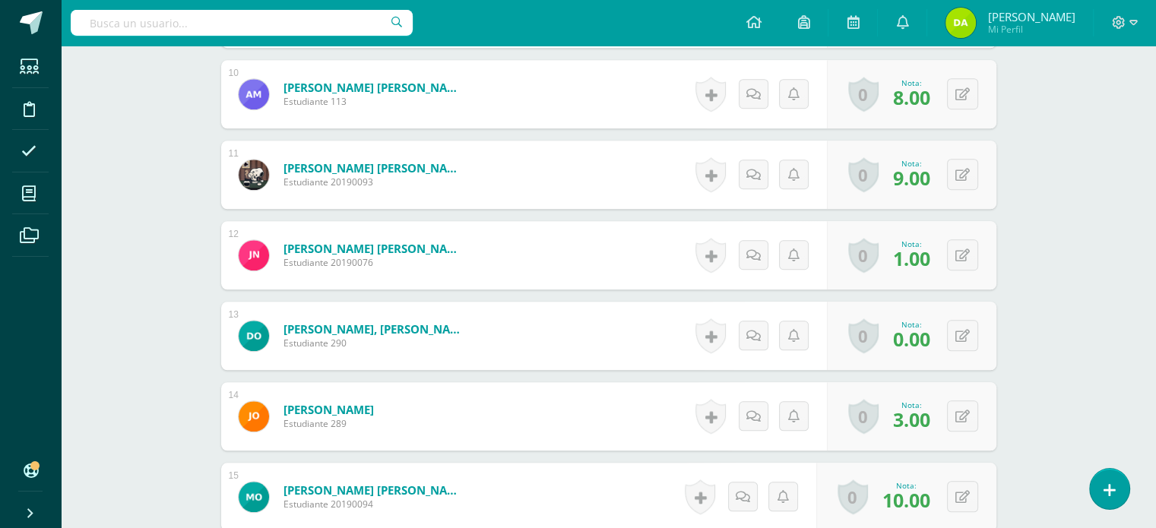
scroll to position [1188, 0]
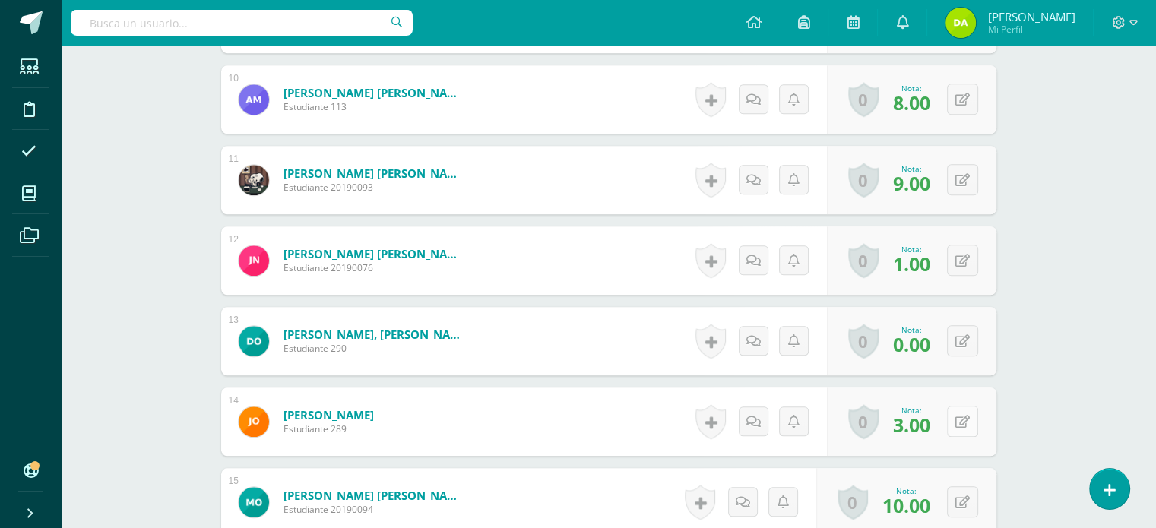
click at [961, 417] on button at bounding box center [962, 421] width 31 height 31
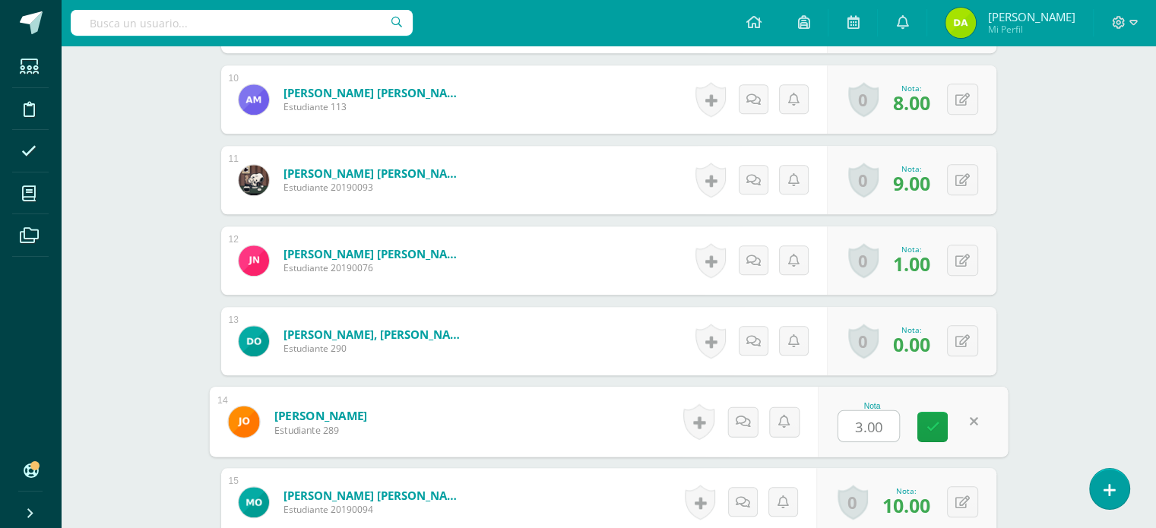
type input "6"
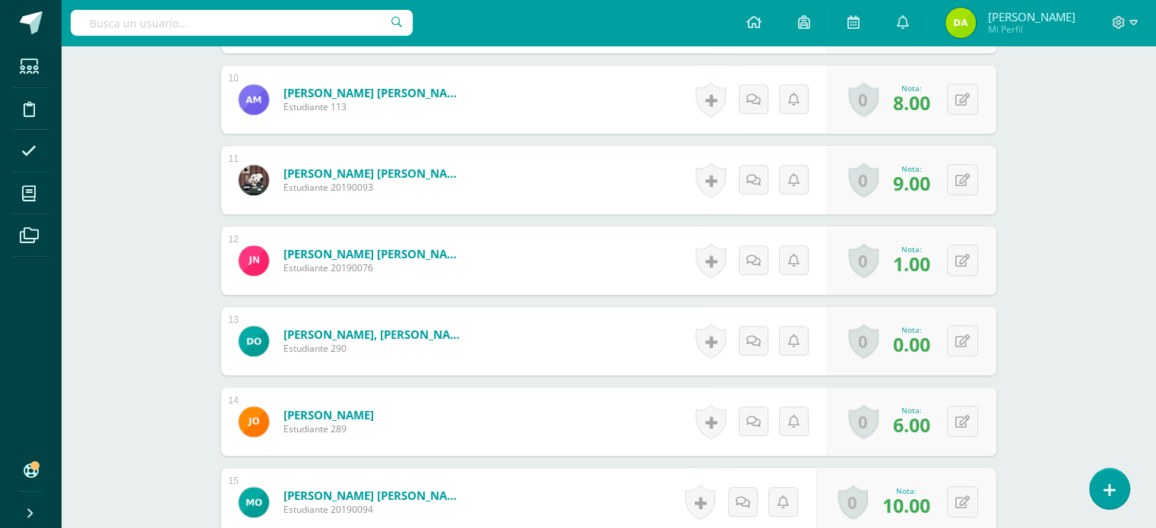
click at [1019, 425] on div "¿Estás seguro que quieres eliminar esta actividad? Esto borrará la actividad y …" at bounding box center [609, 38] width 836 height 2151
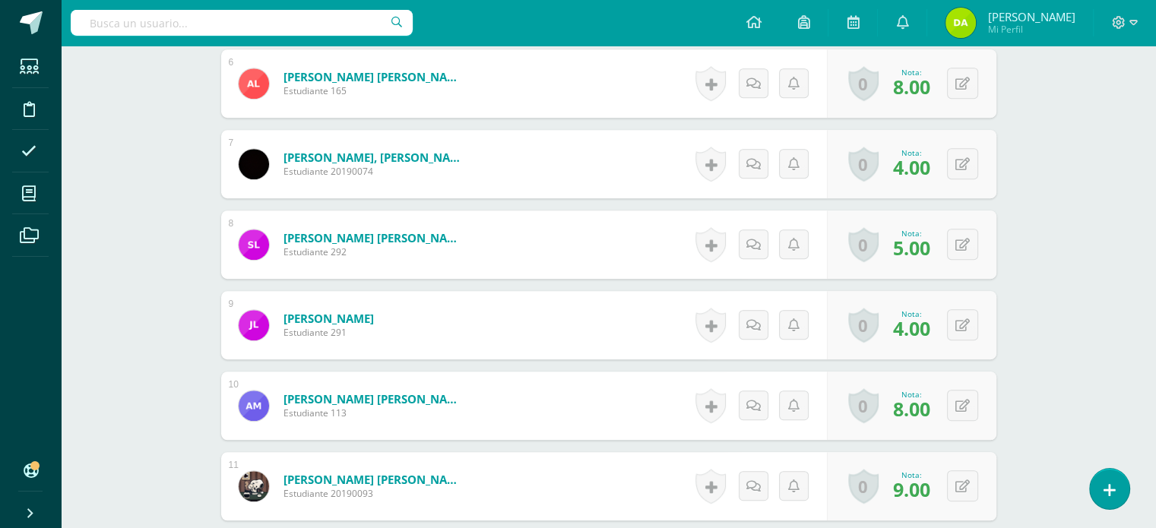
scroll to position [875, 0]
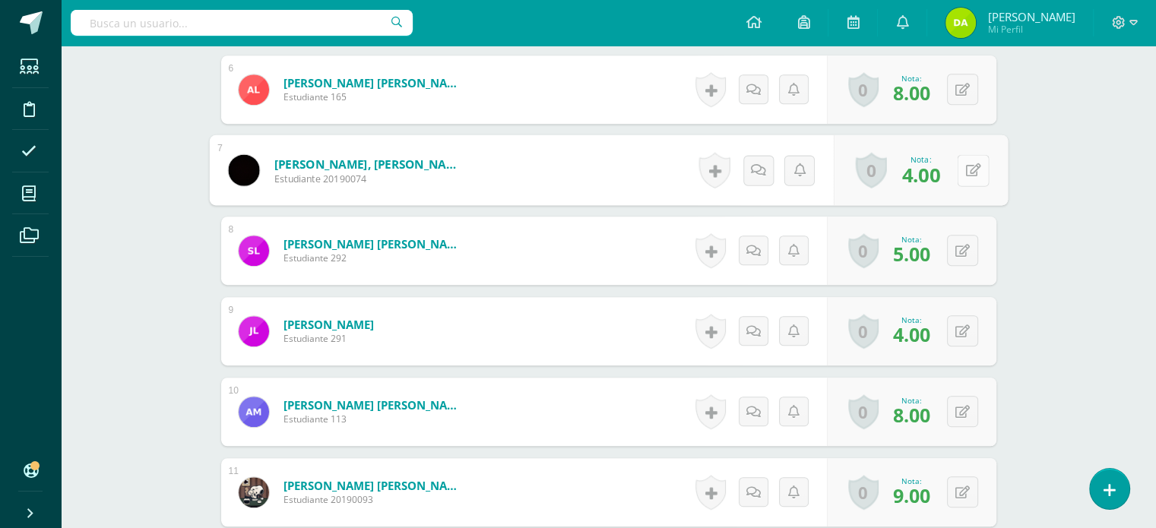
click at [972, 173] on button at bounding box center [973, 170] width 32 height 32
type input "6"
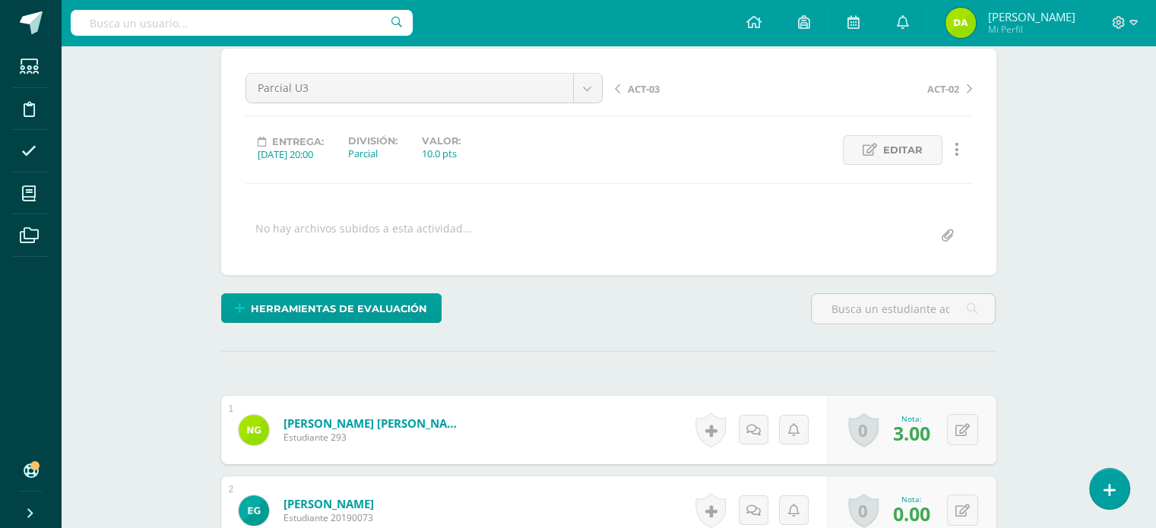
scroll to position [0, 0]
